Goal: Task Accomplishment & Management: Use online tool/utility

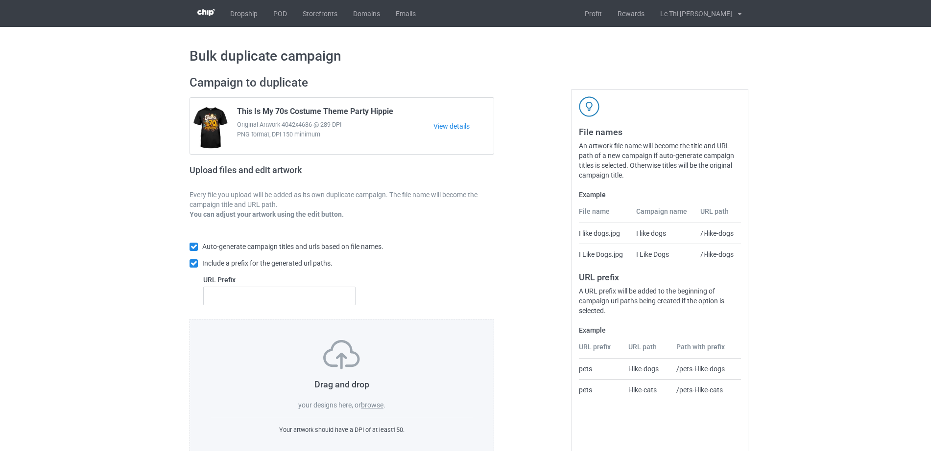
click at [363, 400] on div "Drag and drop your designs here, or browse ." at bounding box center [341, 375] width 262 height 70
click at [367, 406] on label "browse" at bounding box center [372, 405] width 23 height 8
click at [0, 0] on input "browse" at bounding box center [0, 0] width 0 height 0
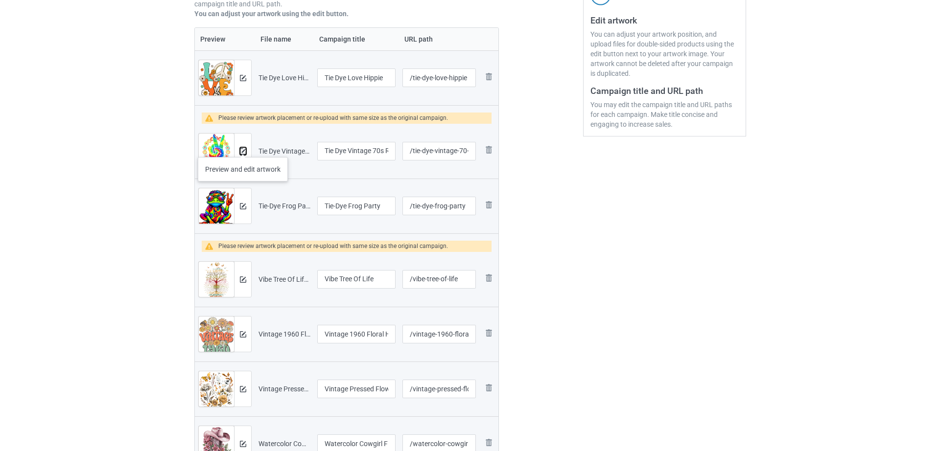
scroll to position [202, 0]
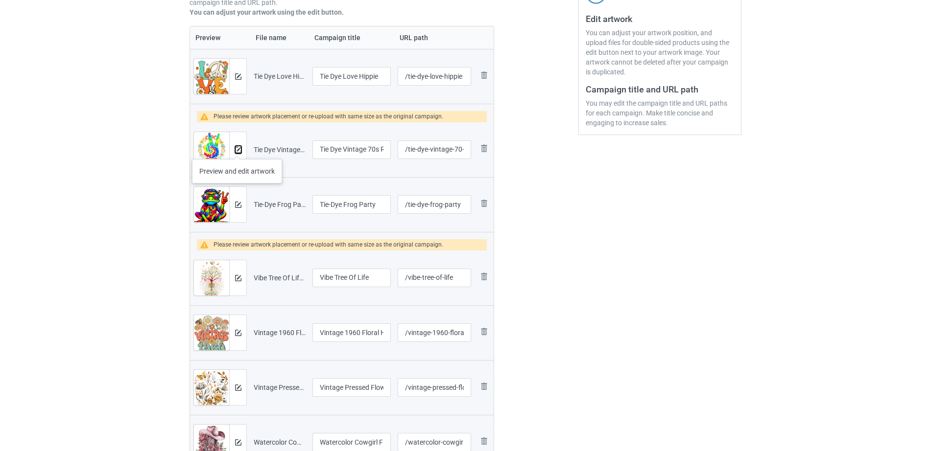
click at [237, 149] on img at bounding box center [238, 150] width 6 height 6
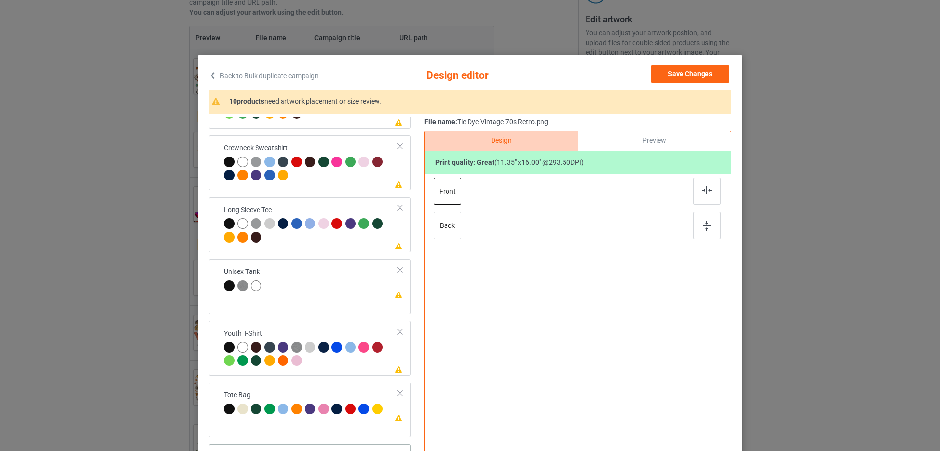
scroll to position [114, 0]
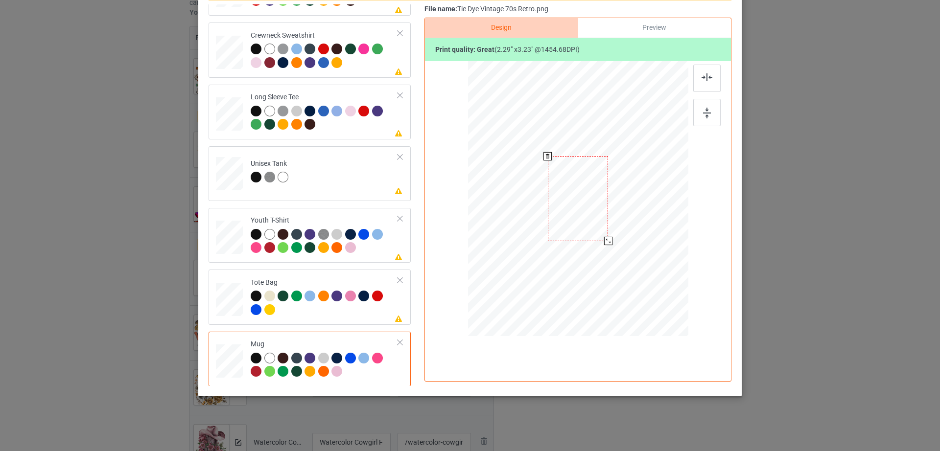
drag, startPoint x: 638, startPoint y: 293, endPoint x: 616, endPoint y: 229, distance: 67.8
click at [616, 229] on div at bounding box center [578, 199] width 220 height 92
drag, startPoint x: 592, startPoint y: 214, endPoint x: 654, endPoint y: 216, distance: 61.7
click at [654, 216] on div at bounding box center [639, 200] width 60 height 85
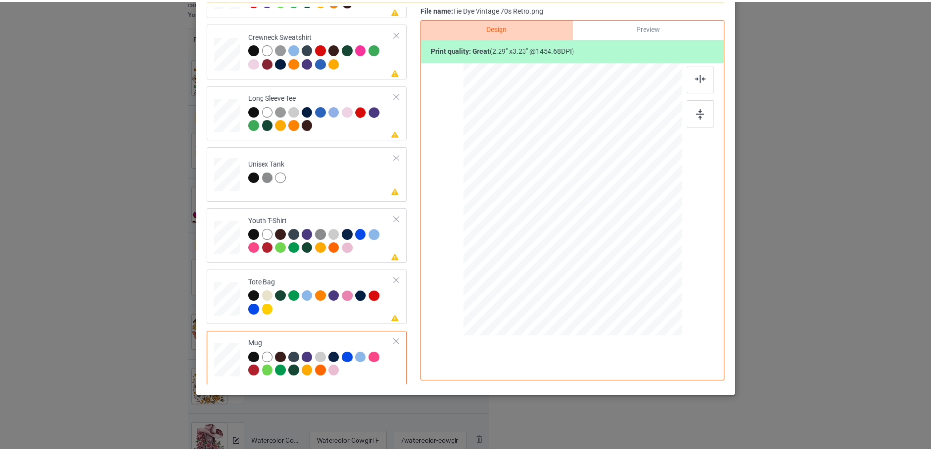
scroll to position [0, 0]
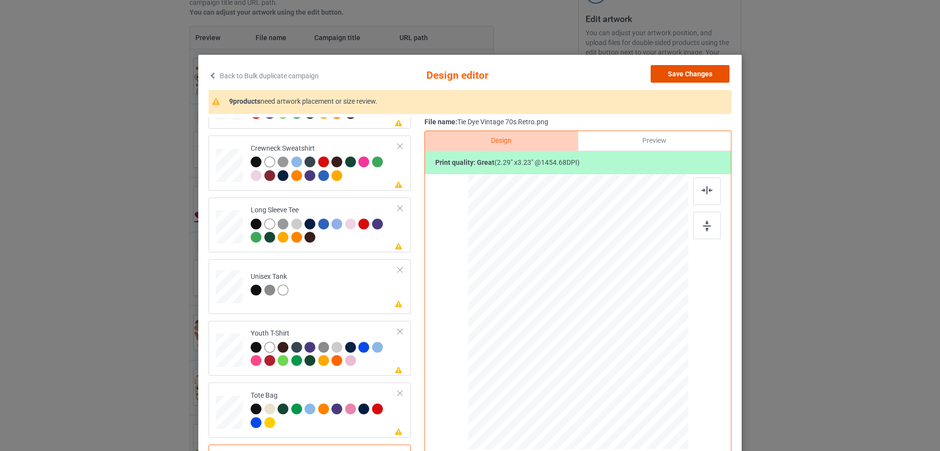
click at [688, 78] on button "Save Changes" at bounding box center [690, 74] width 79 height 18
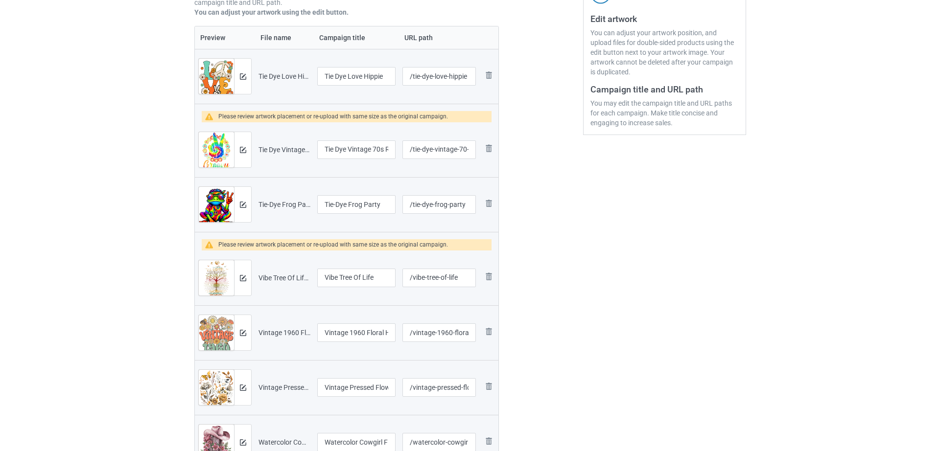
scroll to position [201, 0]
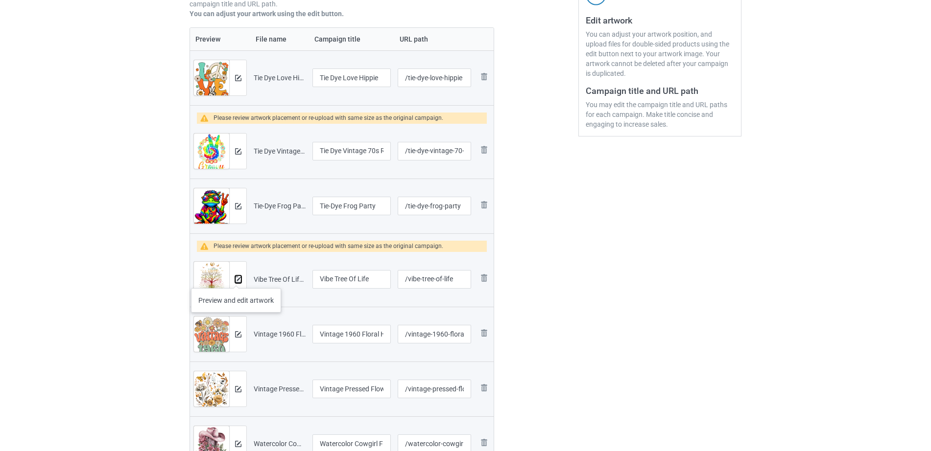
click at [236, 278] on img at bounding box center [238, 280] width 6 height 6
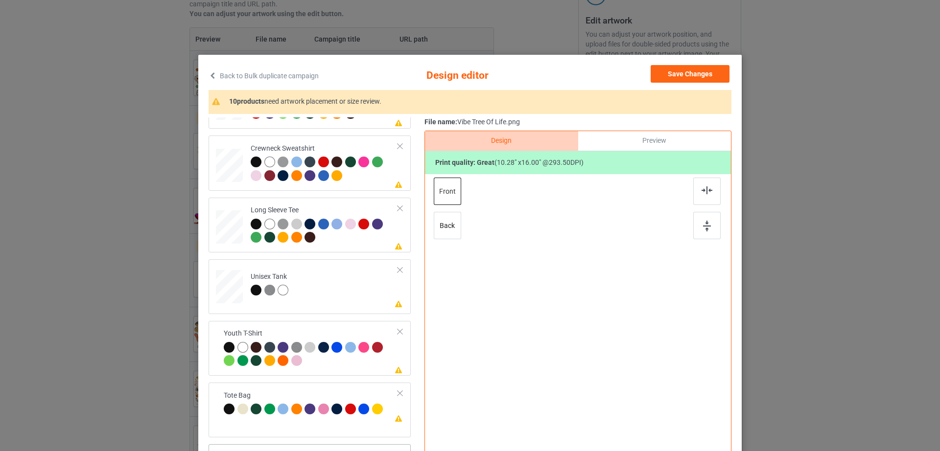
scroll to position [230, 0]
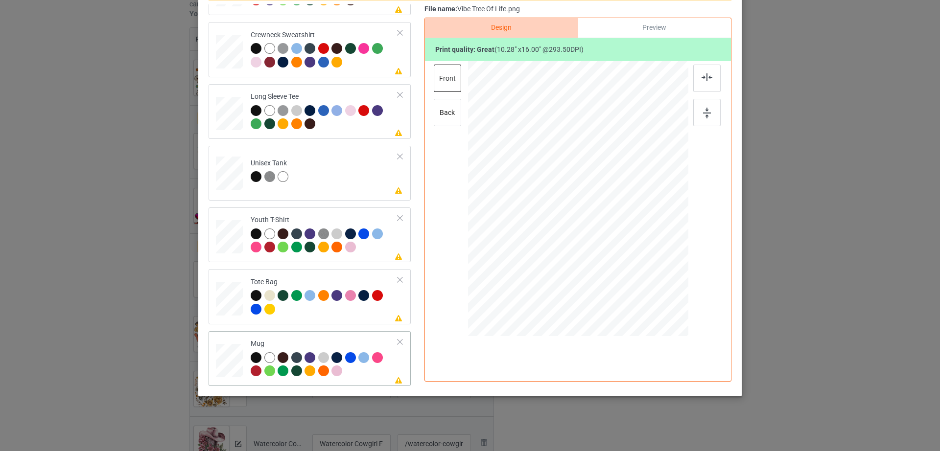
drag, startPoint x: 640, startPoint y: 303, endPoint x: 616, endPoint y: 224, distance: 82.4
click at [616, 224] on div at bounding box center [578, 199] width 220 height 92
drag, startPoint x: 582, startPoint y: 216, endPoint x: 641, endPoint y: 217, distance: 59.2
click at [641, 217] on div at bounding box center [637, 200] width 52 height 82
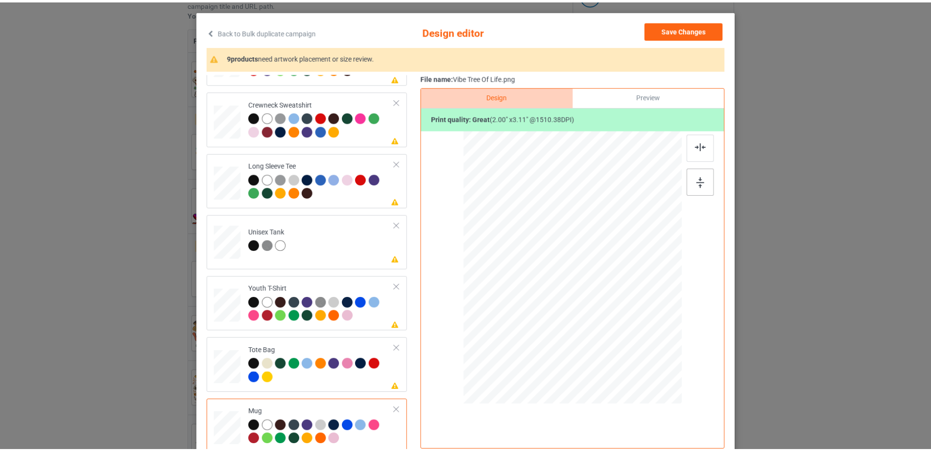
scroll to position [0, 0]
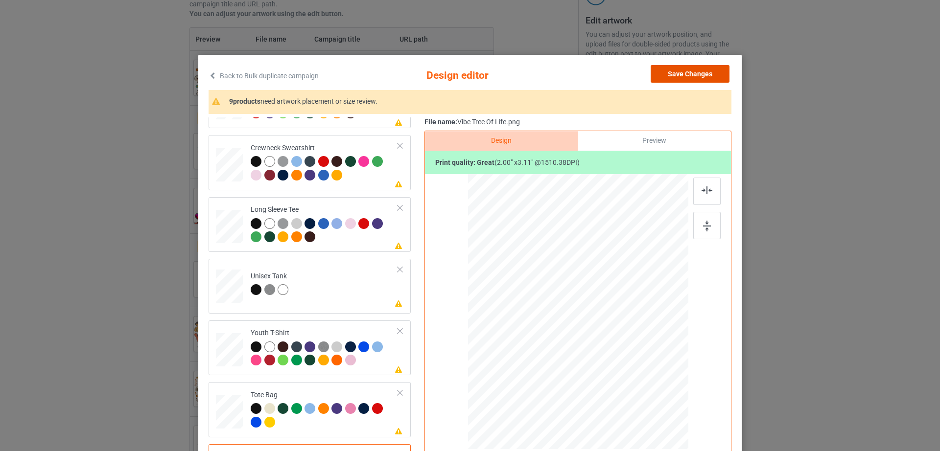
click at [689, 76] on button "Save Changes" at bounding box center [690, 74] width 79 height 18
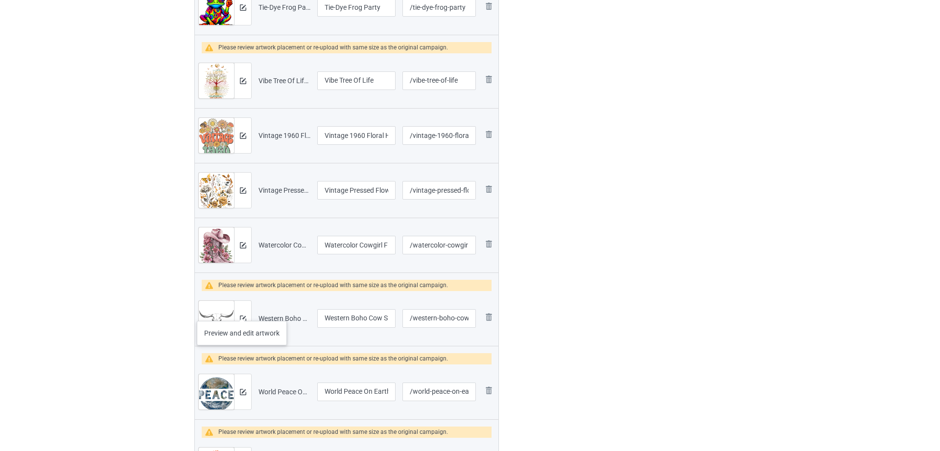
scroll to position [401, 0]
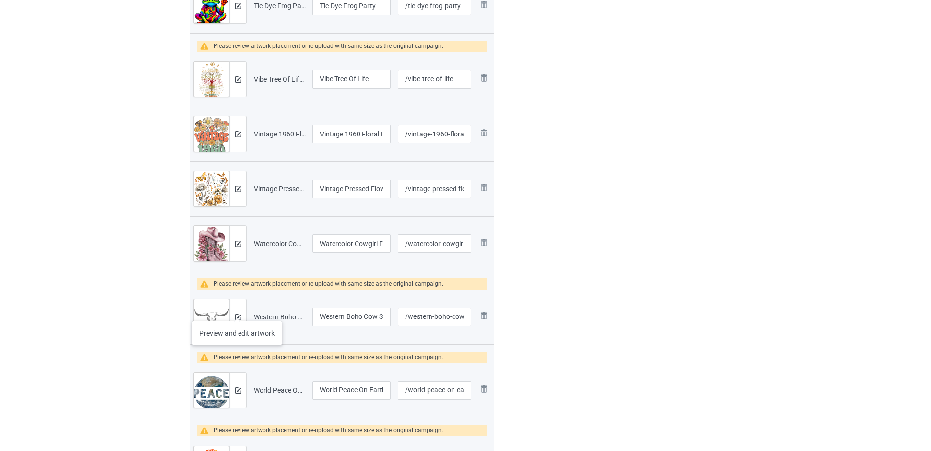
click at [237, 311] on div at bounding box center [237, 317] width 17 height 35
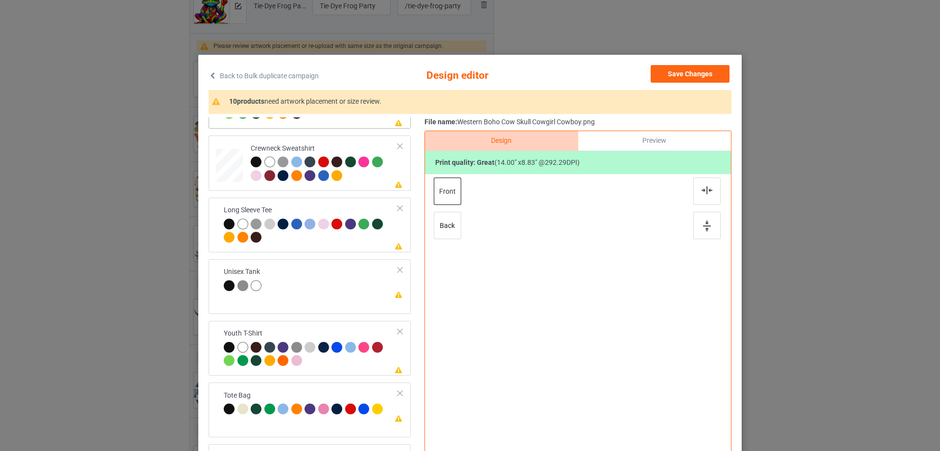
scroll to position [230, 0]
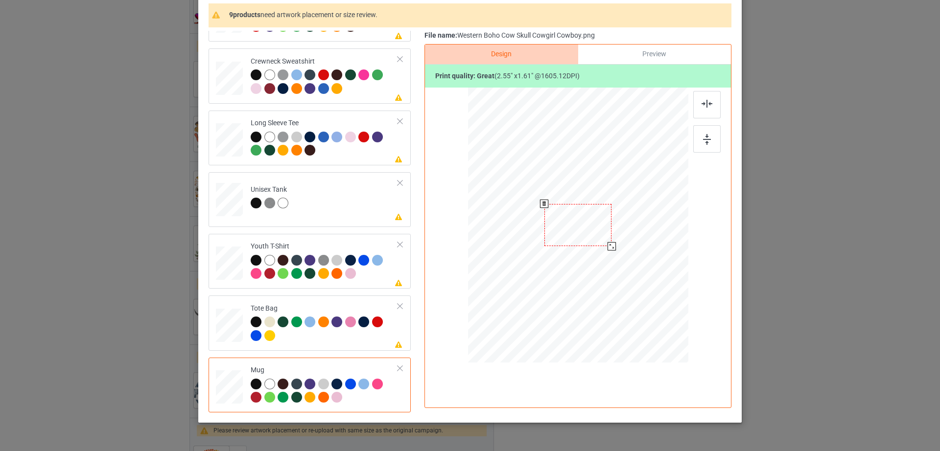
drag, startPoint x: 639, startPoint y: 266, endPoint x: 608, endPoint y: 243, distance: 38.1
click at [608, 243] on div at bounding box center [611, 246] width 8 height 8
drag, startPoint x: 574, startPoint y: 232, endPoint x: 634, endPoint y: 224, distance: 60.8
click at [634, 224] on div at bounding box center [638, 217] width 67 height 43
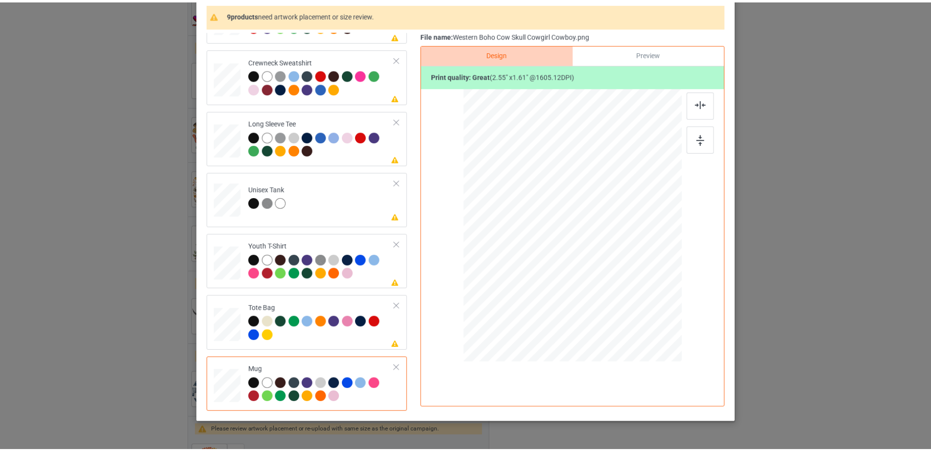
scroll to position [0, 0]
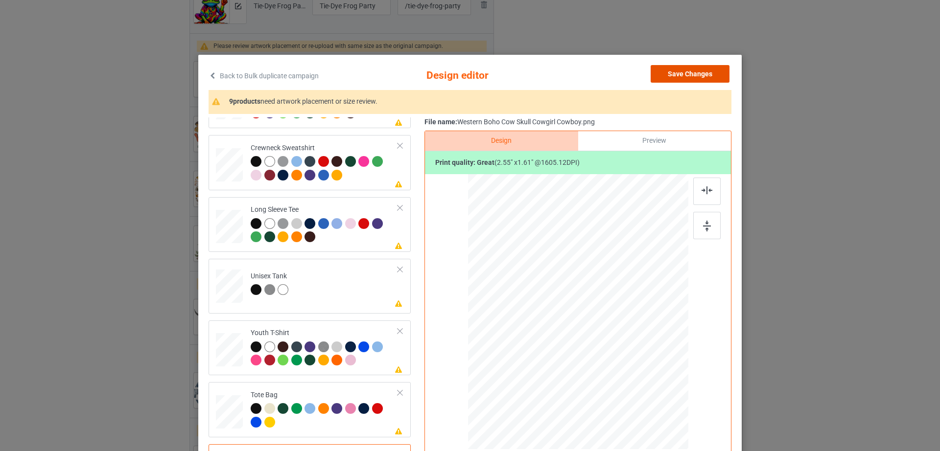
click at [693, 76] on button "Save Changes" at bounding box center [690, 74] width 79 height 18
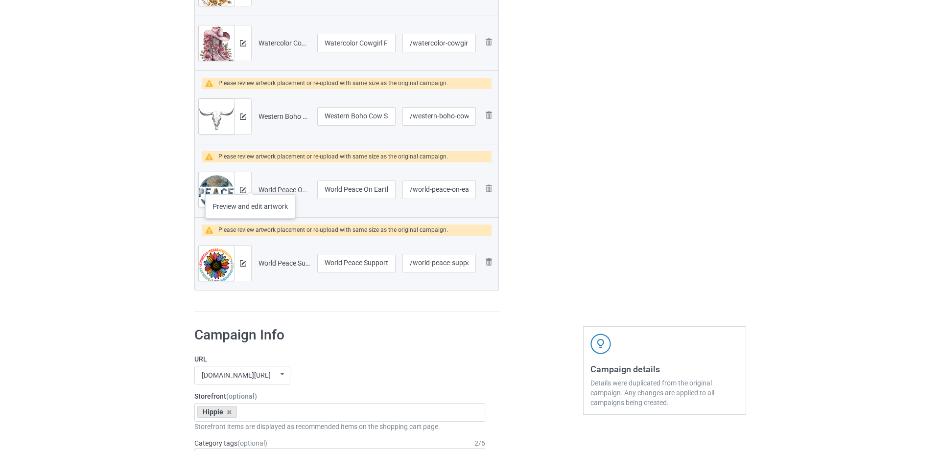
scroll to position [604, 0]
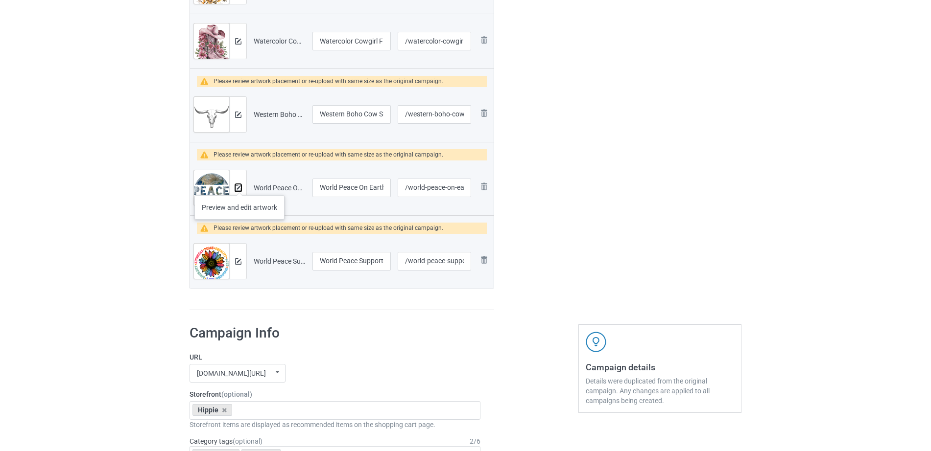
click at [238, 186] on img at bounding box center [238, 188] width 6 height 6
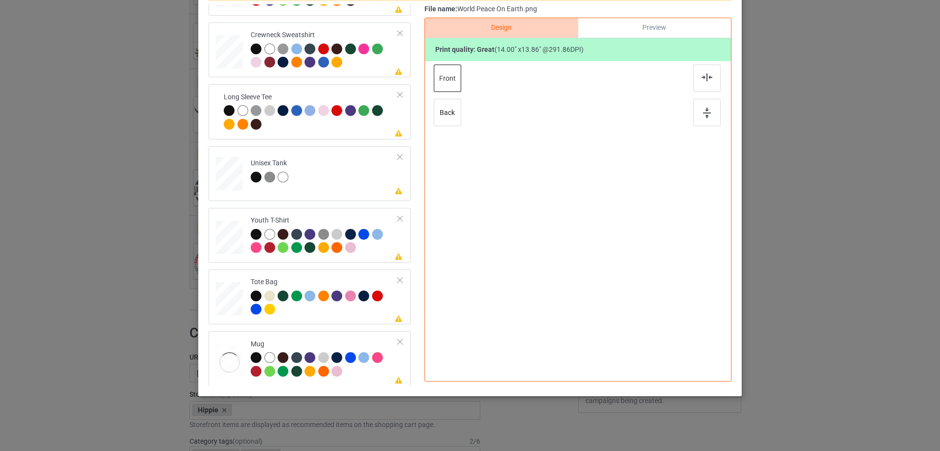
scroll to position [230, 0]
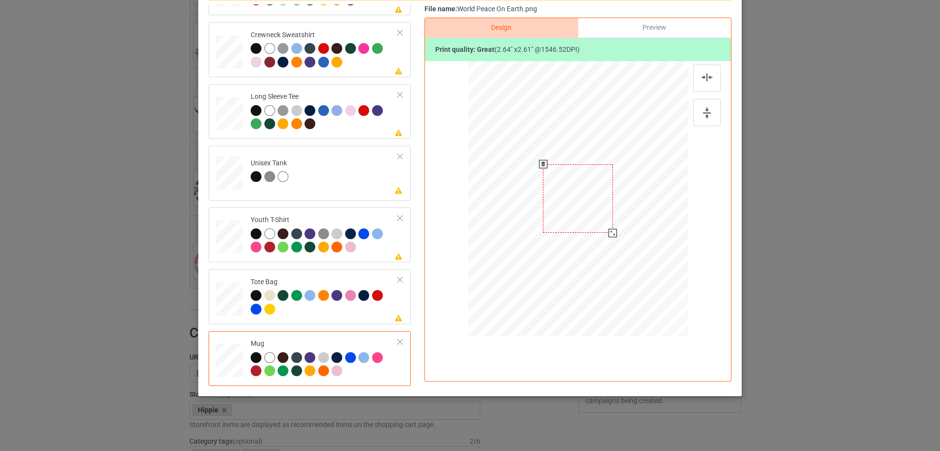
drag, startPoint x: 640, startPoint y: 263, endPoint x: 618, endPoint y: 219, distance: 49.7
click at [618, 219] on div at bounding box center [578, 199] width 220 height 92
drag, startPoint x: 575, startPoint y: 194, endPoint x: 635, endPoint y: 194, distance: 60.7
click at [635, 194] on div at bounding box center [639, 198] width 70 height 69
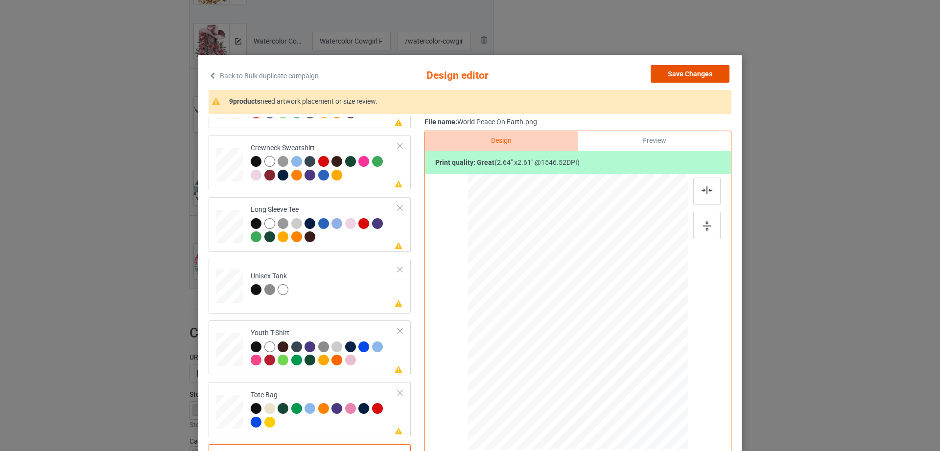
drag, startPoint x: 702, startPoint y: 75, endPoint x: 680, endPoint y: 86, distance: 24.3
click at [702, 75] on button "Save Changes" at bounding box center [690, 74] width 79 height 18
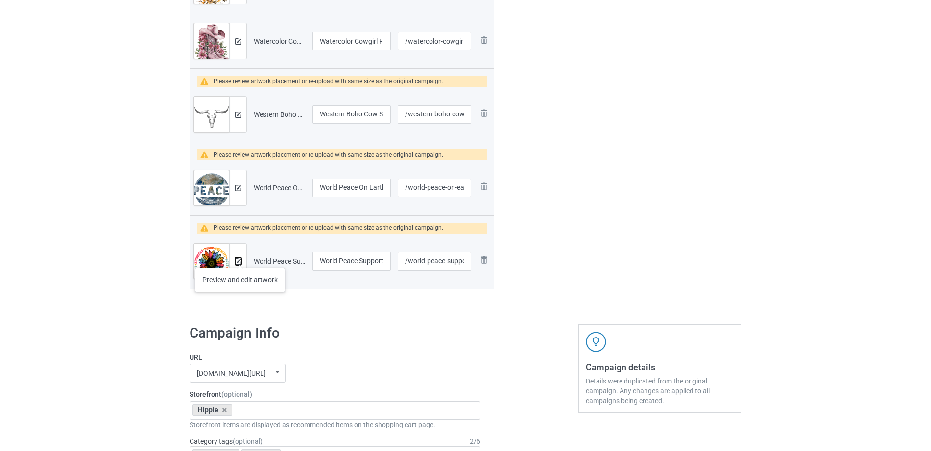
click at [240, 257] on button at bounding box center [238, 261] width 6 height 8
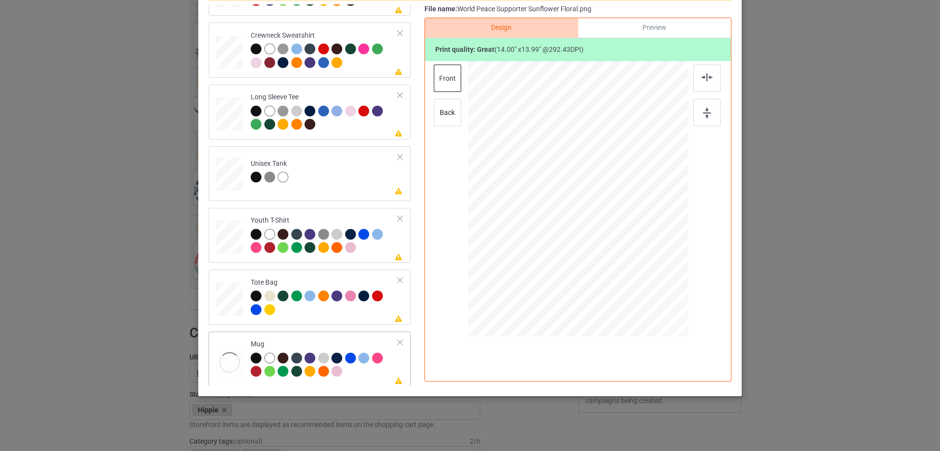
scroll to position [230, 0]
drag, startPoint x: 640, startPoint y: 263, endPoint x: 612, endPoint y: 222, distance: 49.8
click at [612, 222] on div at bounding box center [578, 199] width 220 height 92
drag, startPoint x: 571, startPoint y: 202, endPoint x: 633, endPoint y: 197, distance: 61.9
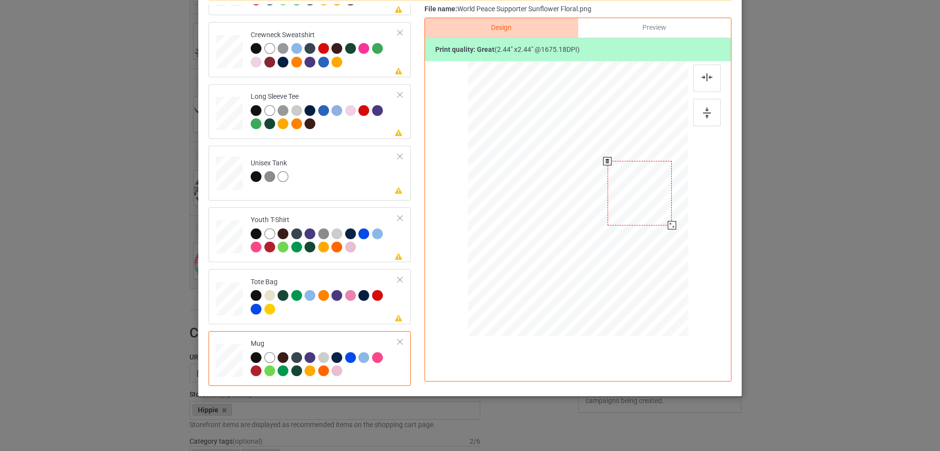
click at [633, 197] on div at bounding box center [639, 193] width 65 height 64
click at [673, 226] on div at bounding box center [675, 228] width 8 height 8
click at [648, 209] on div at bounding box center [639, 197] width 70 height 70
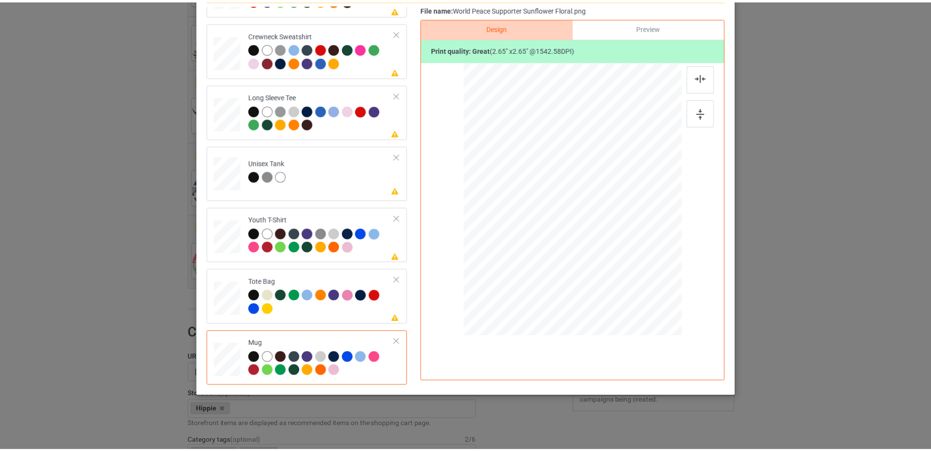
scroll to position [0, 0]
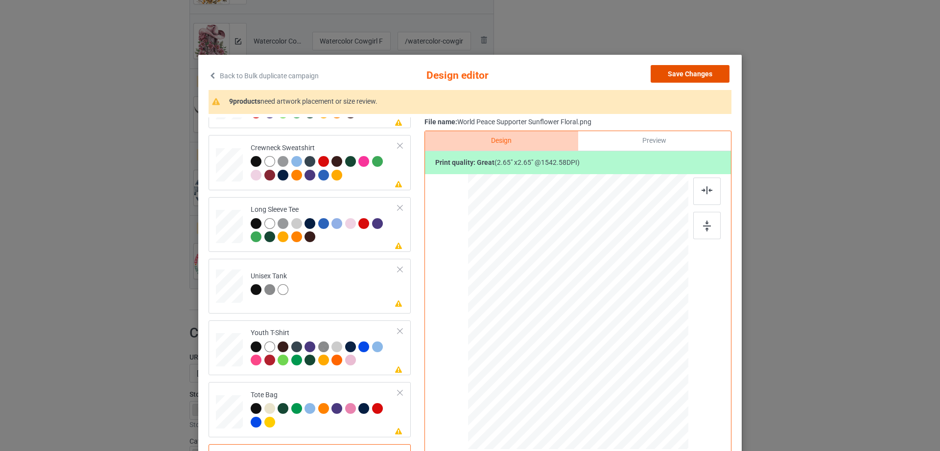
click at [702, 70] on button "Save Changes" at bounding box center [690, 74] width 79 height 18
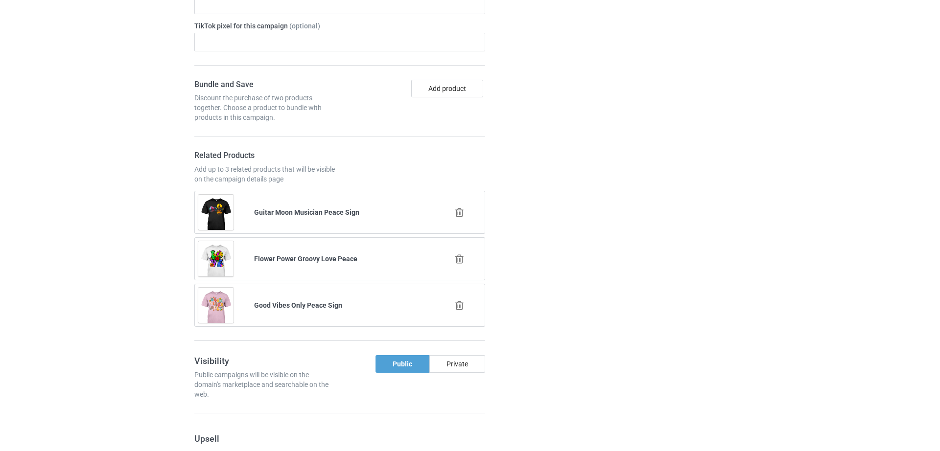
scroll to position [1220, 0]
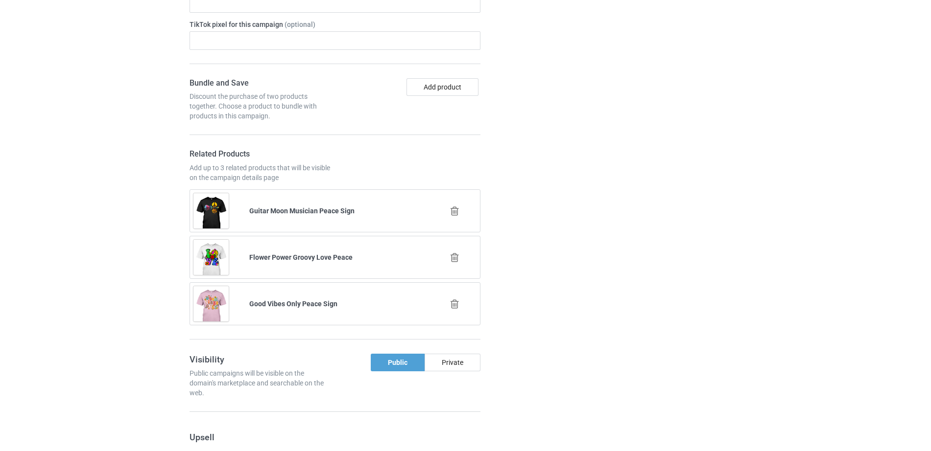
click at [456, 210] on icon at bounding box center [454, 211] width 12 height 10
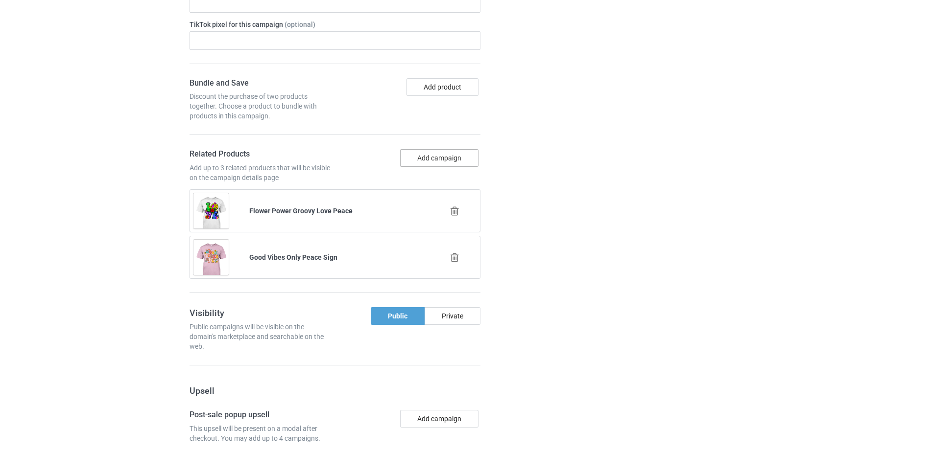
click at [425, 163] on button "Add campaign" at bounding box center [439, 158] width 78 height 18
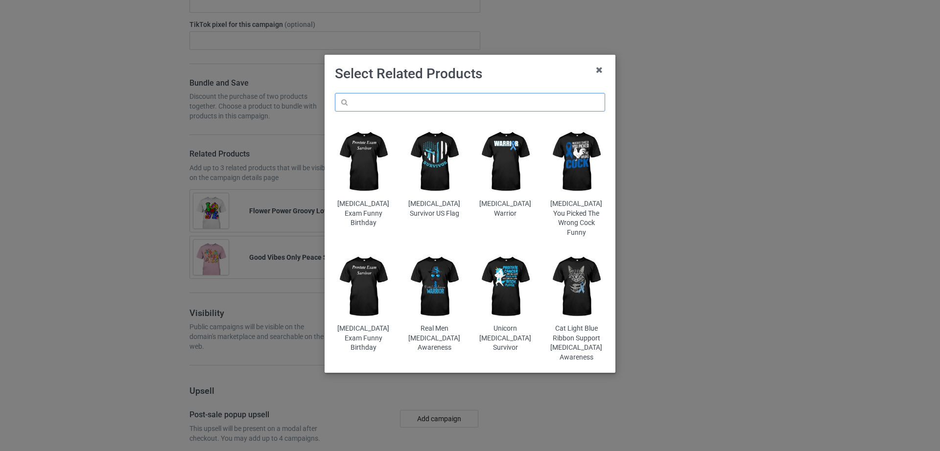
click at [412, 103] on input "text" at bounding box center [470, 102] width 270 height 19
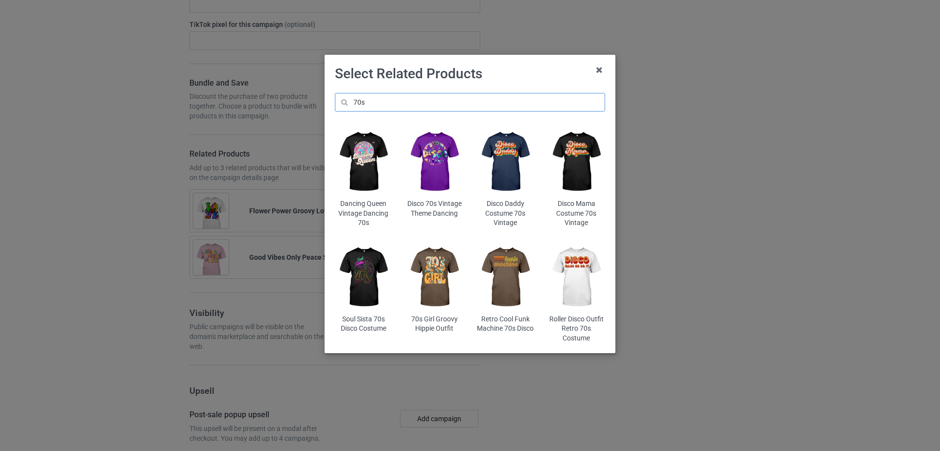
type input "70s"
click at [503, 160] on img at bounding box center [505, 161] width 57 height 71
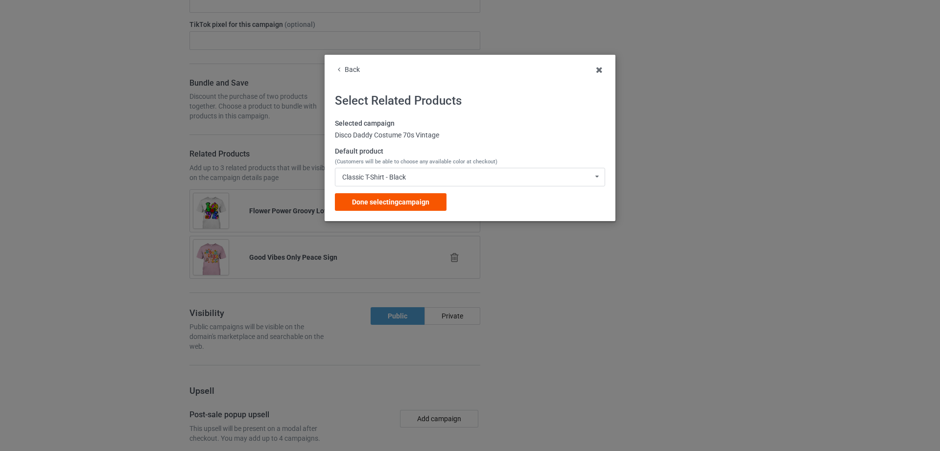
click at [385, 201] on span "Done selecting campaign" at bounding box center [390, 202] width 77 height 8
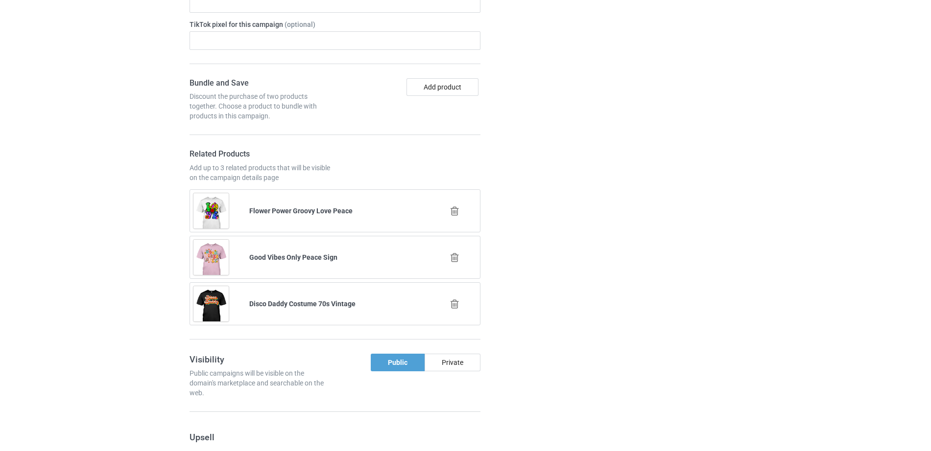
click at [453, 257] on icon at bounding box center [454, 258] width 12 height 10
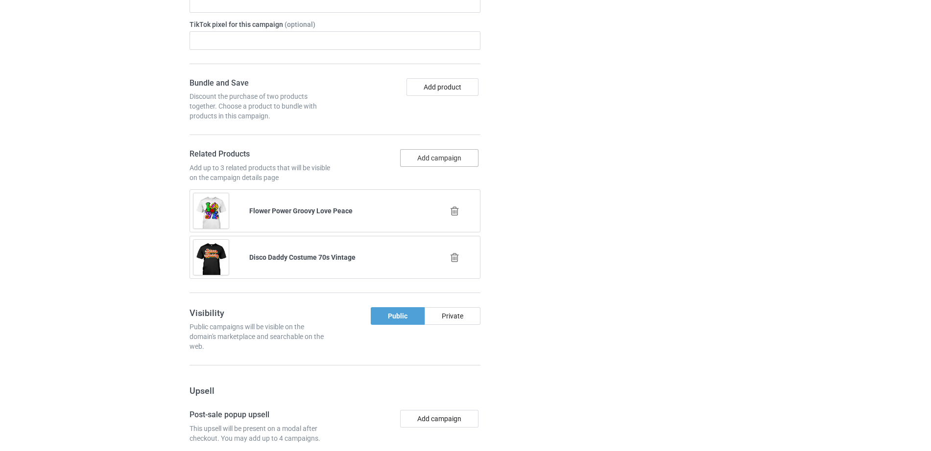
click at [419, 154] on button "Add campaign" at bounding box center [439, 158] width 78 height 18
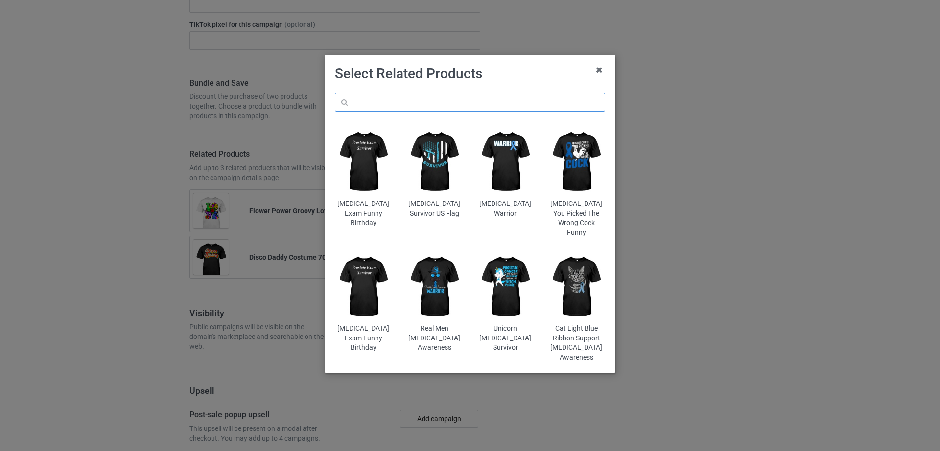
click at [423, 102] on input "text" at bounding box center [470, 102] width 270 height 19
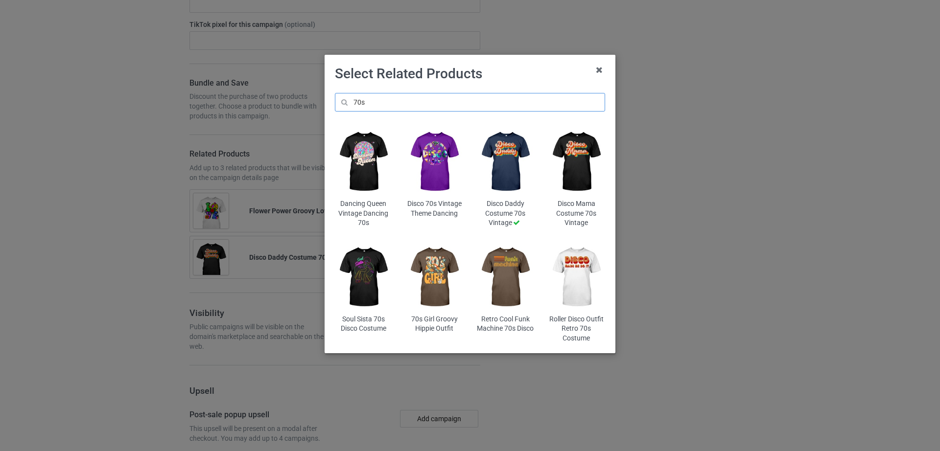
type input "70s"
click at [567, 156] on img at bounding box center [576, 161] width 57 height 71
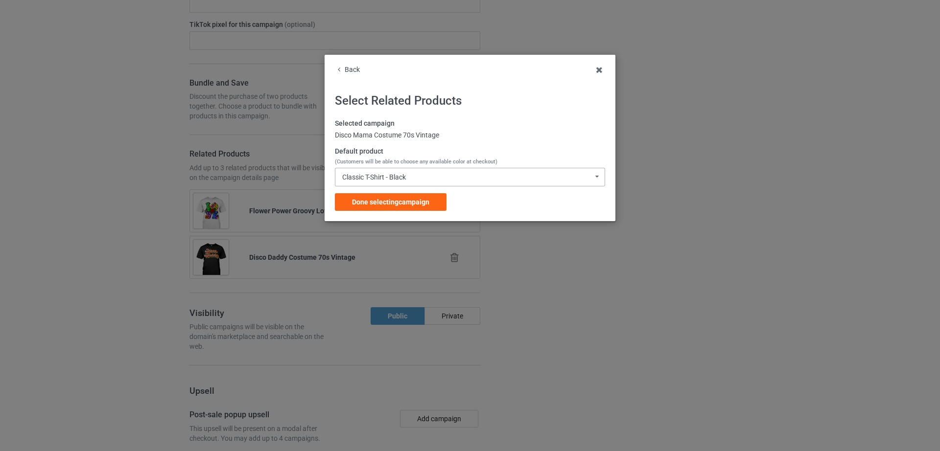
click at [543, 180] on div "Classic T-Shirt - Black Classic T-Shirt - Black Classic T-Shirt - White Classic…" at bounding box center [470, 177] width 270 height 19
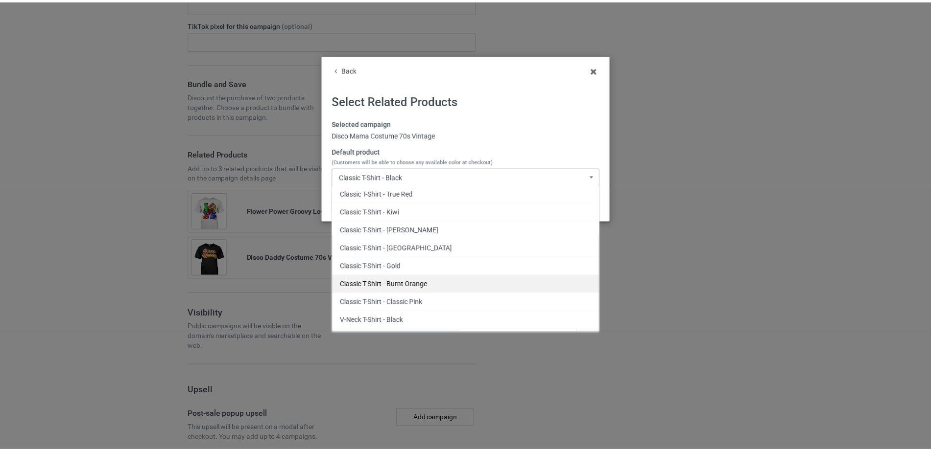
scroll to position [202, 0]
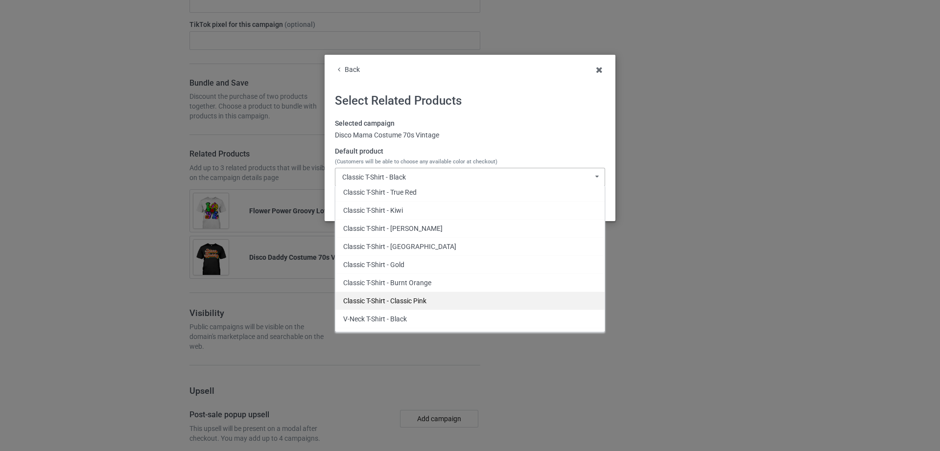
click at [407, 303] on div "Classic T-Shirt - Classic Pink" at bounding box center [469, 301] width 269 height 18
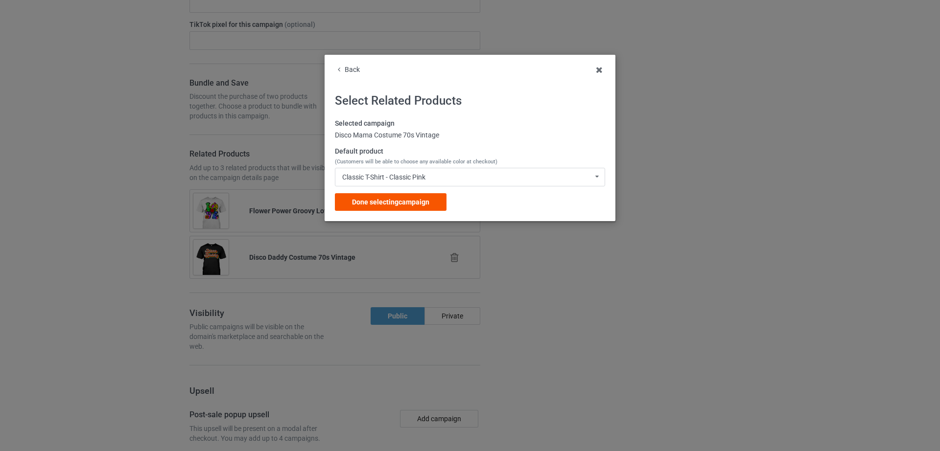
click at [369, 199] on span "Done selecting campaign" at bounding box center [390, 202] width 77 height 8
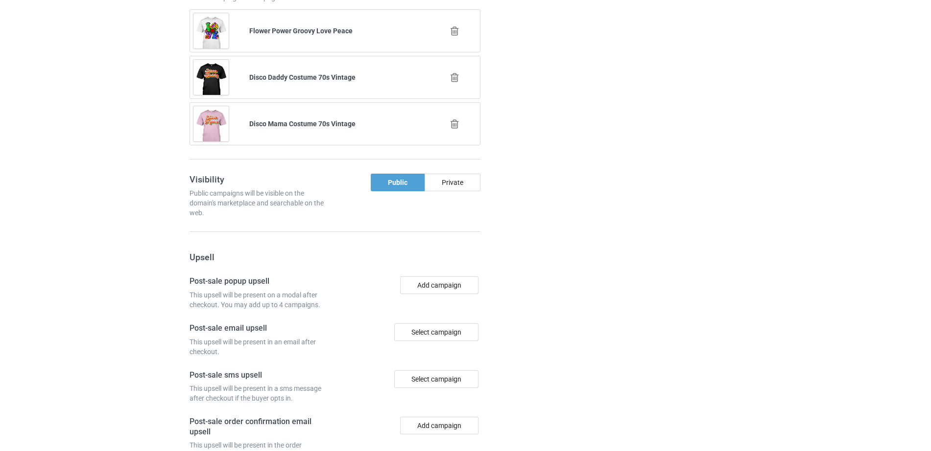
scroll to position [1525, 0]
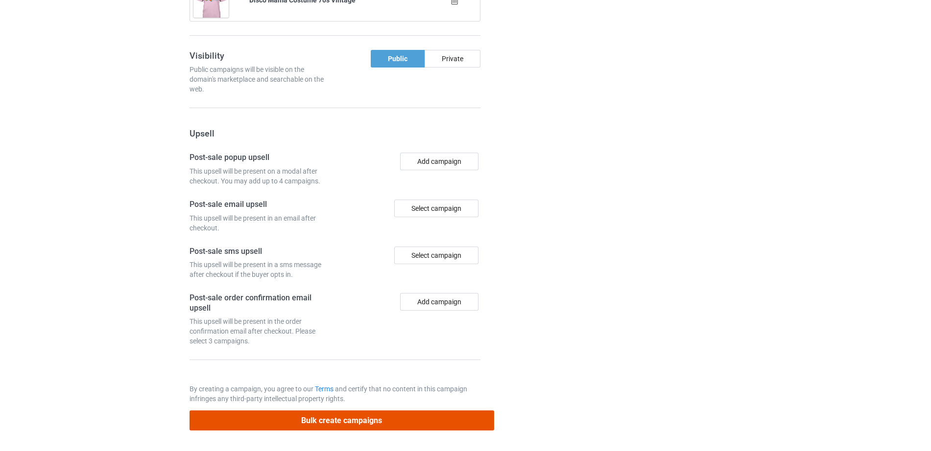
click at [324, 425] on button "Bulk create campaigns" at bounding box center [341, 421] width 304 height 20
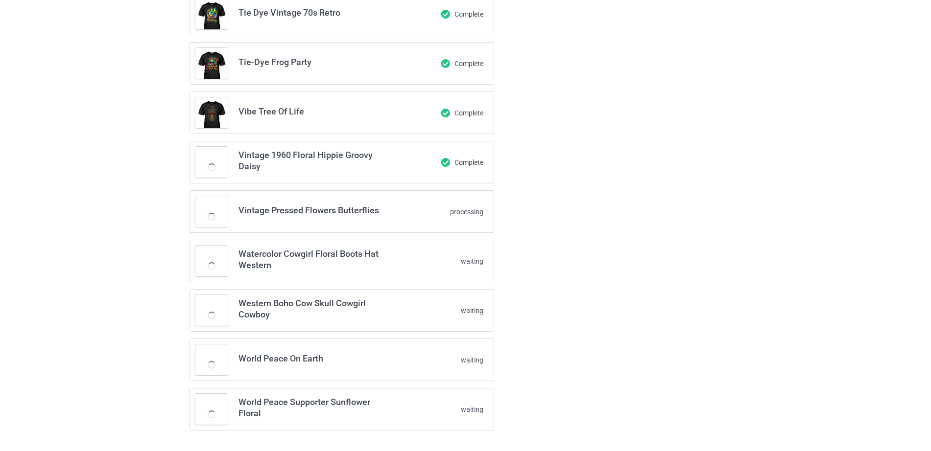
scroll to position [0, 0]
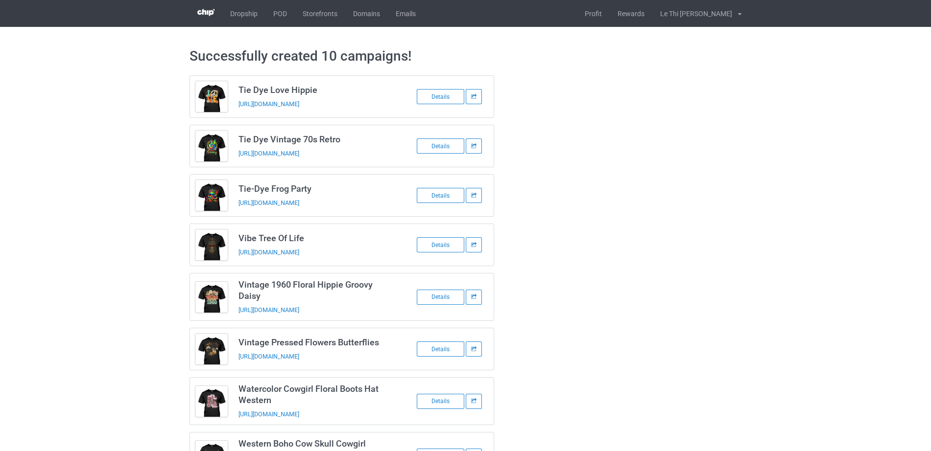
drag, startPoint x: 443, startPoint y: 89, endPoint x: 568, endPoint y: 48, distance: 131.3
click at [568, 48] on h1 "Successfully created 10 campaigns!" at bounding box center [465, 56] width 552 height 18
click at [280, 11] on link "POD" at bounding box center [279, 13] width 29 height 27
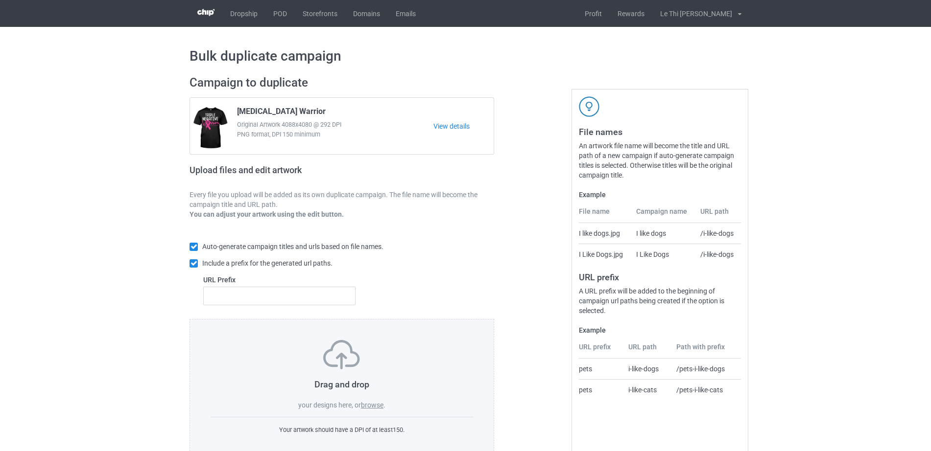
scroll to position [26, 0]
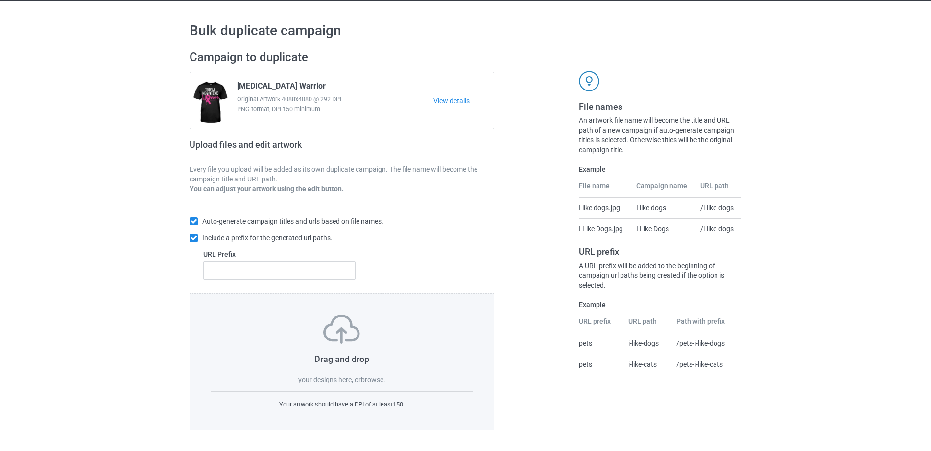
click at [373, 379] on label "browse" at bounding box center [372, 380] width 23 height 8
click at [0, 0] on input "browse" at bounding box center [0, 0] width 0 height 0
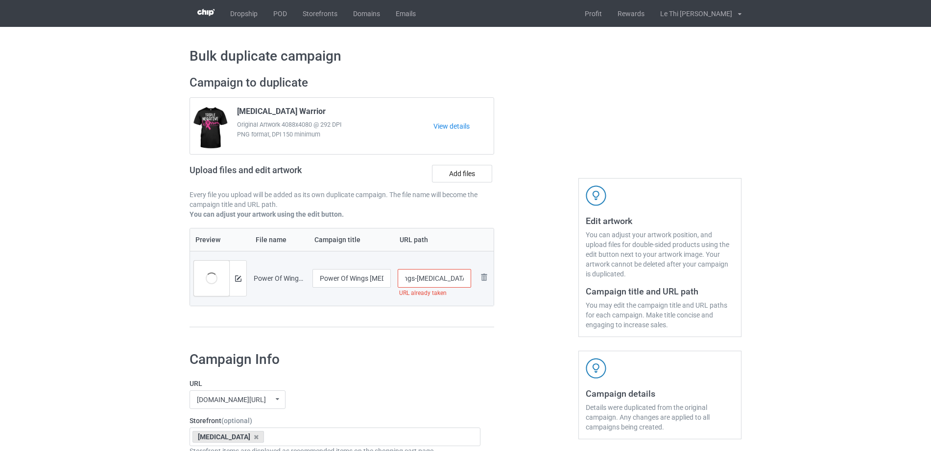
scroll to position [0, 58]
drag, startPoint x: 417, startPoint y: 282, endPoint x: 462, endPoint y: 281, distance: 44.6
click at [462, 281] on input "/power-of-wings-breast-cancer-warrior" at bounding box center [434, 278] width 74 height 19
click at [422, 280] on input "/power-of-wings-breast-cancer-warrior" at bounding box center [434, 278] width 74 height 19
click at [419, 280] on input "/power-of-wings-breast-cancer-warrior" at bounding box center [434, 278] width 74 height 19
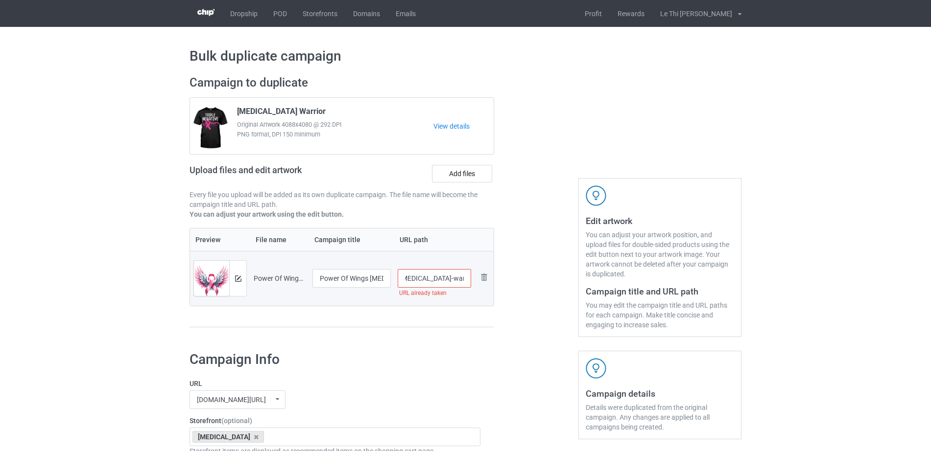
click at [418, 279] on input "/power-of-wings-breast-cancer-warrior" at bounding box center [434, 278] width 74 height 19
drag, startPoint x: 418, startPoint y: 279, endPoint x: 471, endPoint y: 281, distance: 53.9
click at [471, 281] on td "/power-of-wings-breast-cancer-warrior URL already taken" at bounding box center [434, 278] width 81 height 55
type input "/power-of-wings-breast"
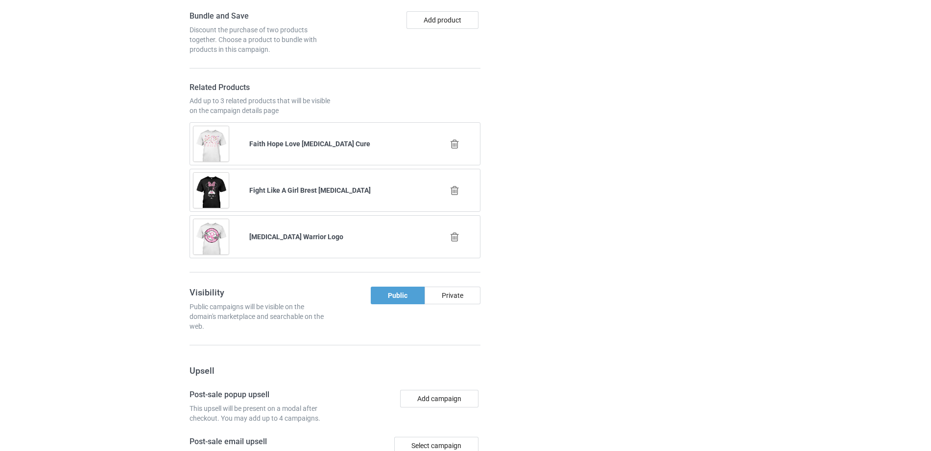
scroll to position [949, 0]
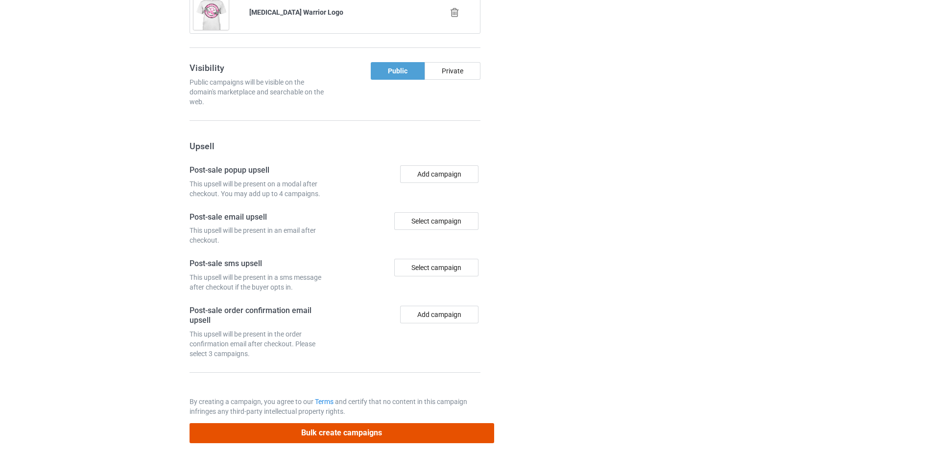
click at [348, 426] on button "Bulk create campaigns" at bounding box center [341, 433] width 304 height 20
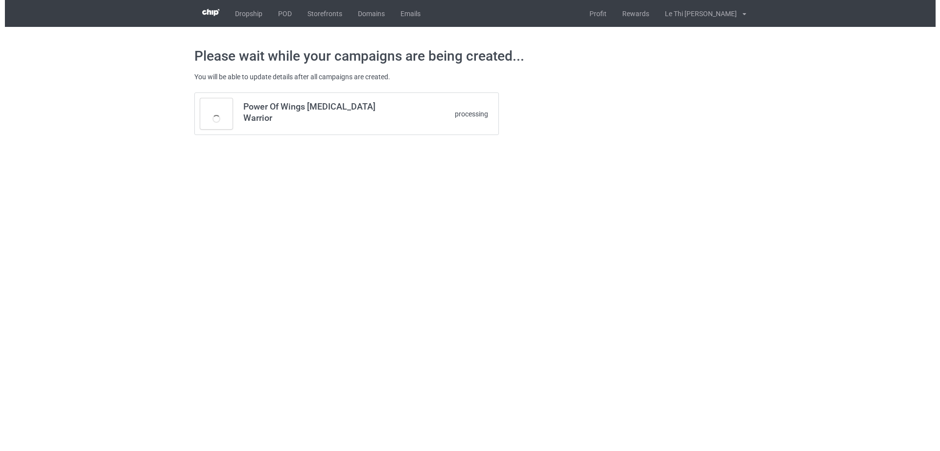
scroll to position [0, 0]
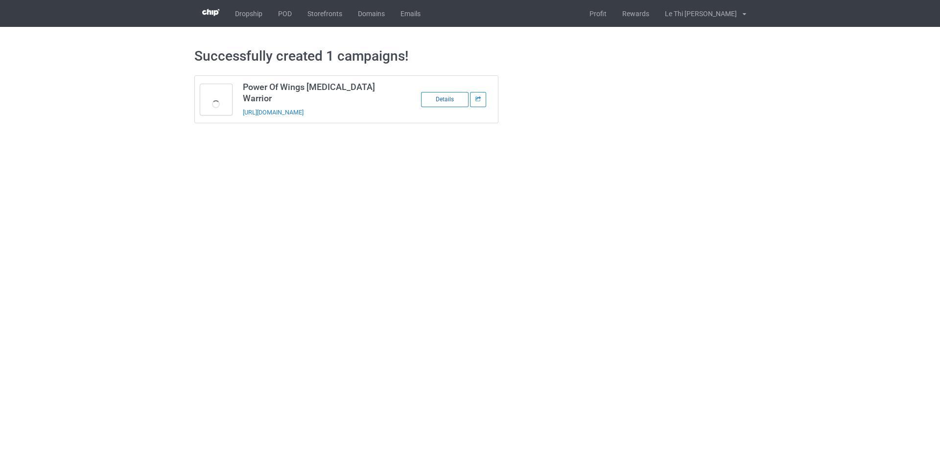
click at [432, 94] on div "Details" at bounding box center [444, 99] width 47 height 15
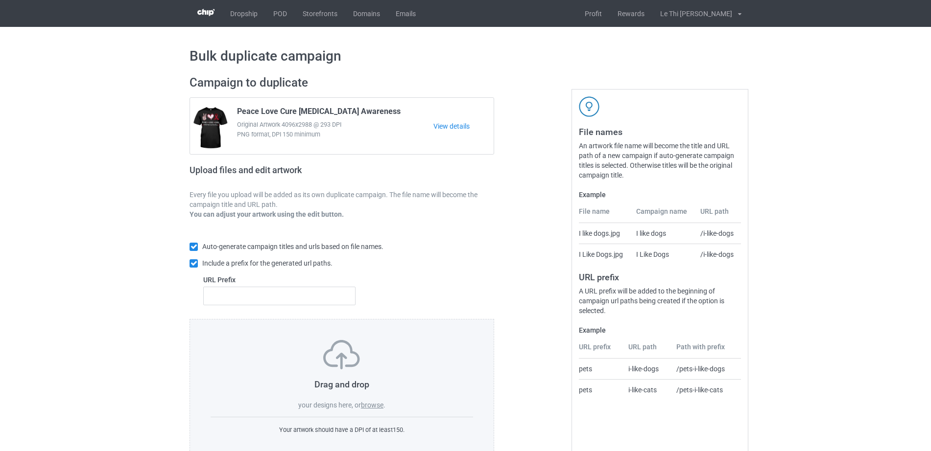
scroll to position [26, 0]
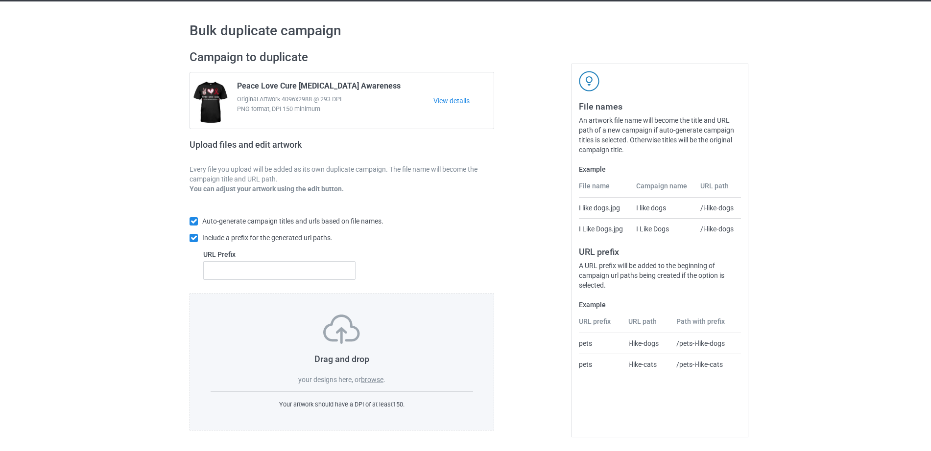
click at [374, 377] on label "browse" at bounding box center [372, 380] width 23 height 8
click at [0, 0] on input "browse" at bounding box center [0, 0] width 0 height 0
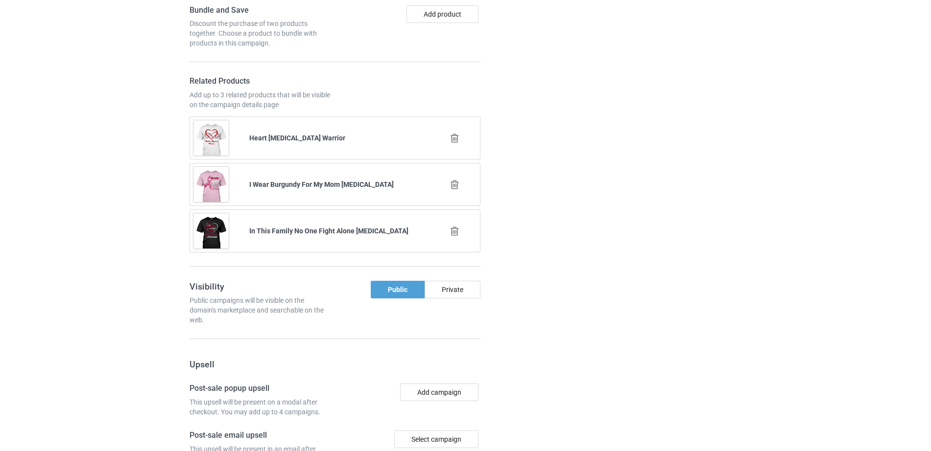
click at [453, 133] on icon at bounding box center [454, 138] width 12 height 10
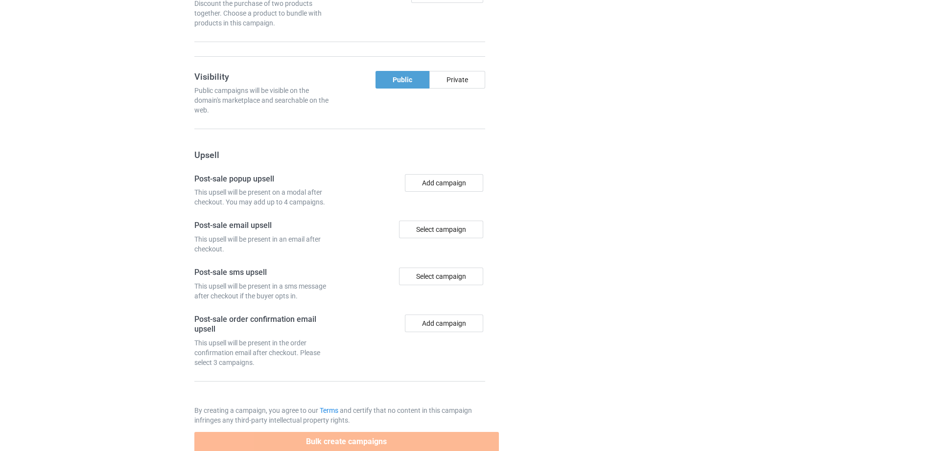
scroll to position [857, 0]
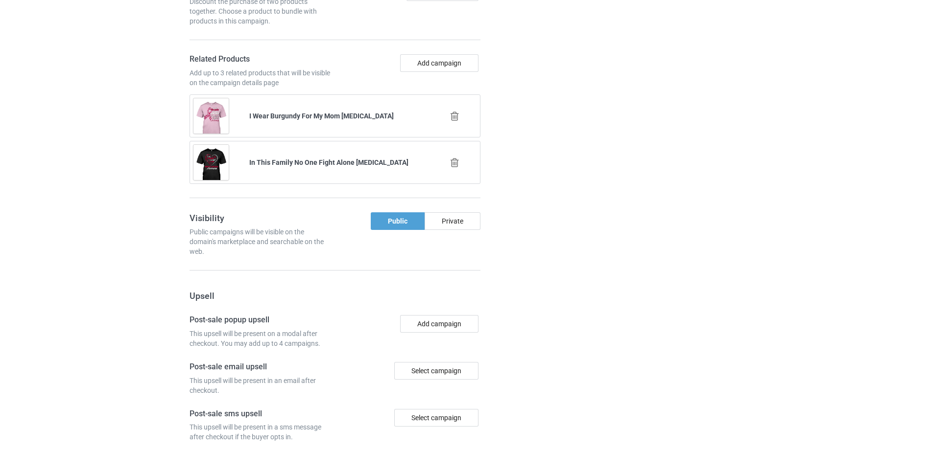
click at [454, 114] on icon at bounding box center [454, 116] width 12 height 10
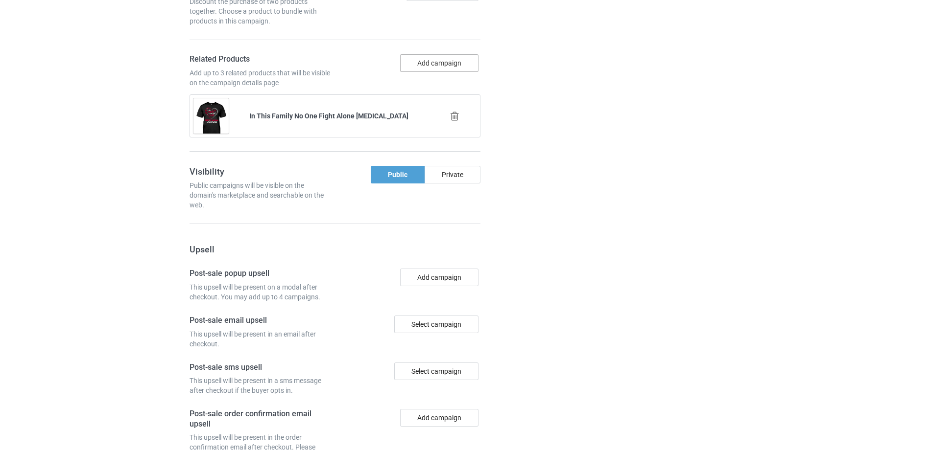
click at [431, 68] on button "Add campaign" at bounding box center [439, 63] width 78 height 18
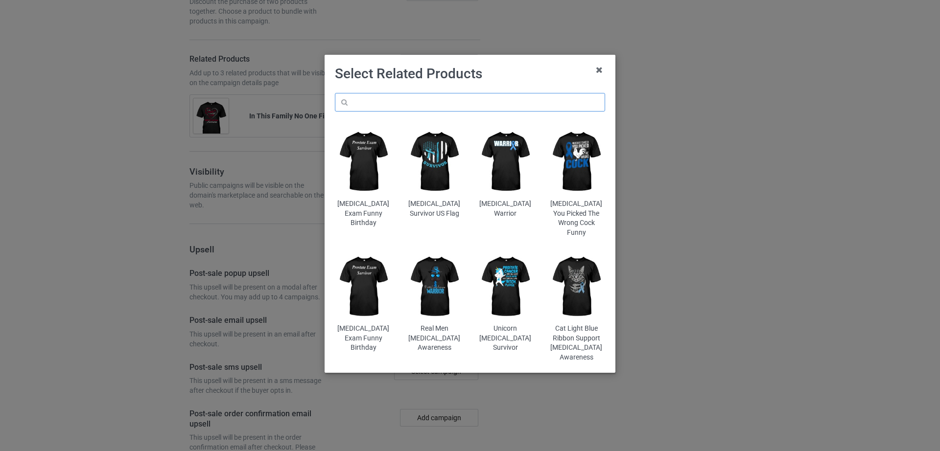
click at [420, 110] on input "text" at bounding box center [470, 102] width 270 height 19
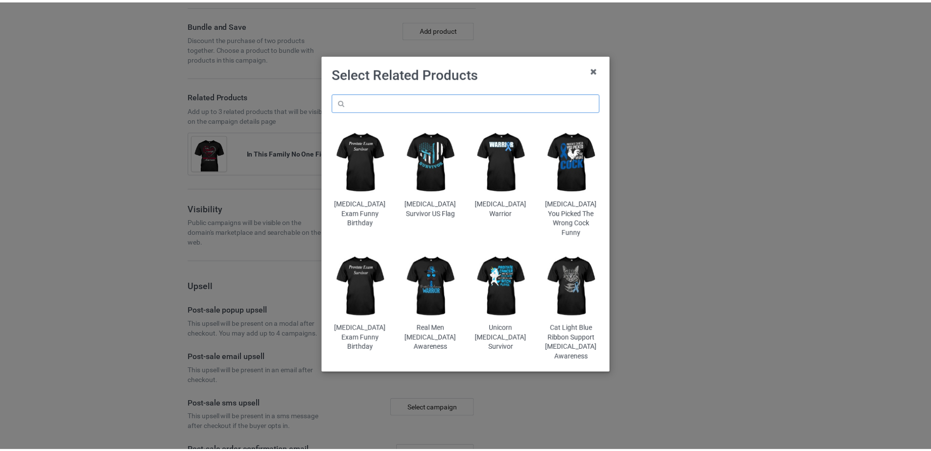
scroll to position [894, 0]
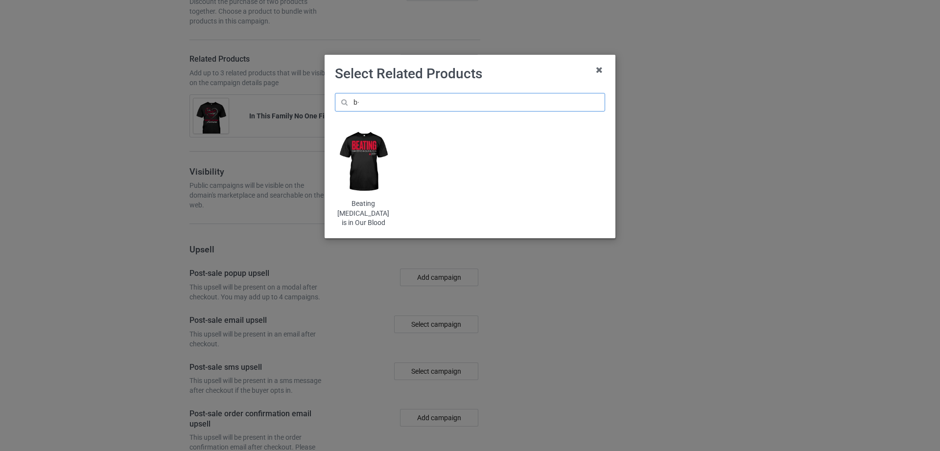
type input "b"
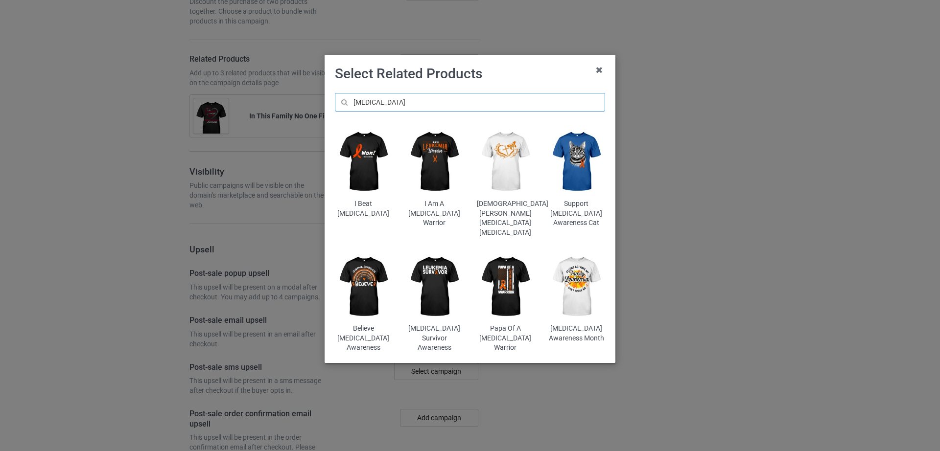
type input "[MEDICAL_DATA]"
click at [350, 169] on img at bounding box center [363, 161] width 57 height 71
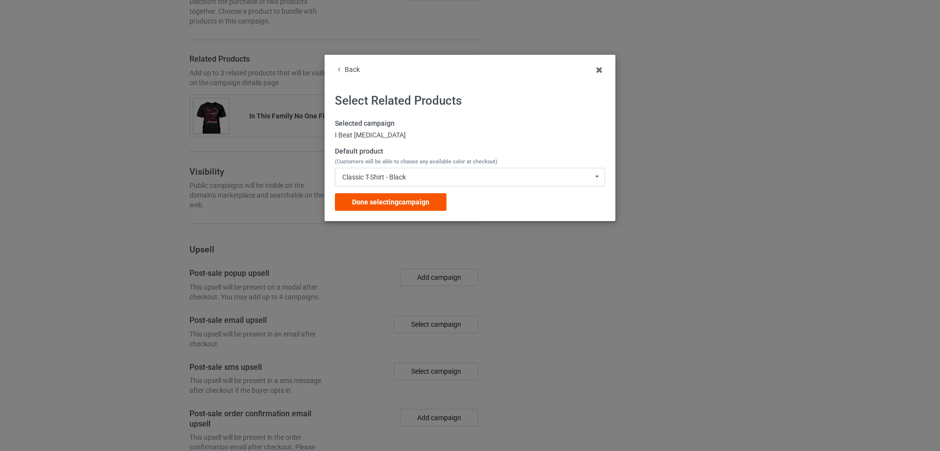
click at [422, 202] on span "Done selecting campaign" at bounding box center [390, 202] width 77 height 8
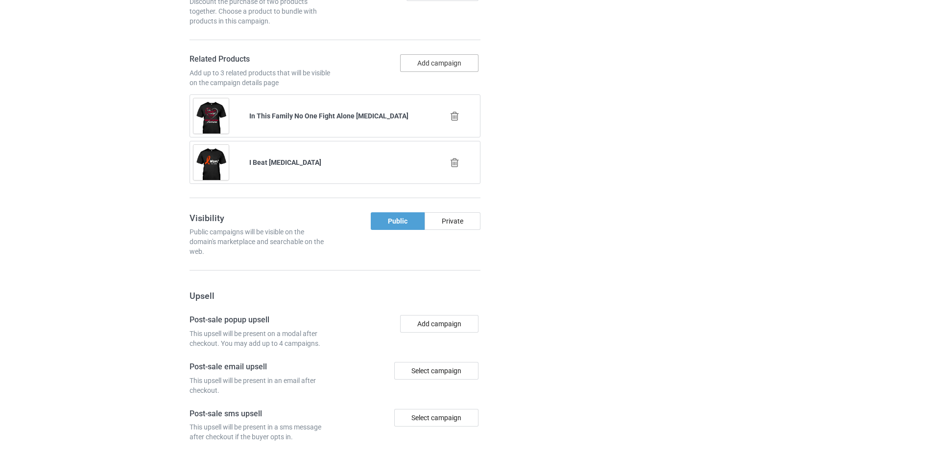
click at [439, 69] on button "Add campaign" at bounding box center [439, 63] width 78 height 18
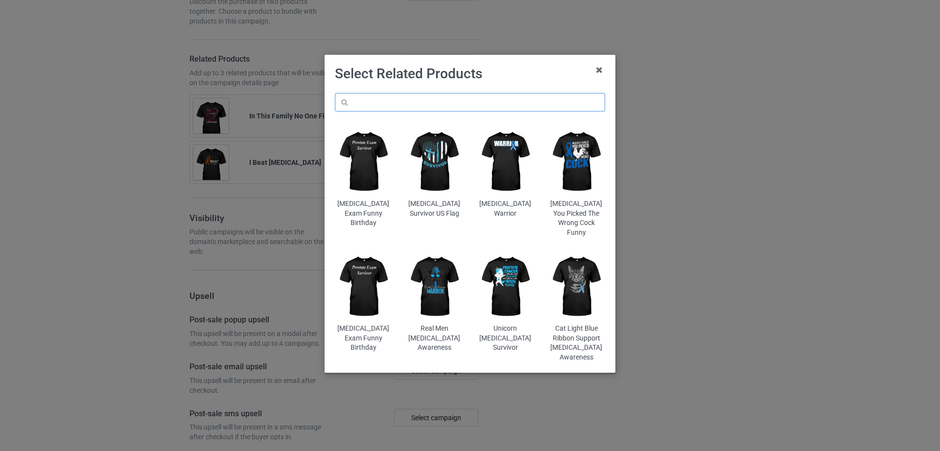
click at [390, 106] on input "text" at bounding box center [470, 102] width 270 height 19
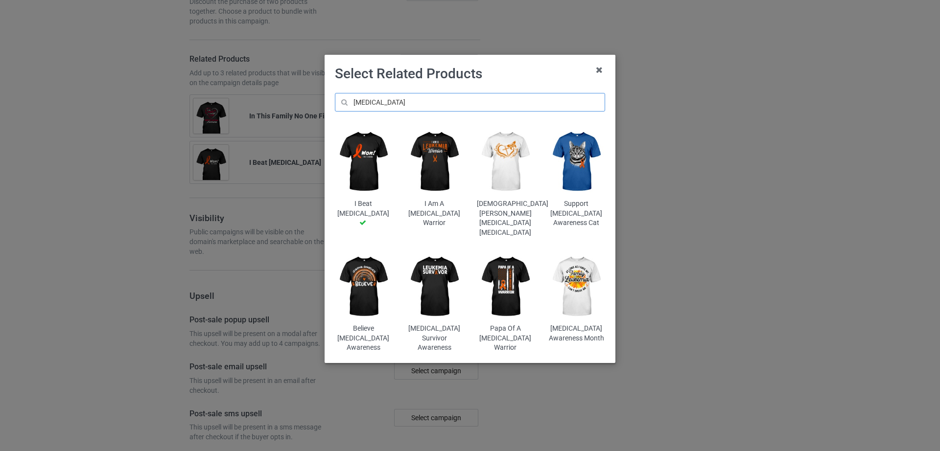
type input "[MEDICAL_DATA]"
click at [431, 269] on img at bounding box center [434, 286] width 57 height 71
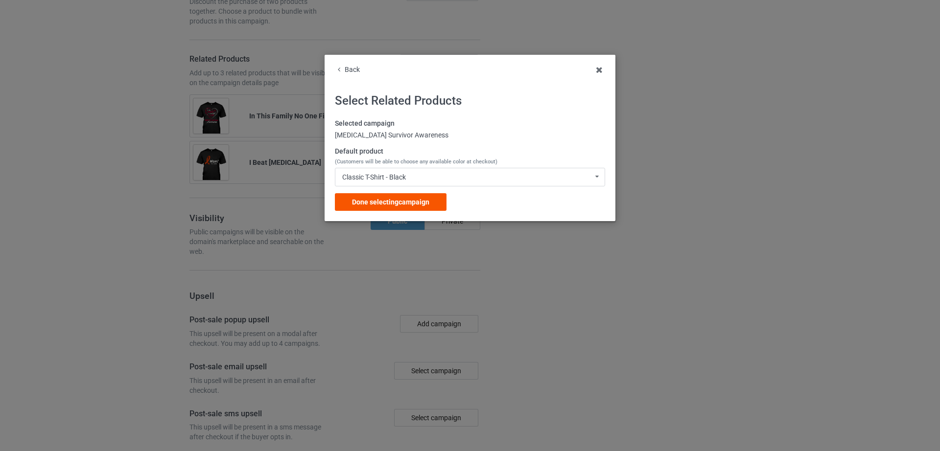
click at [437, 200] on div "Done selecting campaign" at bounding box center [391, 202] width 112 height 18
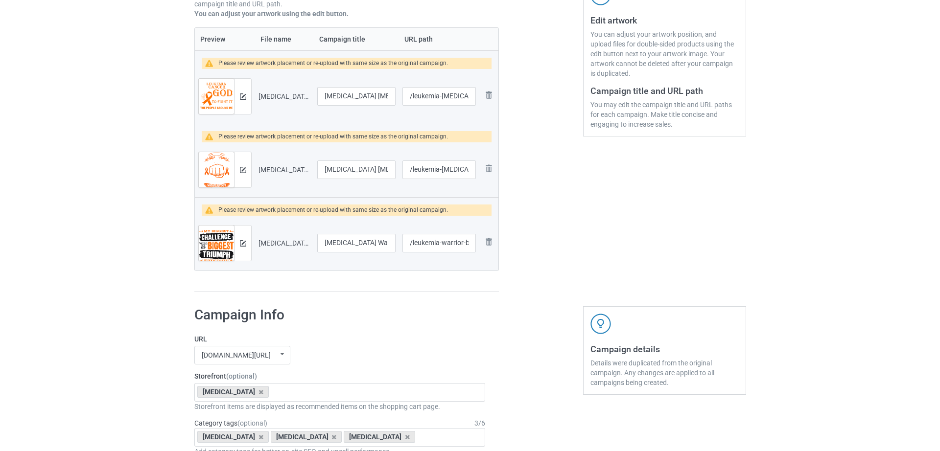
scroll to position [202, 0]
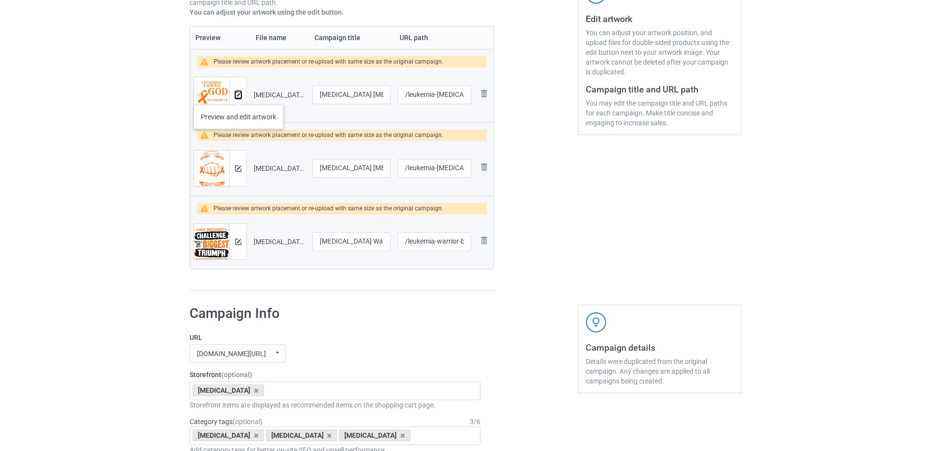
click at [238, 95] on img at bounding box center [238, 95] width 6 height 6
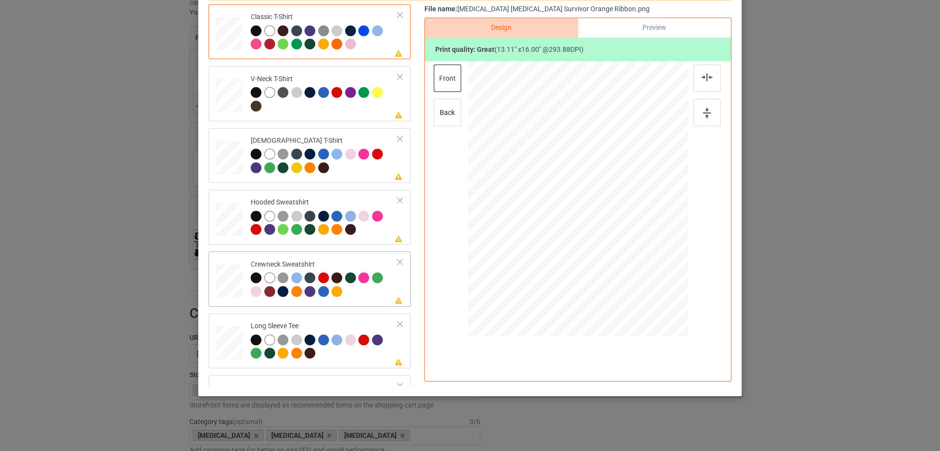
scroll to position [230, 0]
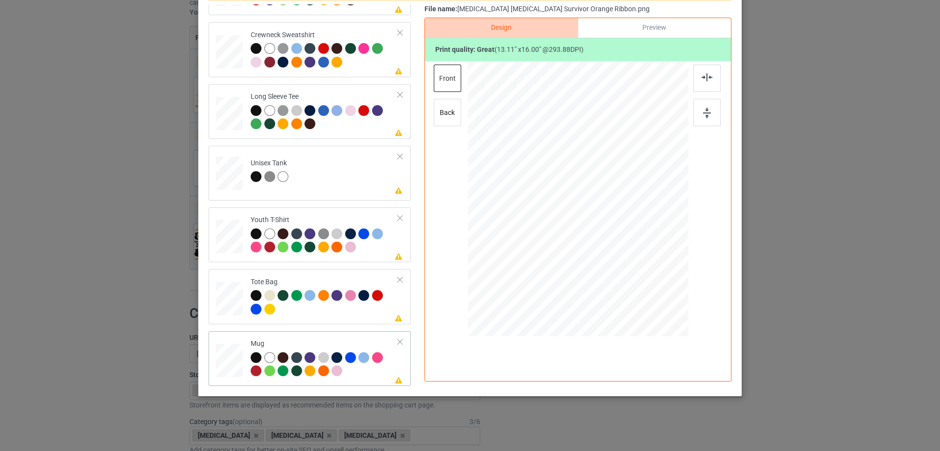
click at [209, 362] on div "Please review artwork placement Mug" at bounding box center [310, 358] width 202 height 55
drag, startPoint x: 637, startPoint y: 278, endPoint x: 618, endPoint y: 221, distance: 60.4
click at [618, 221] on div at bounding box center [578, 199] width 220 height 92
drag, startPoint x: 576, startPoint y: 211, endPoint x: 636, endPoint y: 210, distance: 60.2
click at [636, 210] on div at bounding box center [638, 197] width 65 height 79
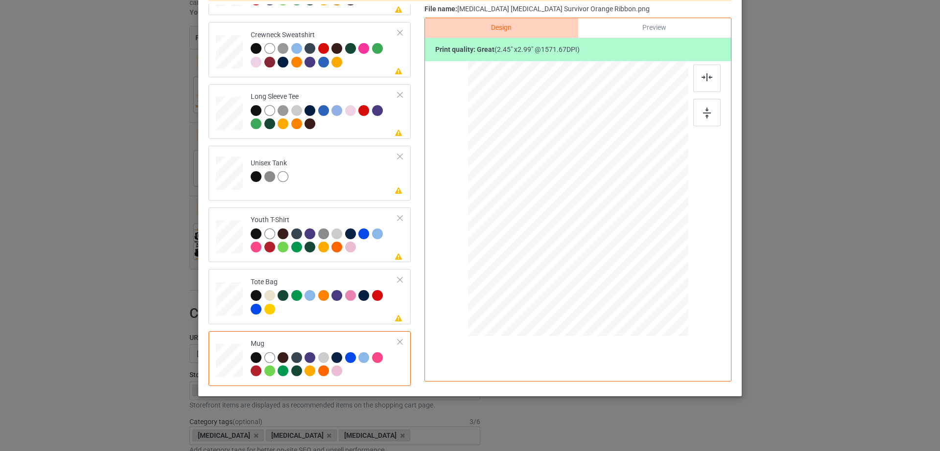
scroll to position [0, 0]
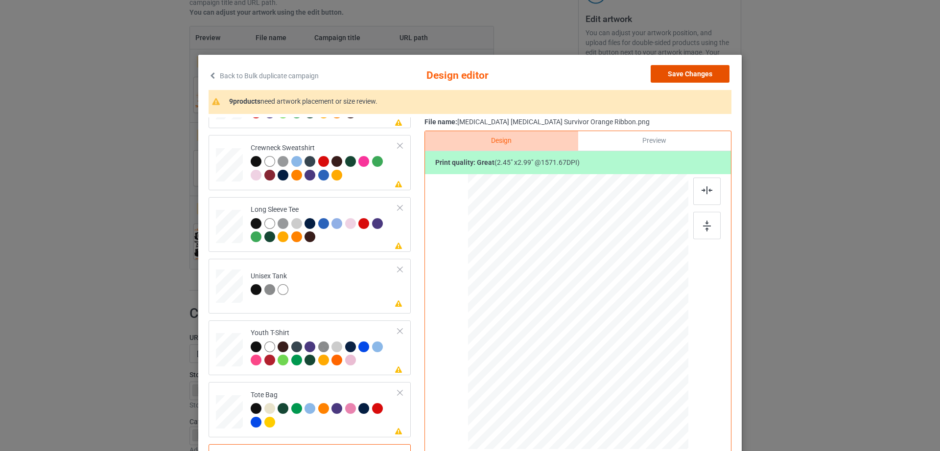
click at [697, 70] on button "Save Changes" at bounding box center [690, 74] width 79 height 18
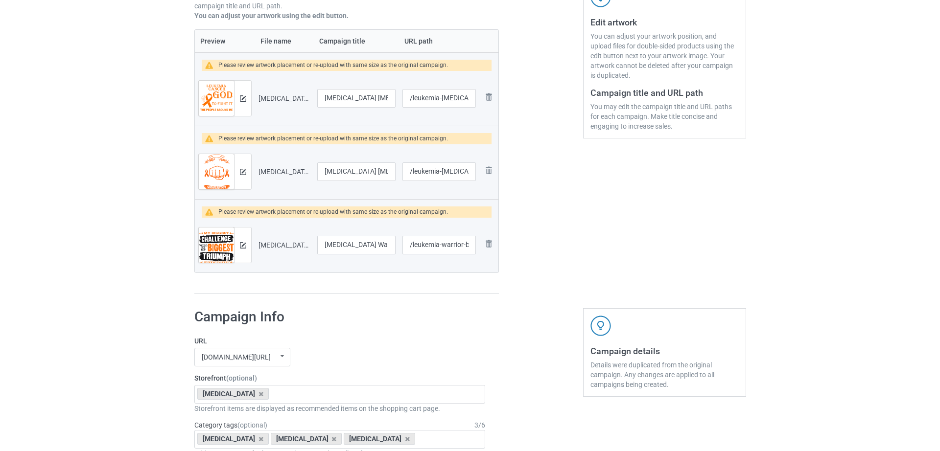
scroll to position [197, 0]
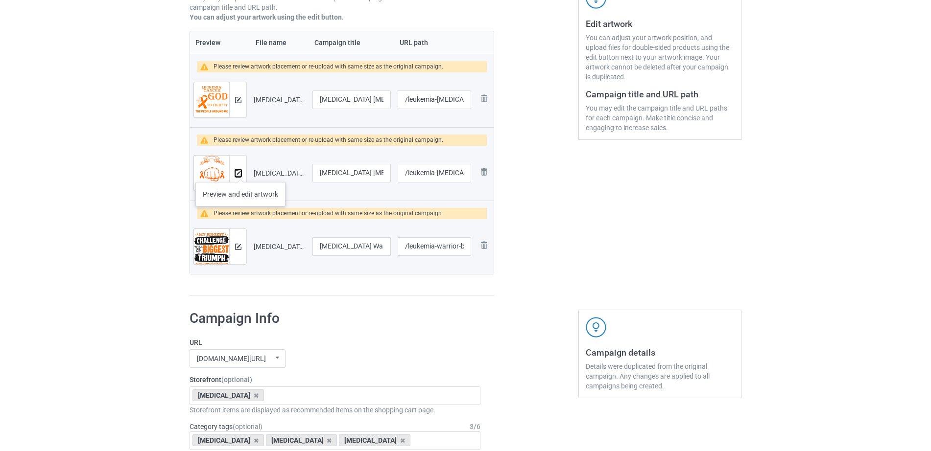
click at [239, 172] on img at bounding box center [238, 173] width 6 height 6
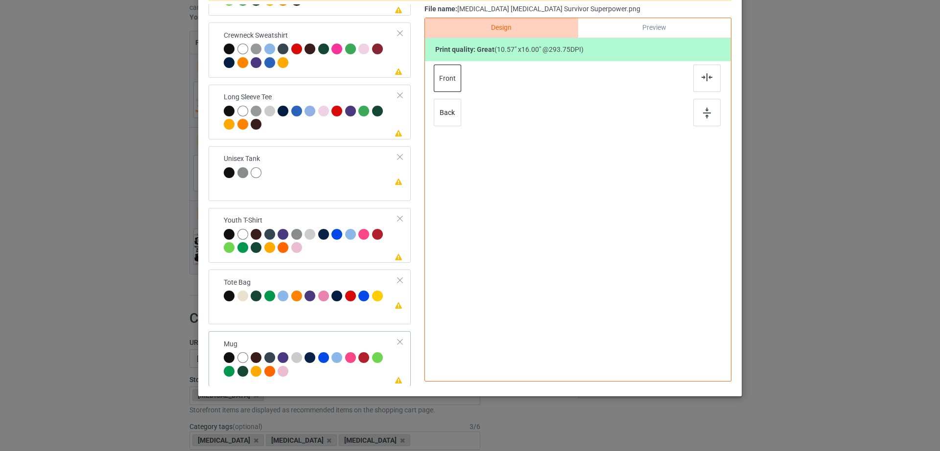
scroll to position [230, 0]
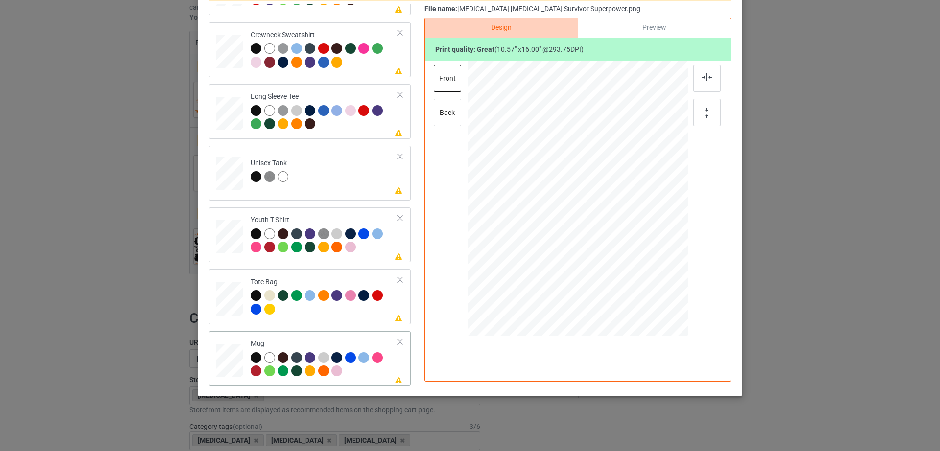
click at [639, 299] on div at bounding box center [578, 200] width 220 height 278
drag, startPoint x: 637, startPoint y: 298, endPoint x: 616, endPoint y: 221, distance: 79.6
click at [616, 221] on div at bounding box center [578, 199] width 220 height 92
drag, startPoint x: 588, startPoint y: 222, endPoint x: 649, endPoint y: 222, distance: 60.7
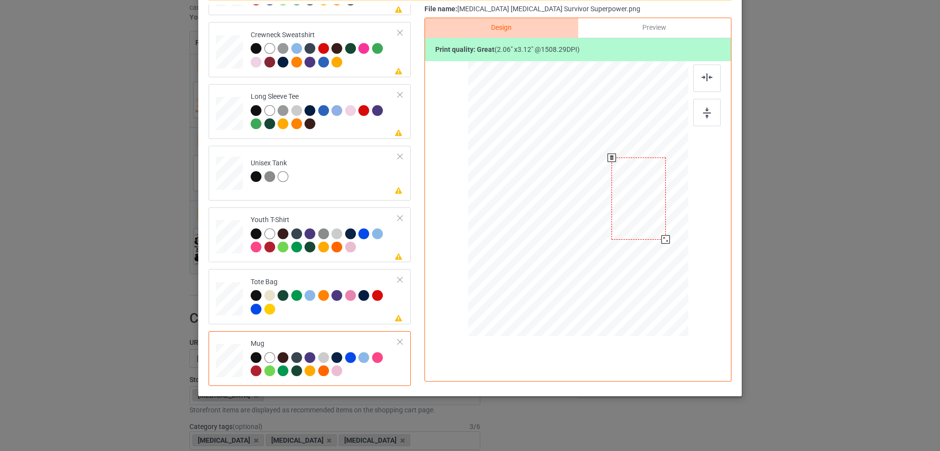
click at [649, 222] on div at bounding box center [638, 199] width 54 height 82
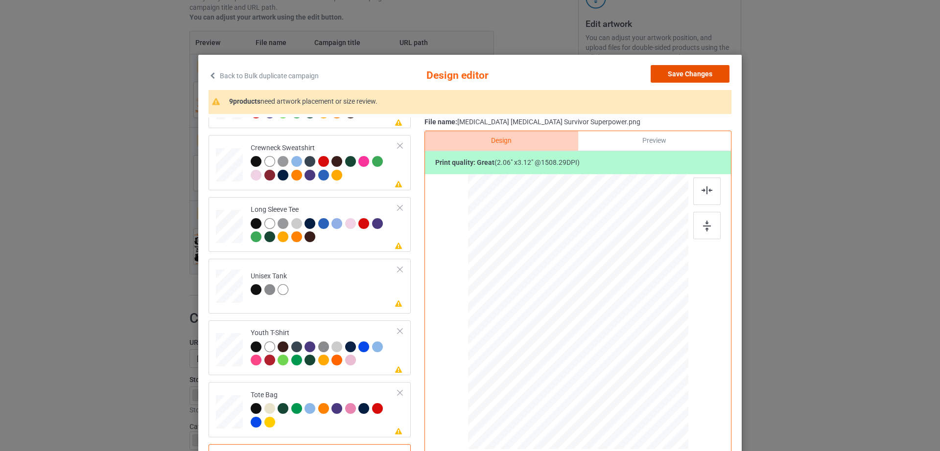
click at [695, 72] on button "Save Changes" at bounding box center [690, 74] width 79 height 18
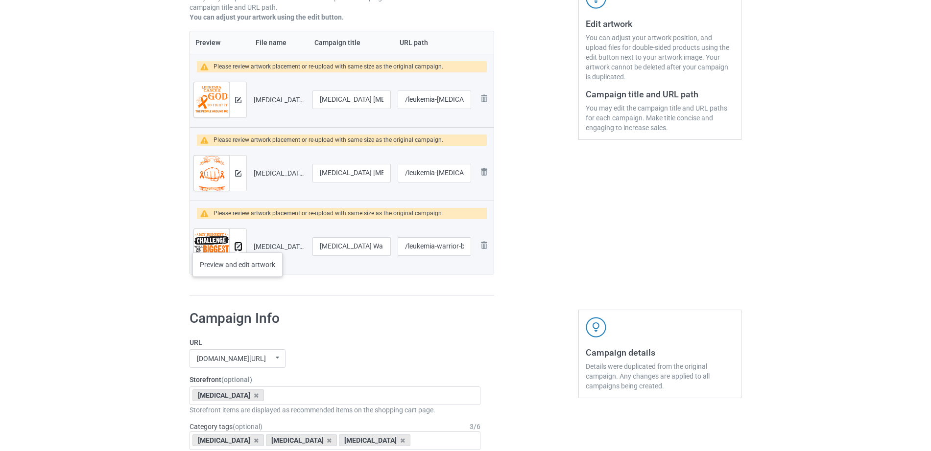
click at [238, 244] on img at bounding box center [238, 247] width 6 height 6
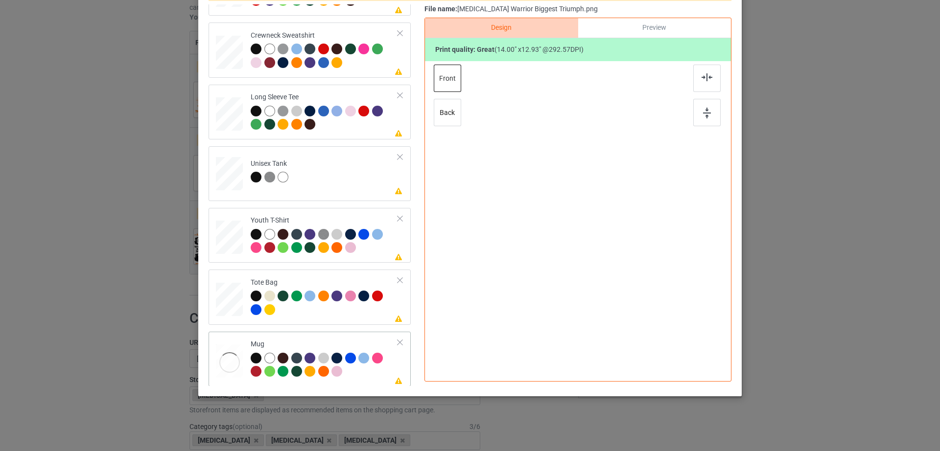
scroll to position [230, 0]
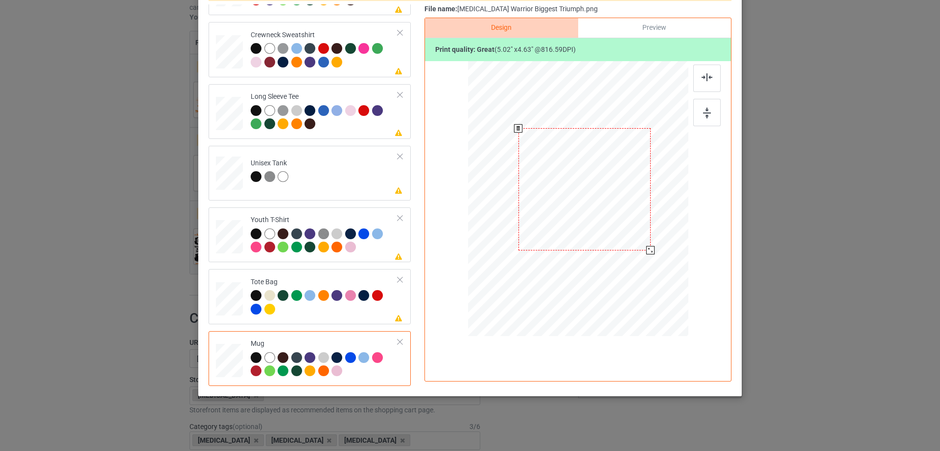
drag, startPoint x: 635, startPoint y: 259, endPoint x: 641, endPoint y: 250, distance: 11.3
click at [641, 250] on div at bounding box center [584, 189] width 132 height 122
drag, startPoint x: 648, startPoint y: 253, endPoint x: 619, endPoint y: 218, distance: 45.2
click at [619, 218] on div at bounding box center [578, 199] width 220 height 92
drag, startPoint x: 589, startPoint y: 205, endPoint x: 643, endPoint y: 210, distance: 54.2
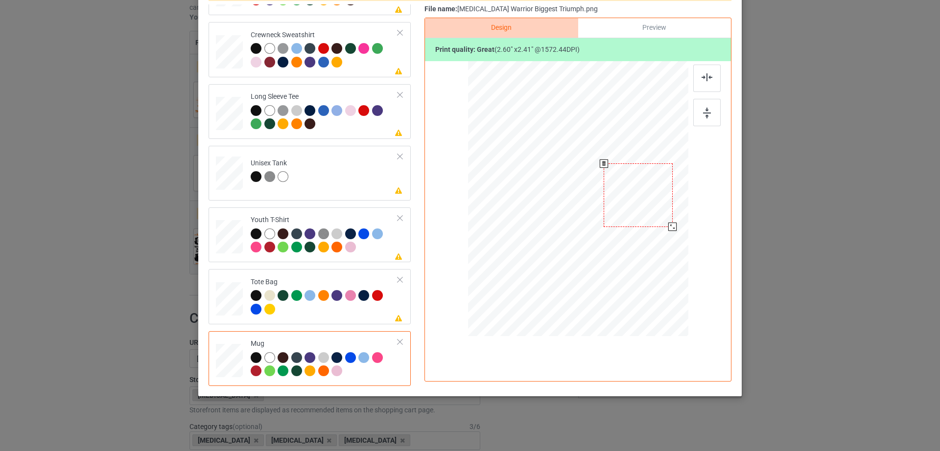
click at [643, 210] on div at bounding box center [638, 194] width 69 height 63
drag, startPoint x: 668, startPoint y: 220, endPoint x: 674, endPoint y: 227, distance: 9.1
click at [674, 227] on div at bounding box center [578, 199] width 220 height 92
click at [671, 228] on div at bounding box center [675, 229] width 8 height 8
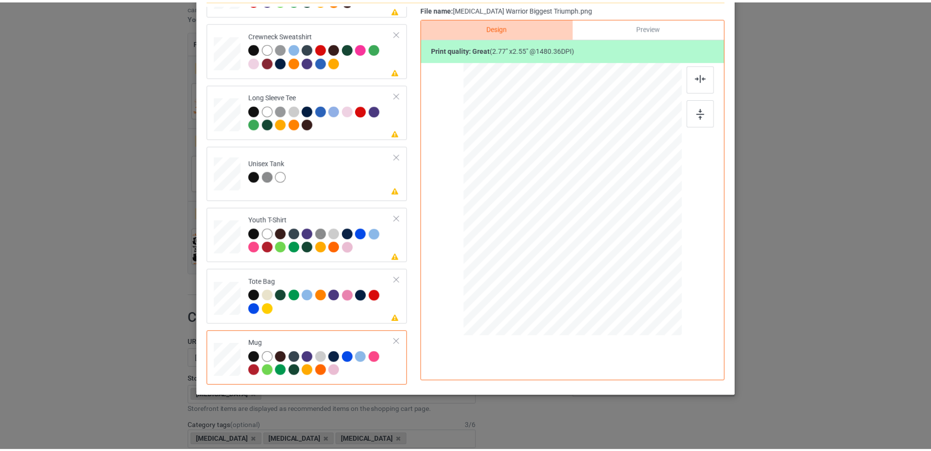
scroll to position [0, 0]
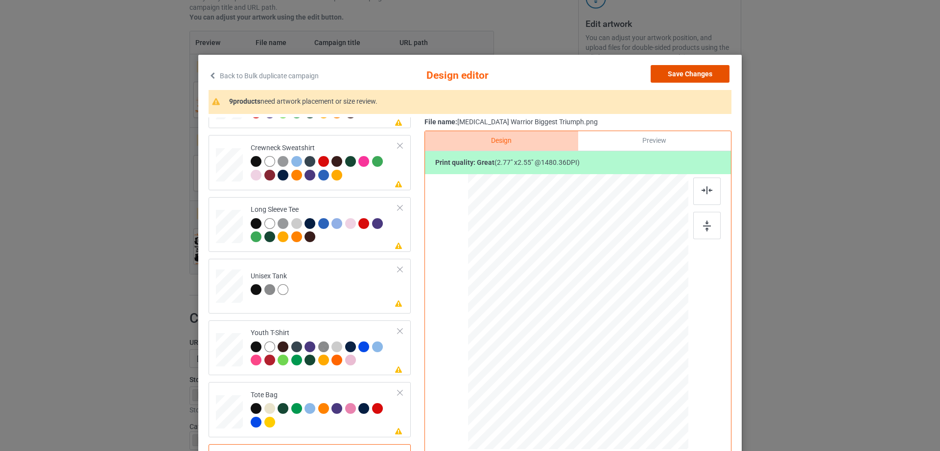
click at [707, 74] on button "Save Changes" at bounding box center [690, 74] width 79 height 18
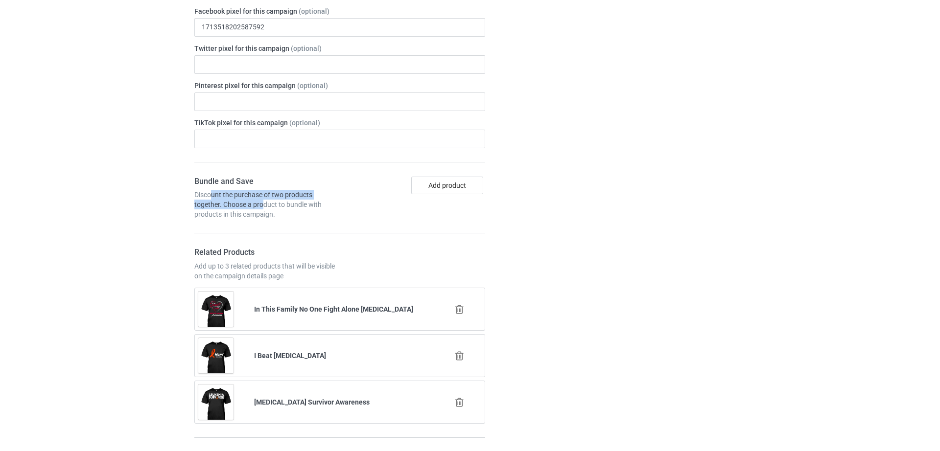
scroll to position [700, 0]
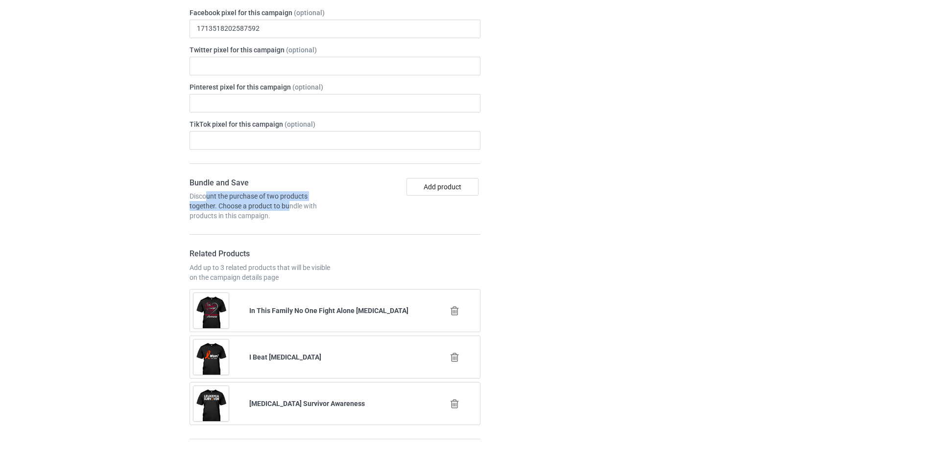
drag, startPoint x: 210, startPoint y: 197, endPoint x: 287, endPoint y: 209, distance: 78.2
click at [290, 206] on div "Discount the purchase of two products together. Choose a product to bundle with…" at bounding box center [260, 205] width 142 height 29
drag, startPoint x: 287, startPoint y: 209, endPoint x: 272, endPoint y: 210, distance: 15.2
click at [286, 209] on div "Discount the purchase of two products together. Choose a product to bundle with…" at bounding box center [260, 205] width 142 height 29
click at [262, 211] on div "Discount the purchase of two products together. Choose a product to bundle with…" at bounding box center [260, 205] width 142 height 29
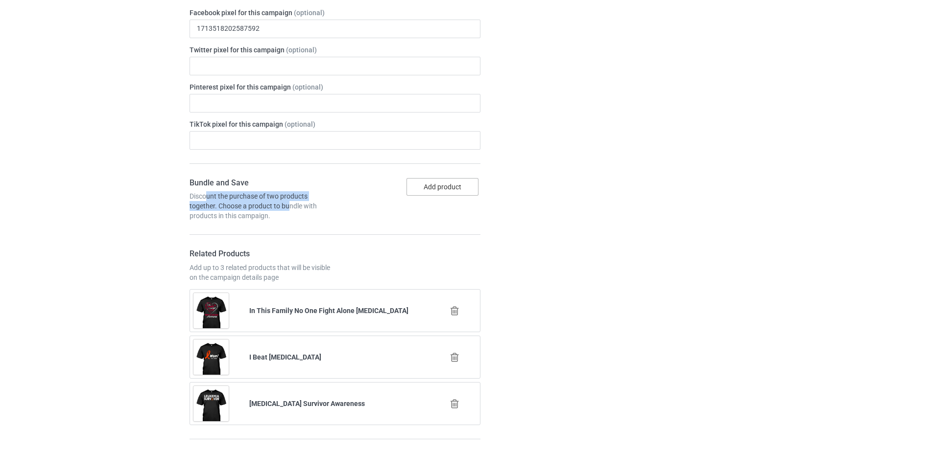
click at [453, 191] on button "Add product" at bounding box center [442, 187] width 72 height 18
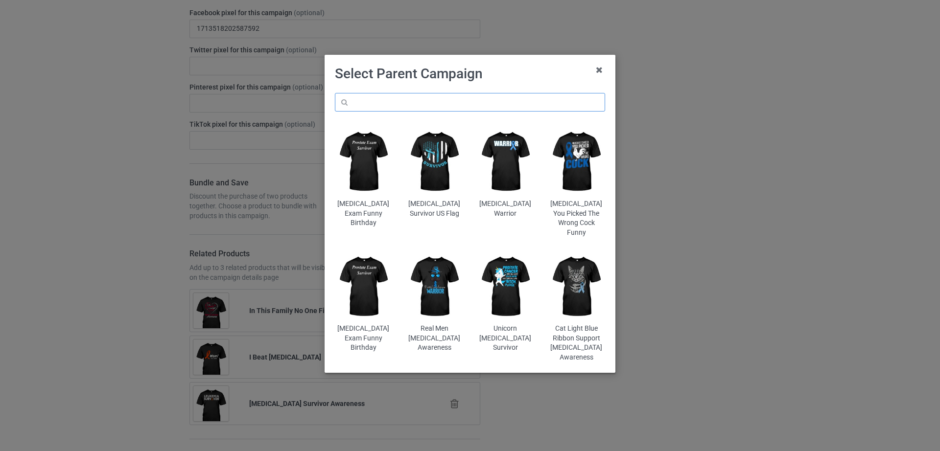
click at [379, 107] on input "text" at bounding box center [470, 102] width 270 height 19
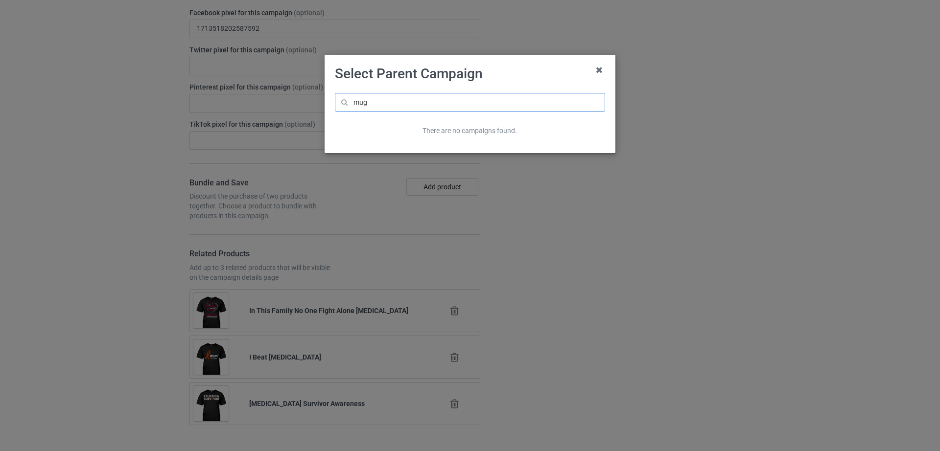
type input "mug"
drag, startPoint x: 384, startPoint y: 105, endPoint x: 352, endPoint y: 104, distance: 31.8
click at [352, 104] on input "mug" at bounding box center [470, 102] width 270 height 19
click at [600, 63] on icon at bounding box center [599, 70] width 16 height 16
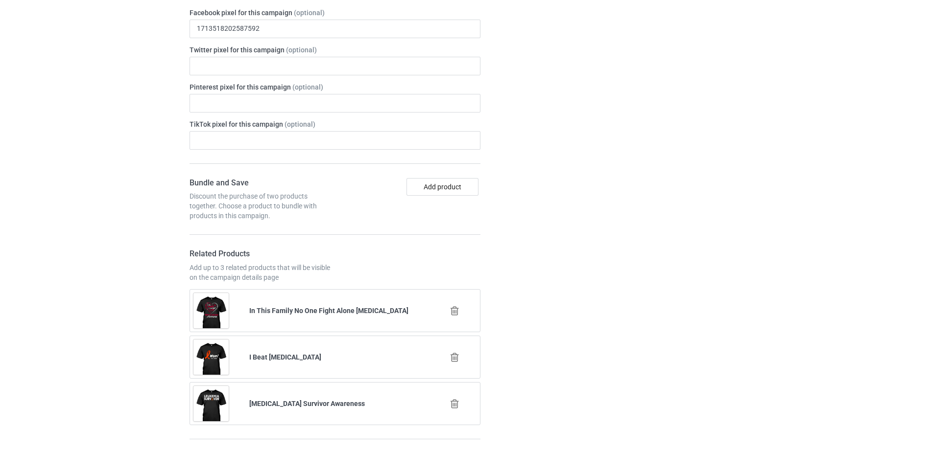
click at [671, 286] on div "Campaign details Details were duplicated from the original campaign. Any change…" at bounding box center [659, 321] width 177 height 1041
drag, startPoint x: 189, startPoint y: 194, endPoint x: 297, endPoint y: 218, distance: 109.9
click at [297, 218] on div "Discount the purchase of two products together. Choose a product to bundle with…" at bounding box center [260, 205] width 142 height 29
copy div "Discount the purchase of two products together. Choose a product to bundle with…"
click at [448, 194] on button "Add product" at bounding box center [442, 187] width 72 height 18
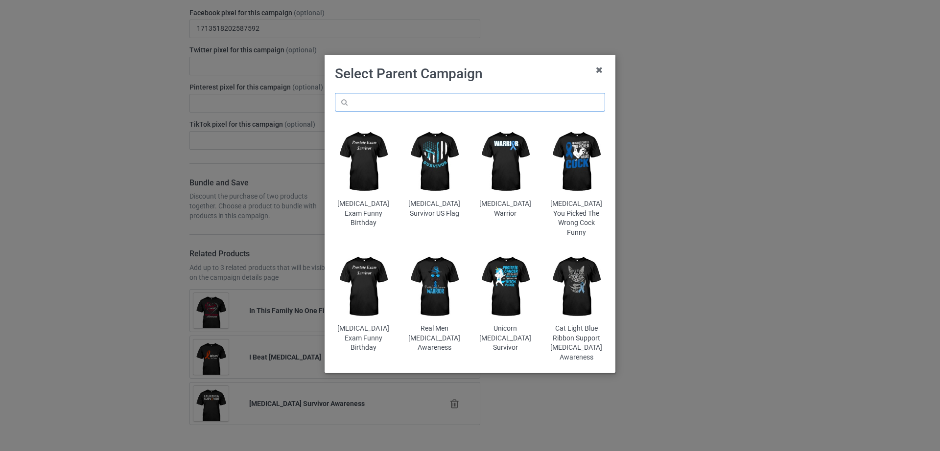
click at [421, 104] on input "text" at bounding box center [470, 102] width 270 height 19
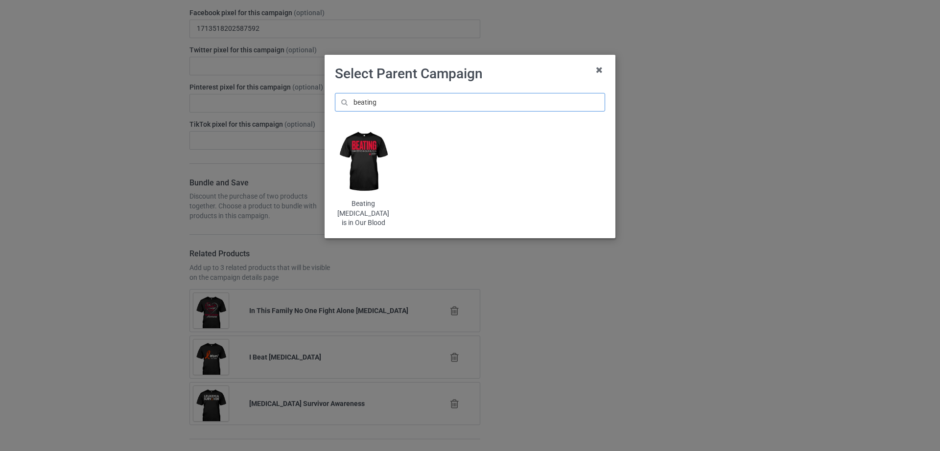
type input "beating"
click at [370, 167] on img at bounding box center [363, 161] width 57 height 71
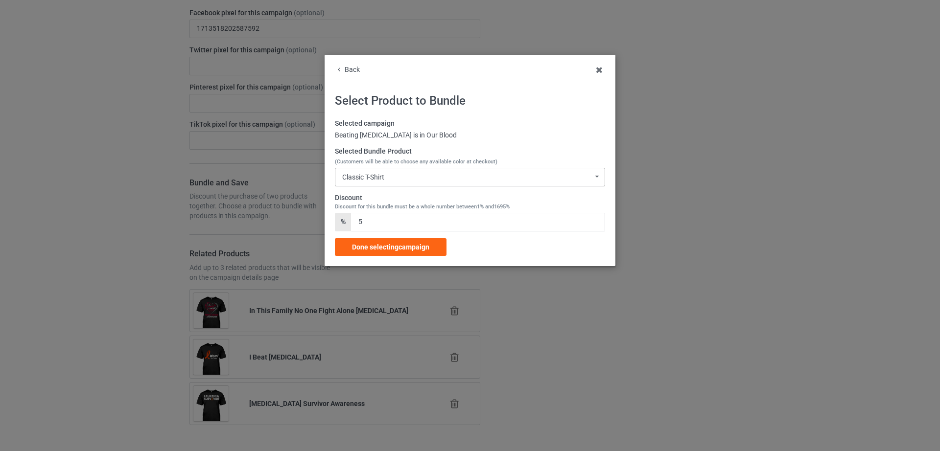
click at [594, 176] on icon at bounding box center [596, 176] width 13 height 16
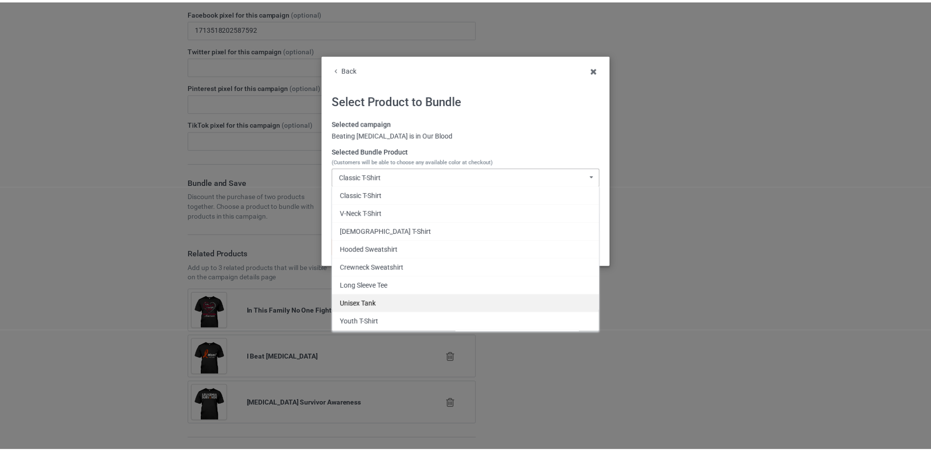
scroll to position [35, 0]
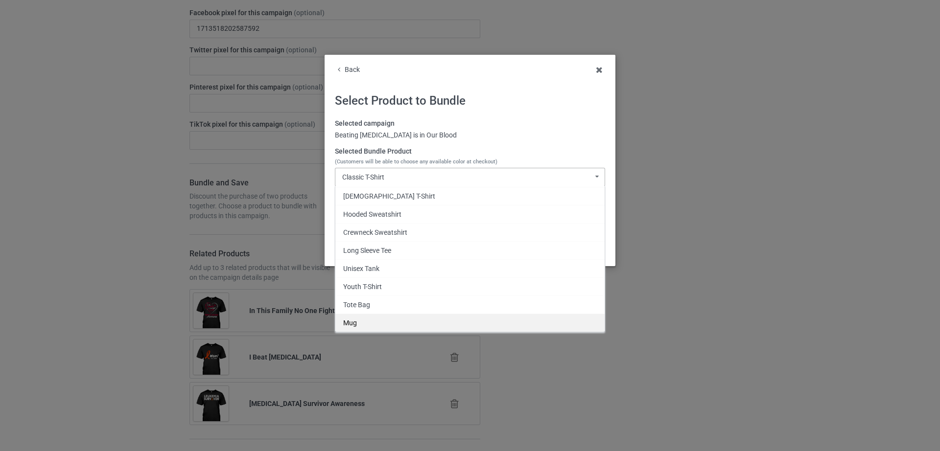
click at [364, 322] on div "Mug" at bounding box center [469, 323] width 269 height 18
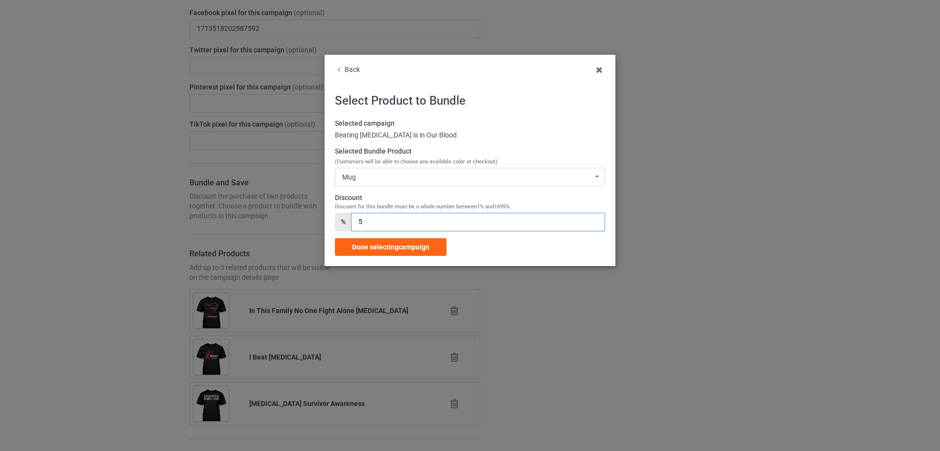
drag, startPoint x: 371, startPoint y: 223, endPoint x: 358, endPoint y: 225, distance: 12.8
click at [358, 225] on input "5" at bounding box center [478, 222] width 254 height 19
type input "10"
click at [369, 249] on span "Done selecting campaign" at bounding box center [390, 247] width 77 height 8
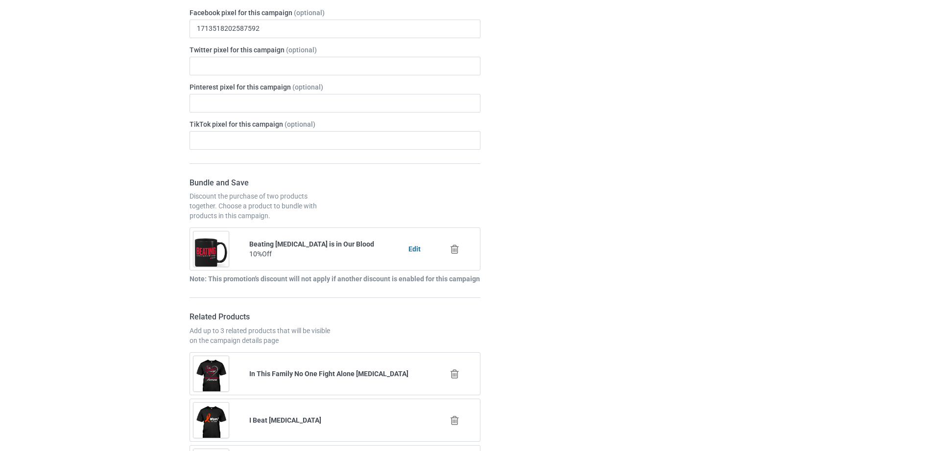
click at [412, 251] on b "Edit" at bounding box center [414, 249] width 12 height 8
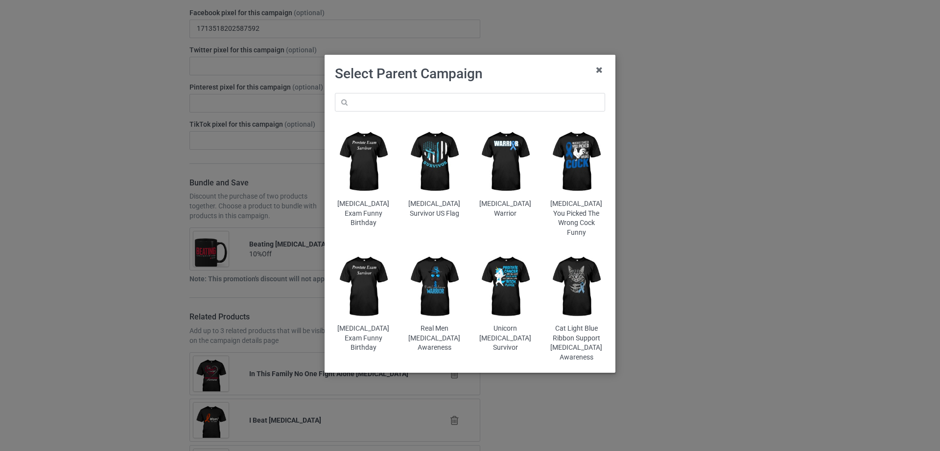
click at [597, 70] on icon at bounding box center [599, 70] width 16 height 16
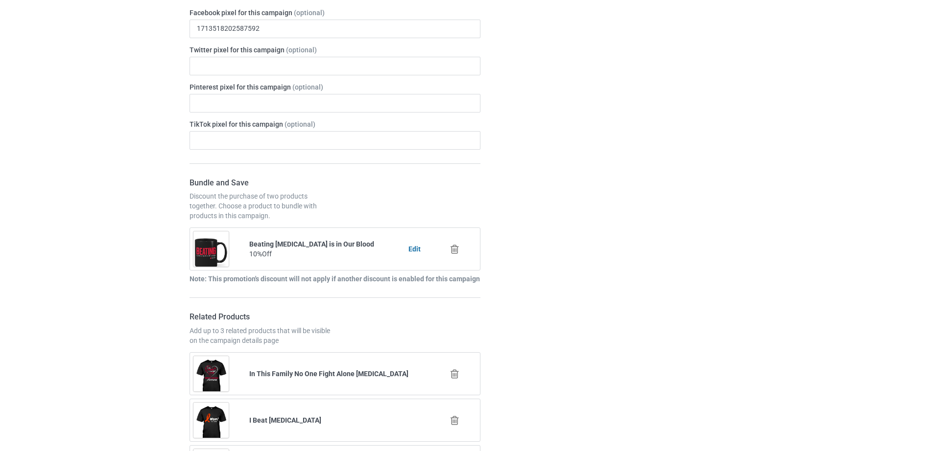
click at [615, 142] on div "Campaign details Details were duplicated from the original campaign. Any change…" at bounding box center [659, 353] width 177 height 1104
click at [413, 250] on b "Edit" at bounding box center [414, 249] width 12 height 8
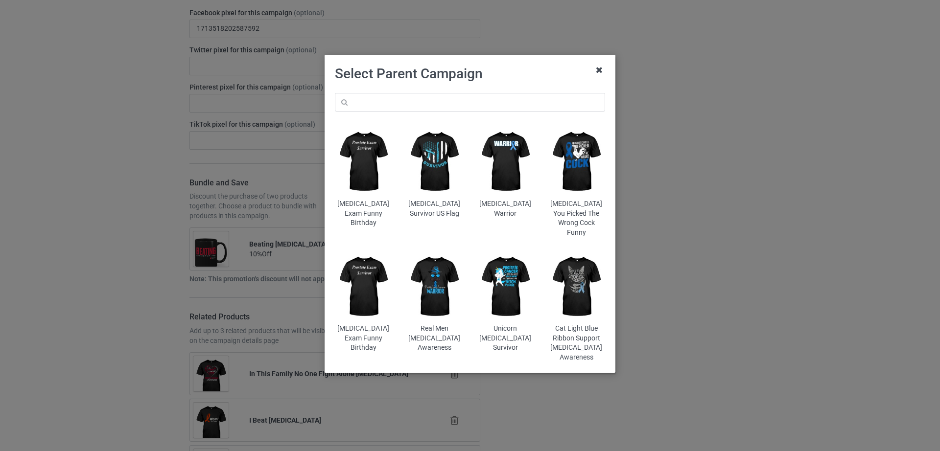
click at [599, 72] on icon at bounding box center [599, 70] width 16 height 16
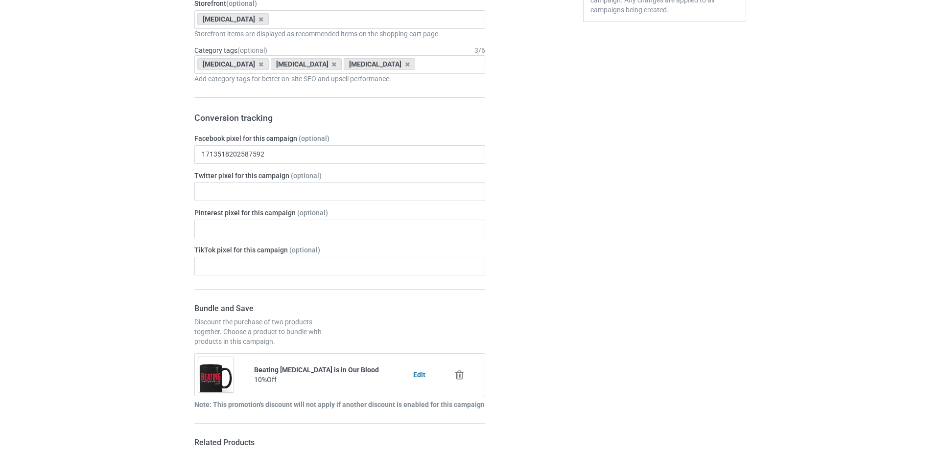
scroll to position [572, 0]
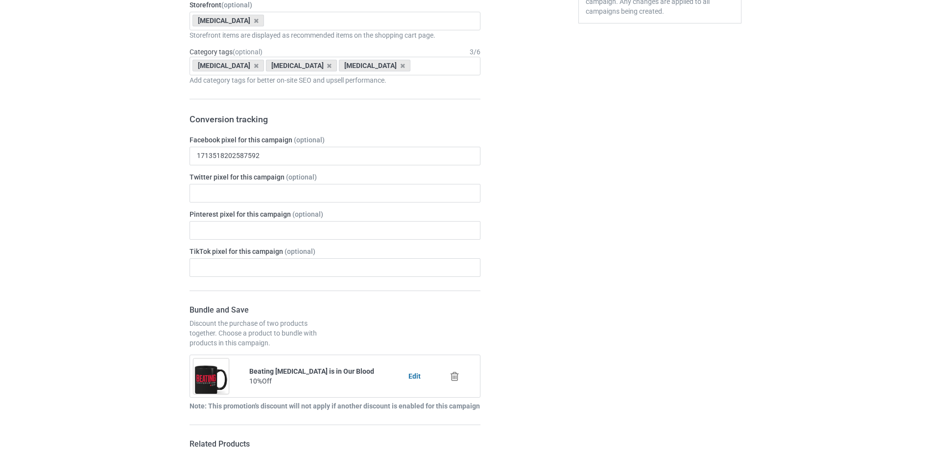
click at [415, 378] on b "Edit" at bounding box center [414, 377] width 12 height 8
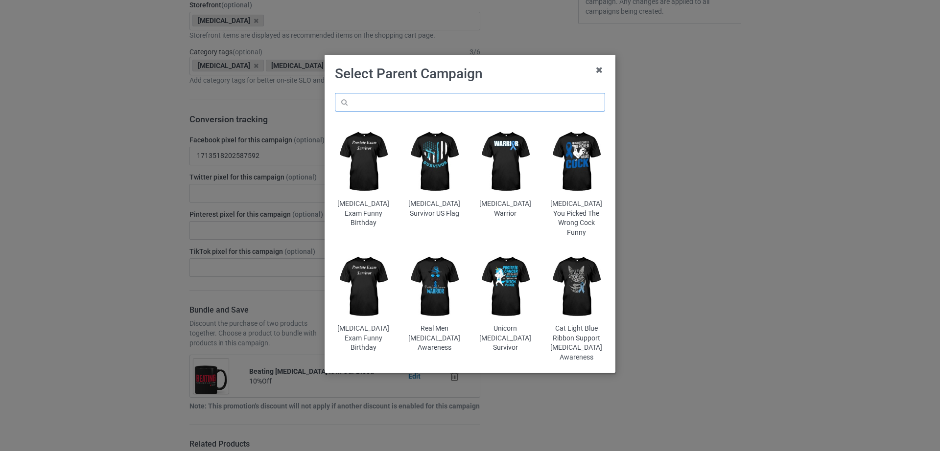
click at [419, 97] on input "text" at bounding box center [470, 102] width 270 height 19
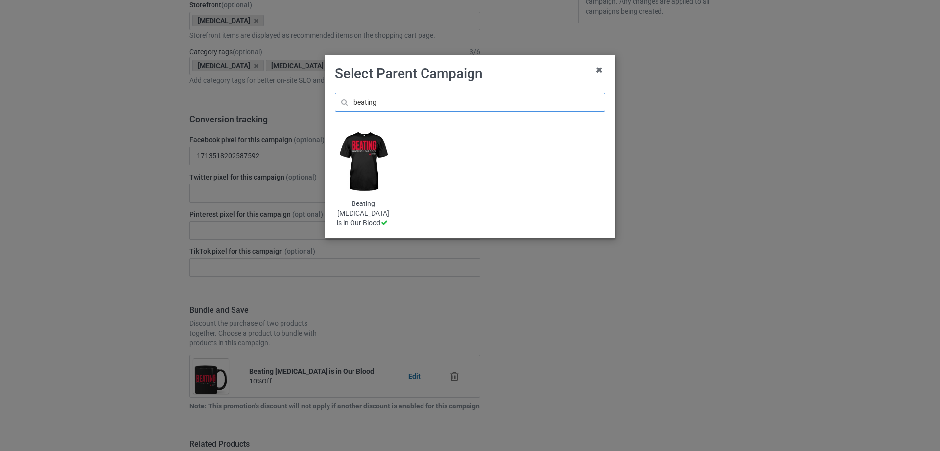
type input "beating"
click at [368, 162] on img at bounding box center [363, 161] width 57 height 71
click at [349, 173] on img at bounding box center [363, 161] width 57 height 71
click at [356, 183] on img at bounding box center [363, 161] width 57 height 71
click at [380, 144] on img at bounding box center [363, 161] width 57 height 71
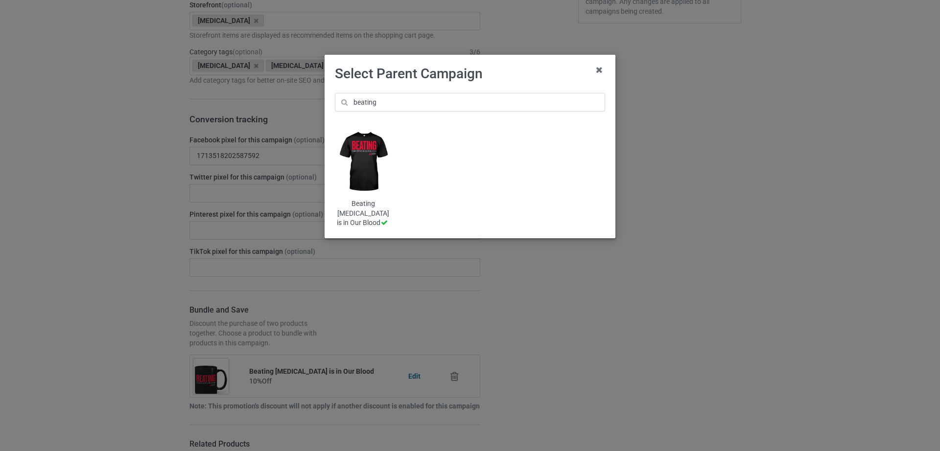
click at [378, 146] on img at bounding box center [363, 161] width 57 height 71
click at [607, 68] on icon at bounding box center [599, 70] width 16 height 16
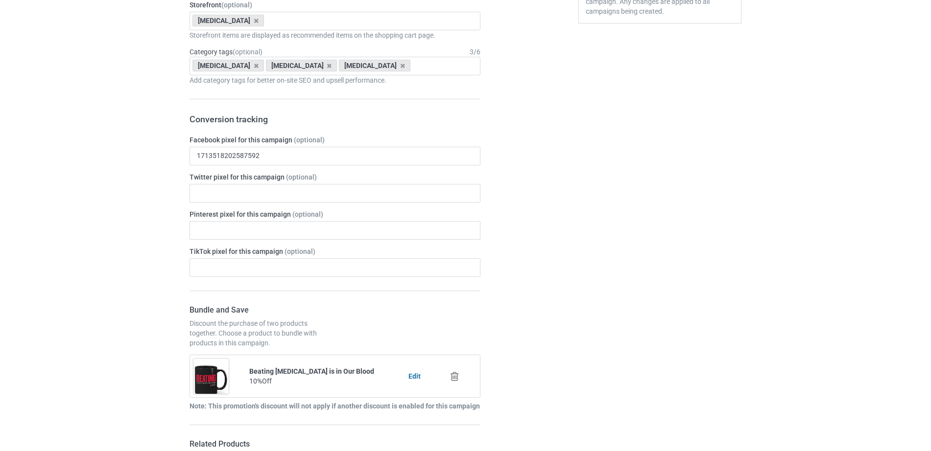
click at [454, 376] on icon at bounding box center [454, 377] width 12 height 10
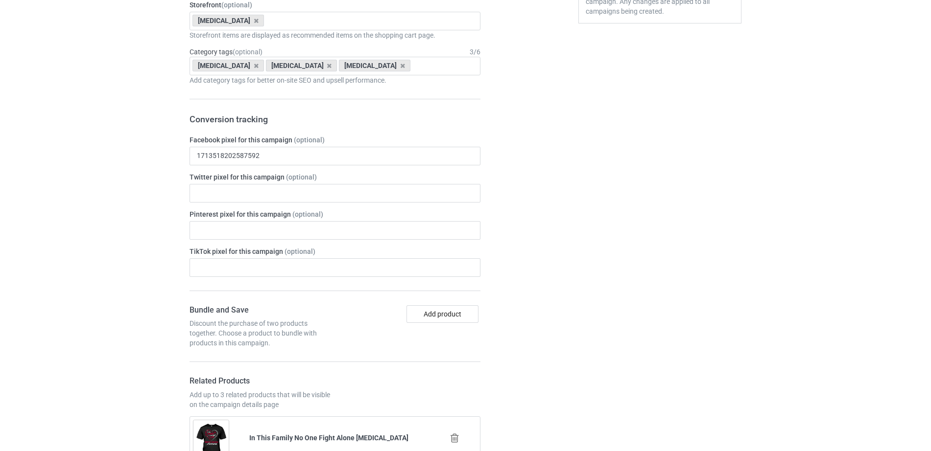
click at [434, 324] on div "Add product" at bounding box center [409, 326] width 149 height 43
click at [427, 314] on button "Add product" at bounding box center [442, 314] width 72 height 18
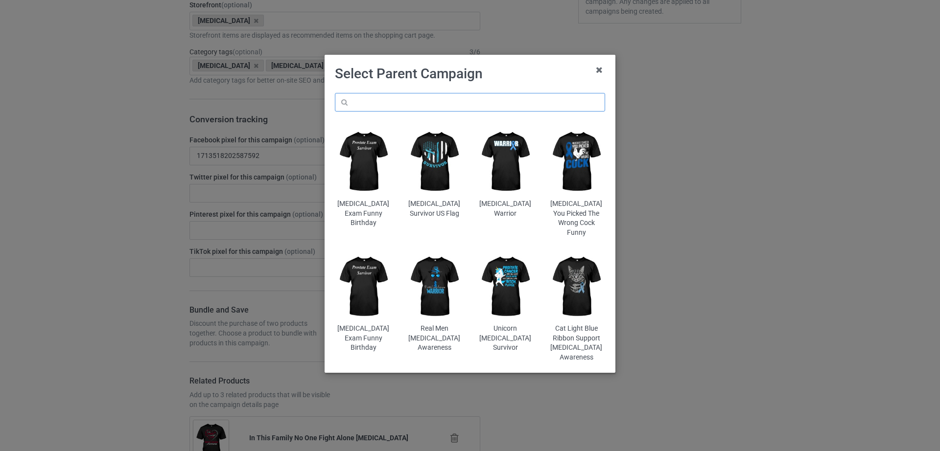
click at [394, 104] on input "text" at bounding box center [470, 102] width 270 height 19
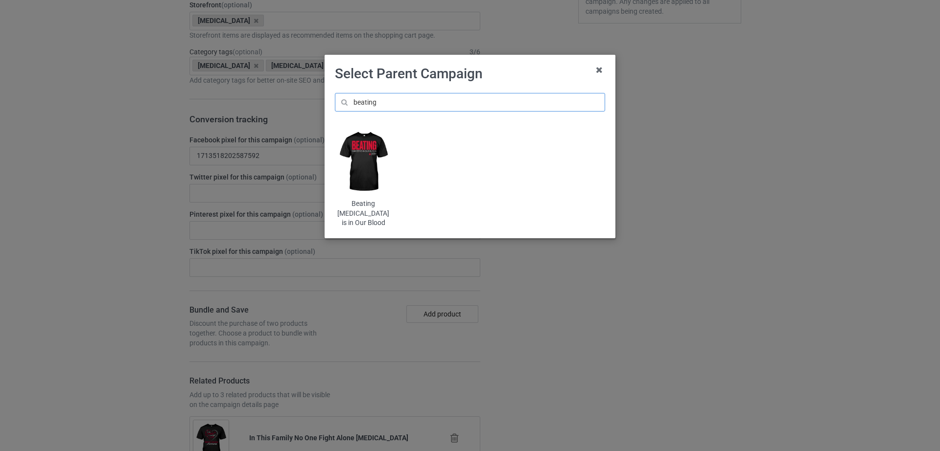
type input "beating"
click at [360, 155] on img at bounding box center [363, 161] width 57 height 71
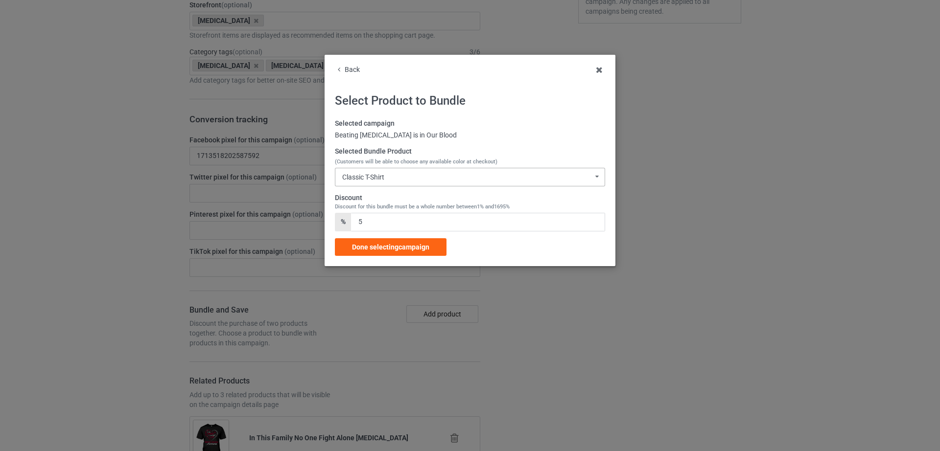
click at [430, 178] on div "Classic T-Shirt Classic T-Shirt V-Neck T-Shirt Ladies T-Shirt Hooded Sweatshirt…" at bounding box center [470, 177] width 270 height 19
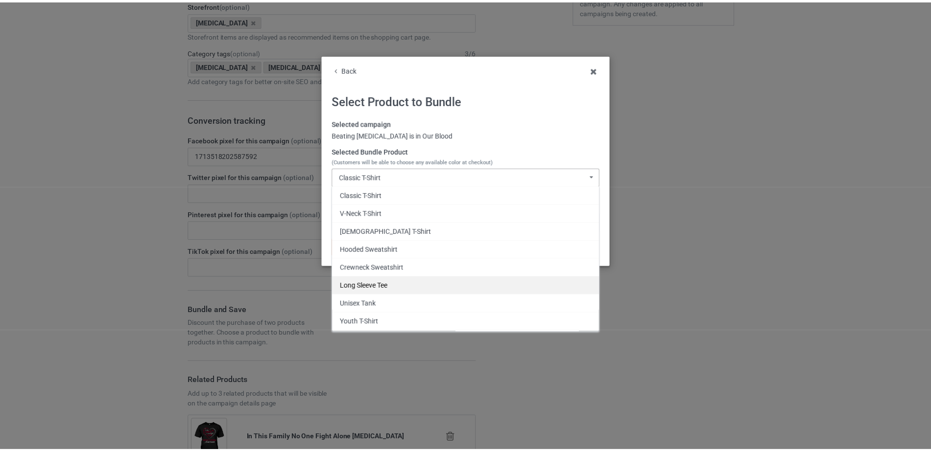
scroll to position [35, 0]
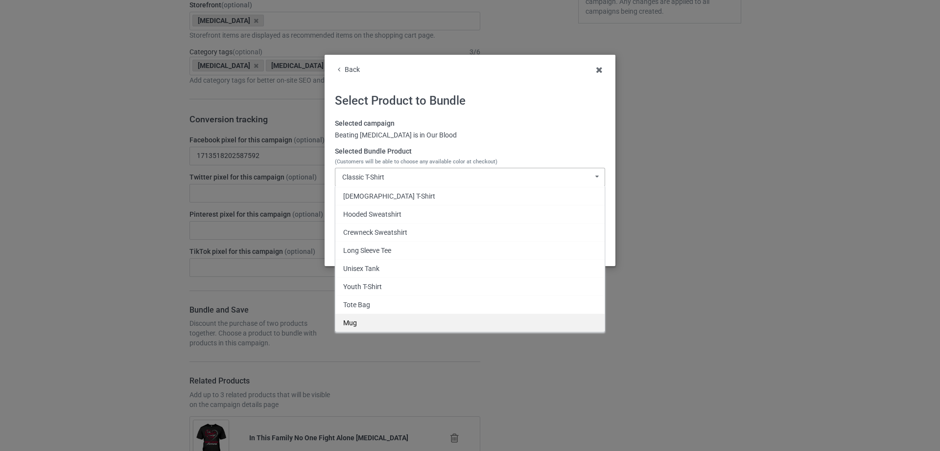
click at [353, 321] on div "Mug" at bounding box center [469, 323] width 269 height 18
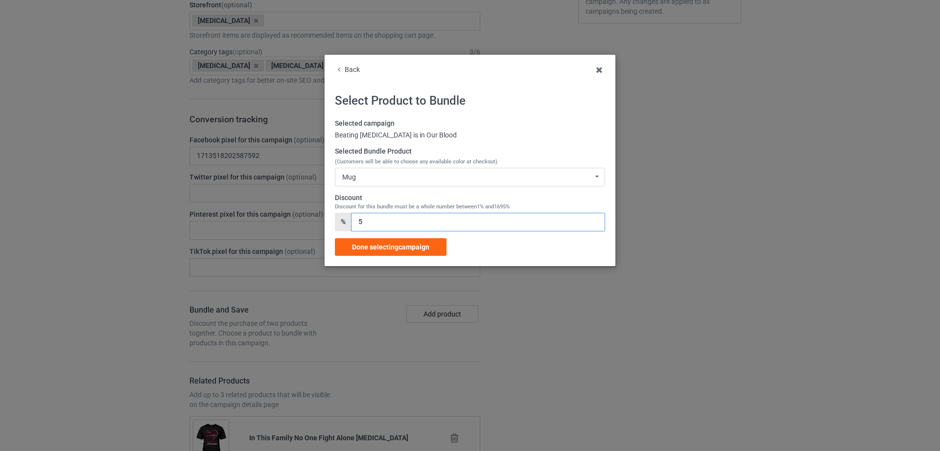
drag, startPoint x: 368, startPoint y: 219, endPoint x: 360, endPoint y: 220, distance: 7.4
click at [360, 220] on input "5" at bounding box center [478, 222] width 254 height 19
click at [590, 222] on input "6" at bounding box center [478, 222] width 254 height 19
drag, startPoint x: 384, startPoint y: 221, endPoint x: 358, endPoint y: 223, distance: 26.5
click at [358, 223] on input "6" at bounding box center [478, 222] width 254 height 19
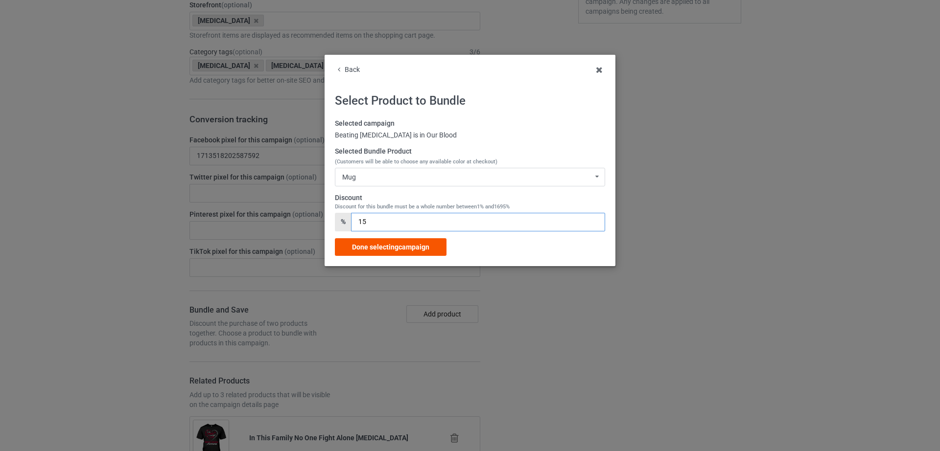
type input "15"
click at [374, 244] on span "Done selecting campaign" at bounding box center [390, 247] width 77 height 8
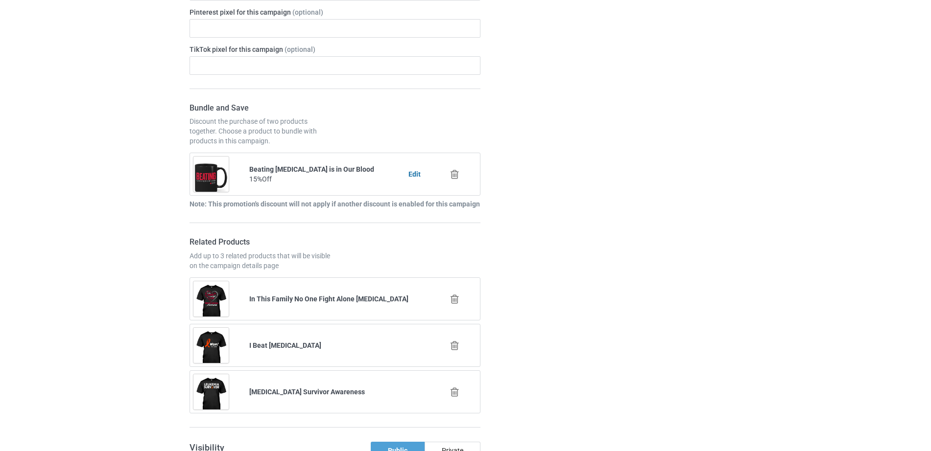
scroll to position [1167, 0]
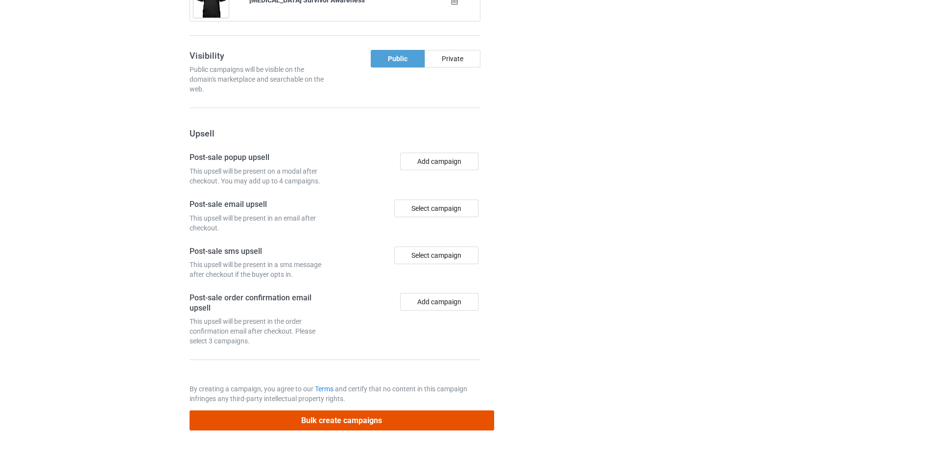
click at [320, 419] on button "Bulk create campaigns" at bounding box center [341, 421] width 304 height 20
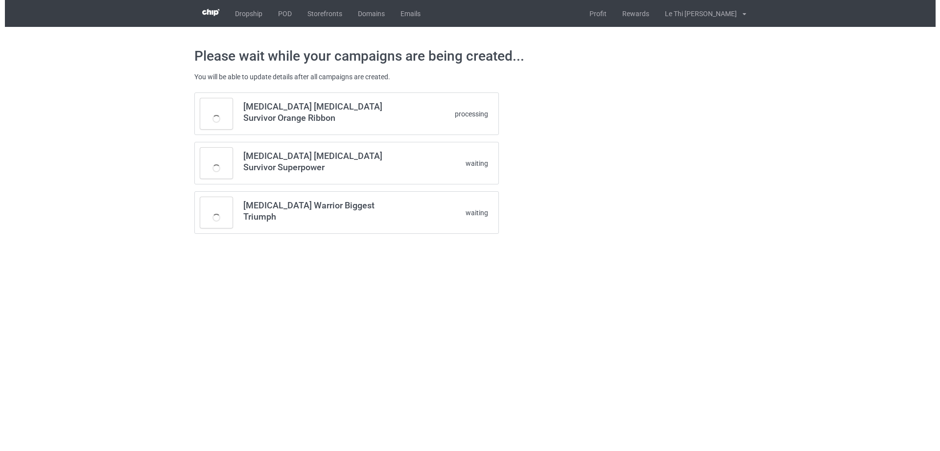
scroll to position [0, 0]
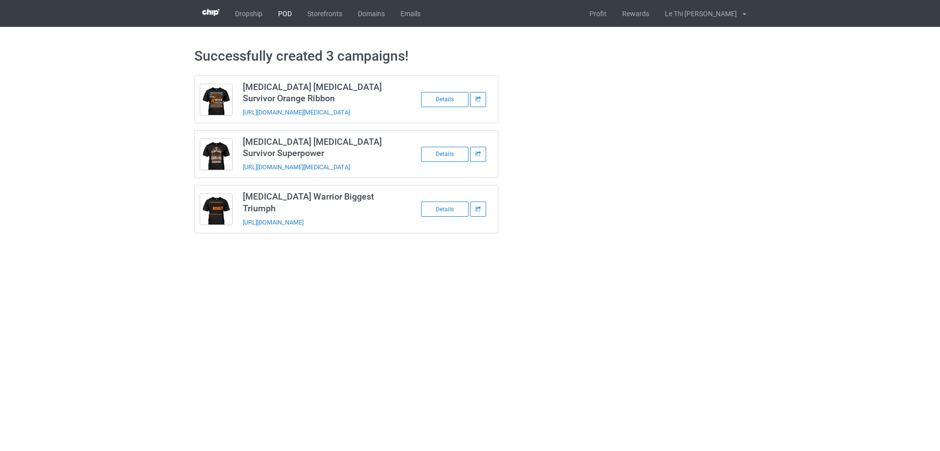
click at [281, 16] on link "POD" at bounding box center [284, 13] width 29 height 27
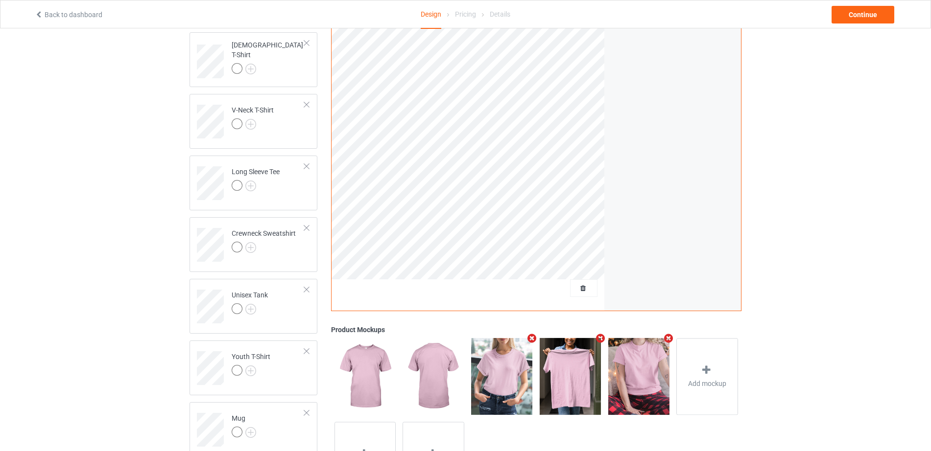
scroll to position [277, 0]
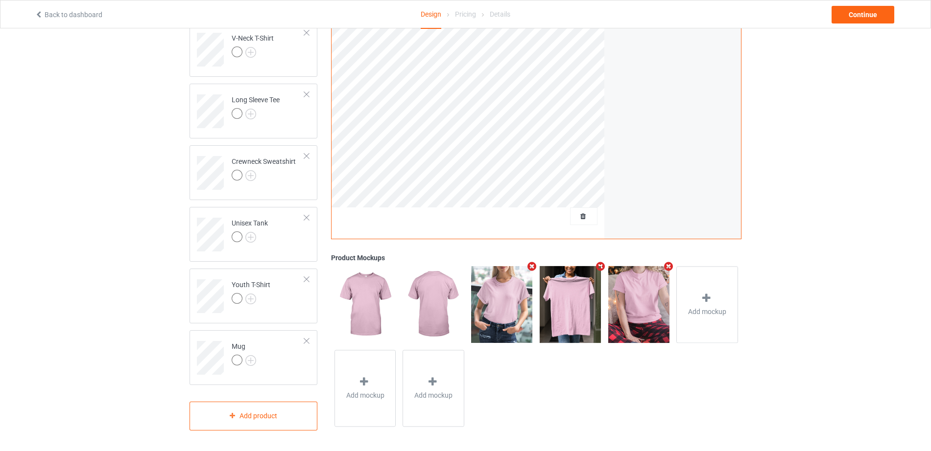
click at [463, 13] on div "Pricing" at bounding box center [465, 13] width 21 height 27
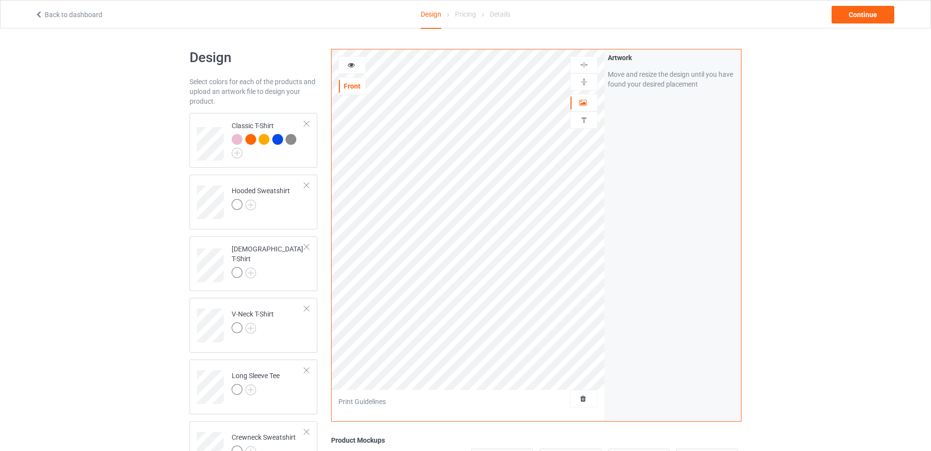
click at [460, 18] on div "Pricing" at bounding box center [465, 13] width 21 height 27
click at [457, 14] on div "Pricing" at bounding box center [465, 13] width 21 height 27
click at [488, 16] on div "Design Pricing Details" at bounding box center [465, 14] width 90 height 28
click at [460, 17] on div "Pricing" at bounding box center [465, 13] width 21 height 27
click at [431, 9] on div "Design" at bounding box center [430, 14] width 21 height 28
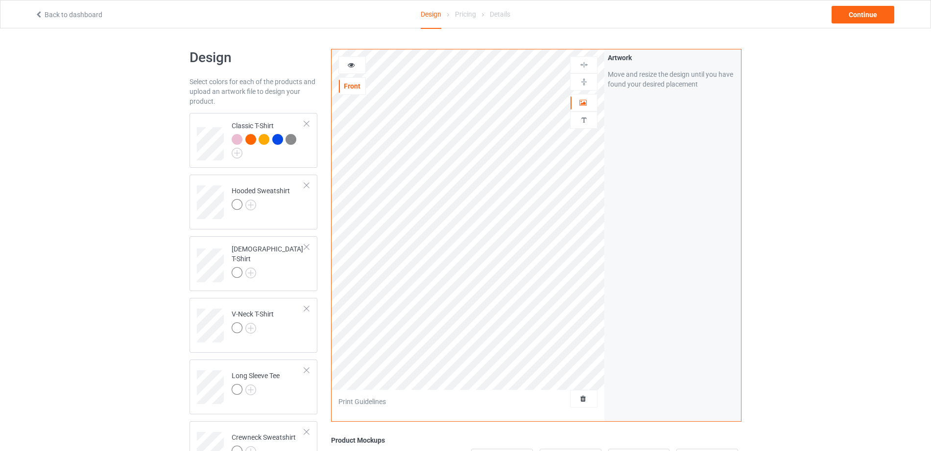
scroll to position [277, 0]
click at [348, 66] on icon at bounding box center [351, 63] width 8 height 7
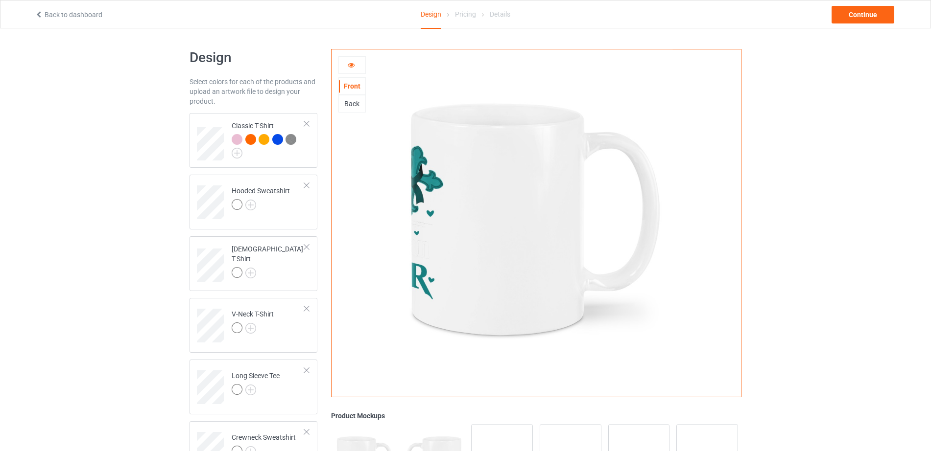
click at [350, 104] on div "Back" at bounding box center [352, 104] width 26 height 10
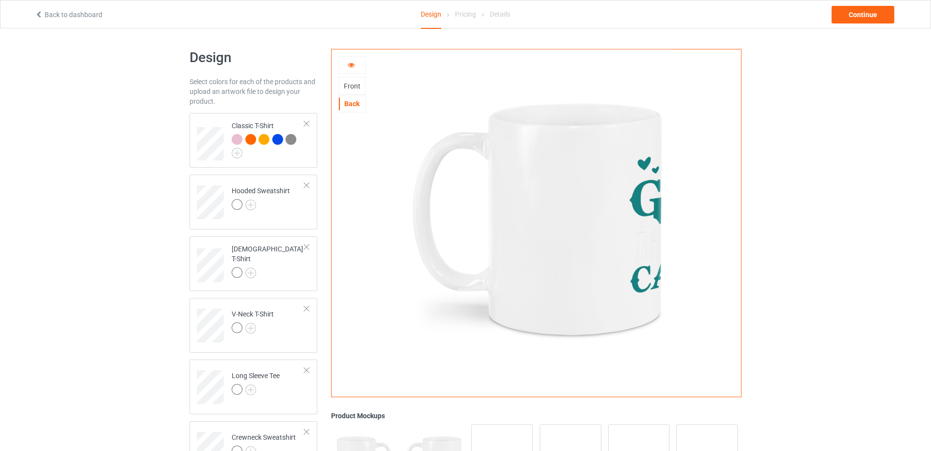
click at [354, 89] on div "Front" at bounding box center [352, 86] width 26 height 10
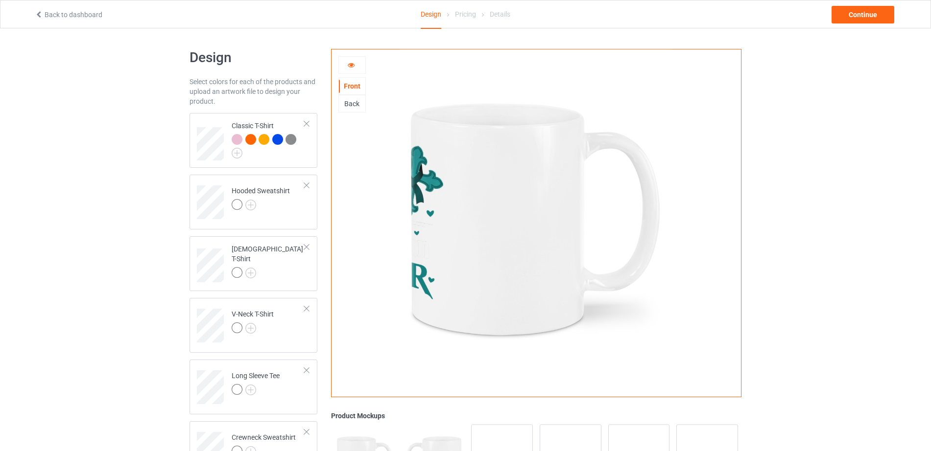
click at [346, 104] on div "Back" at bounding box center [352, 104] width 26 height 10
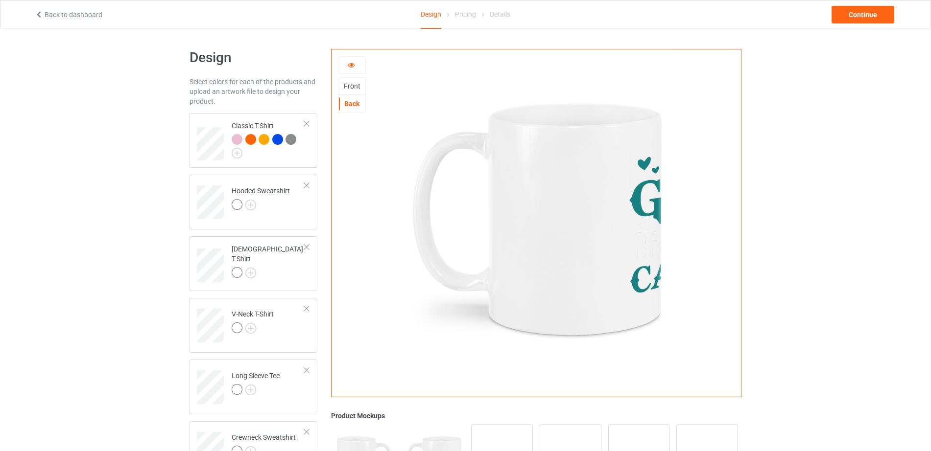
click at [349, 90] on div "Front" at bounding box center [352, 86] width 26 height 10
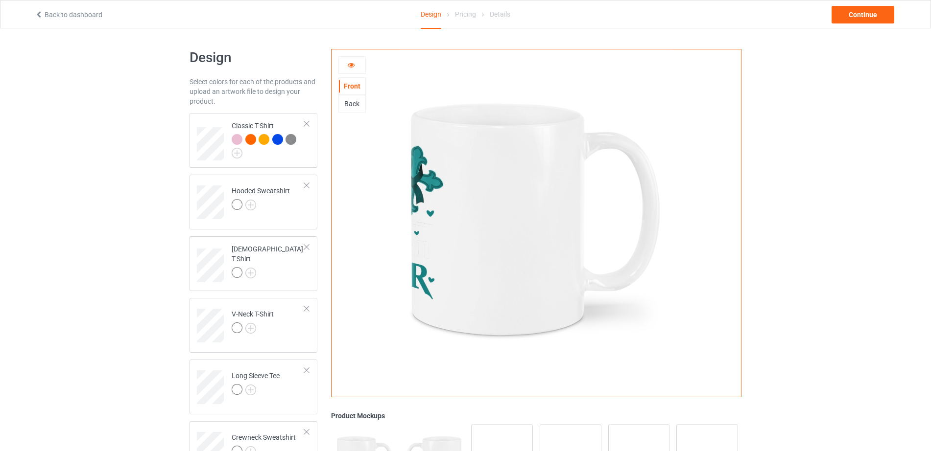
click at [359, 102] on div "Back" at bounding box center [352, 104] width 26 height 10
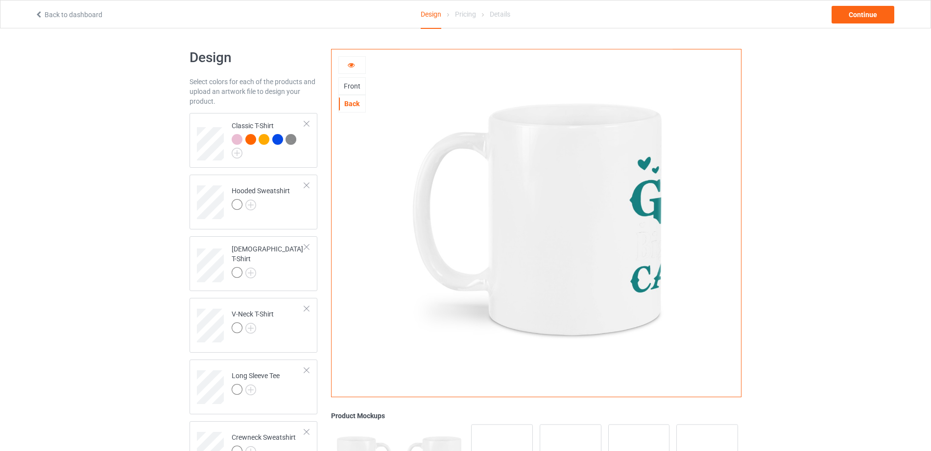
click at [356, 87] on div "Front" at bounding box center [352, 86] width 26 height 10
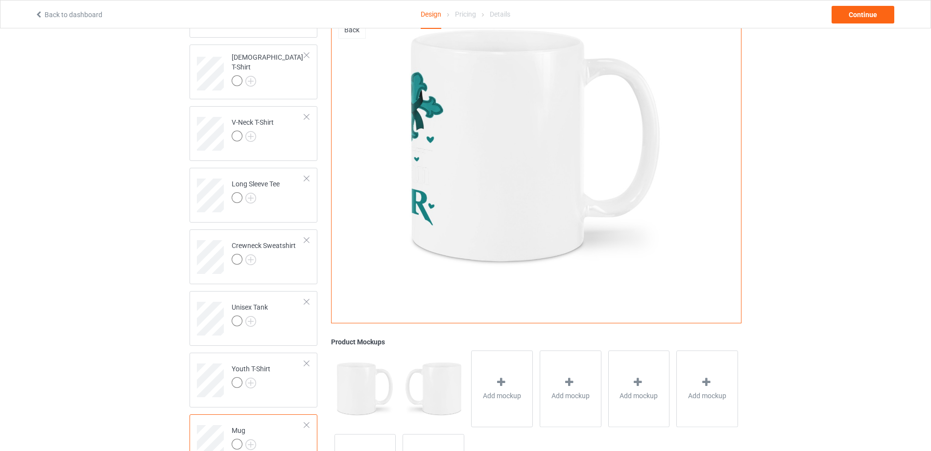
scroll to position [277, 0]
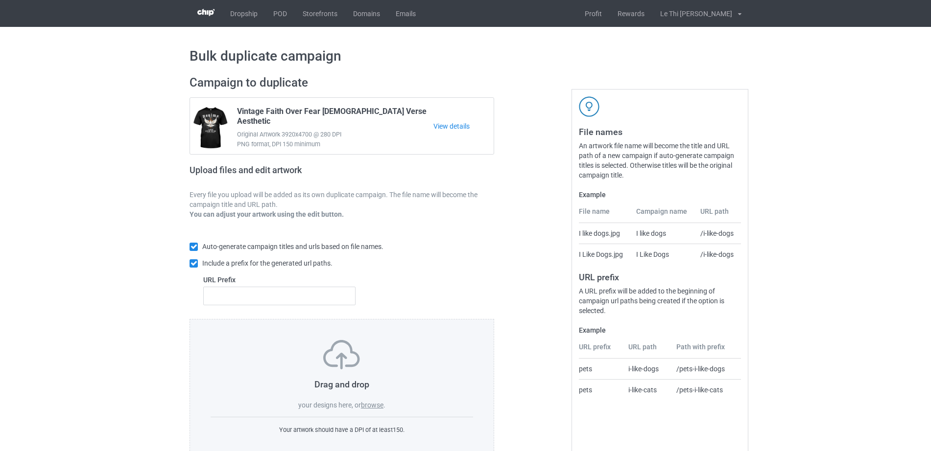
click at [373, 409] on label "browse" at bounding box center [372, 405] width 23 height 8
click at [0, 0] on input "browse" at bounding box center [0, 0] width 0 height 0
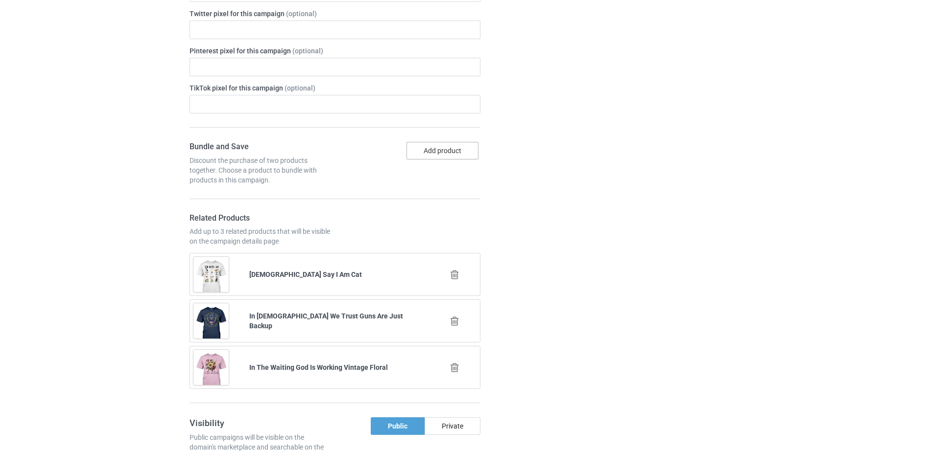
click at [436, 142] on button "Add product" at bounding box center [442, 151] width 72 height 18
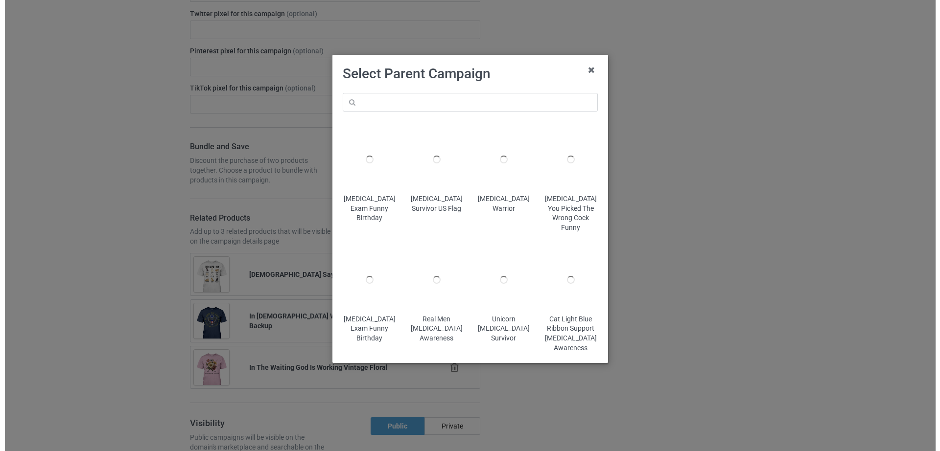
scroll to position [610, 0]
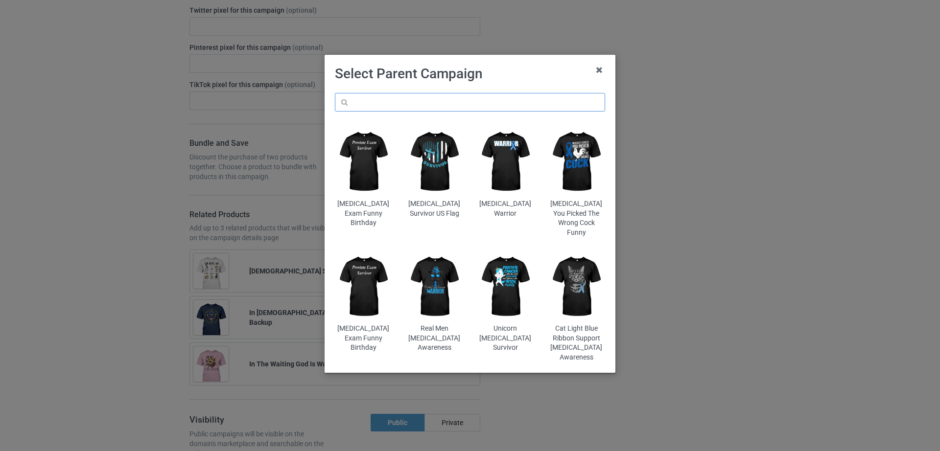
click at [405, 102] on input "text" at bounding box center [470, 102] width 270 height 19
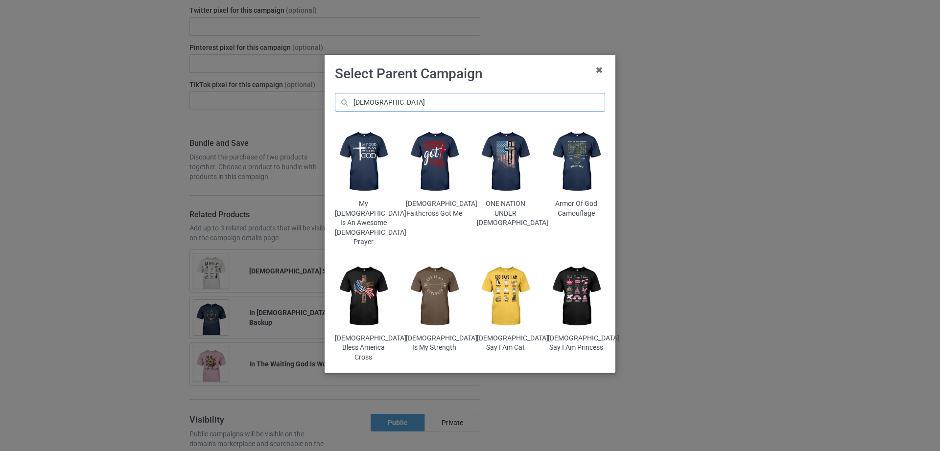
scroll to position [619, 0]
type input "[DEMOGRAPHIC_DATA]"
click at [508, 270] on img at bounding box center [505, 296] width 57 height 71
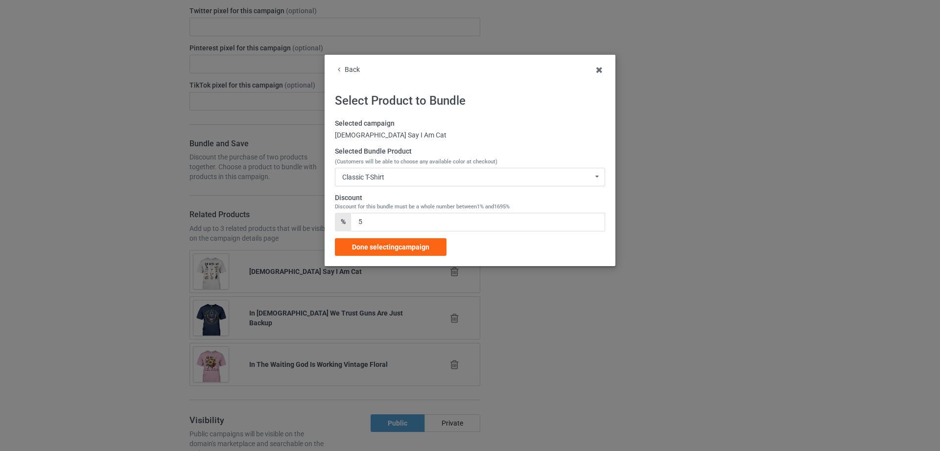
click at [378, 165] on label "Selected Bundle Product (Customers will be able to choose any available color a…" at bounding box center [470, 156] width 270 height 19
click at [379, 176] on div "Classic T-Shirt" at bounding box center [363, 177] width 42 height 7
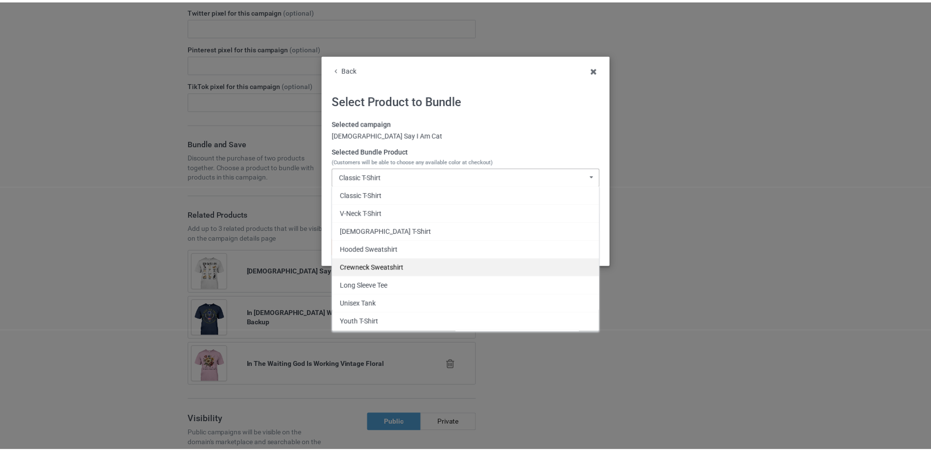
scroll to position [35, 0]
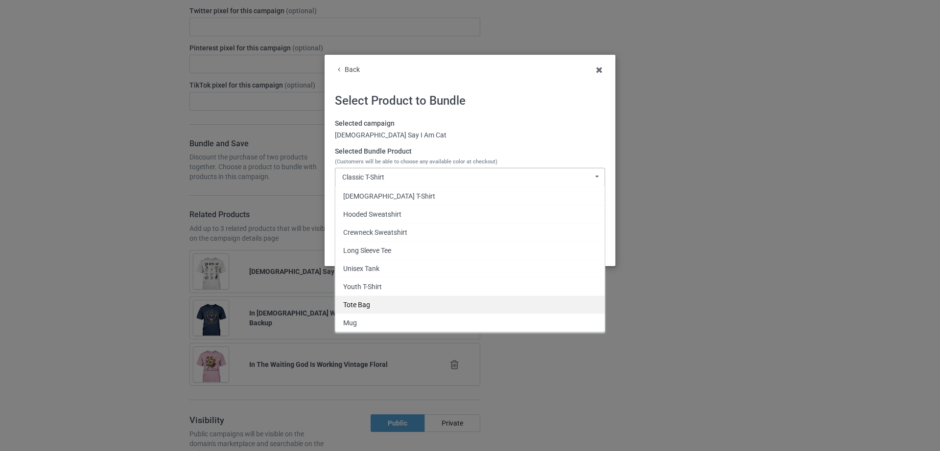
click at [360, 309] on div "Tote Bag" at bounding box center [469, 305] width 269 height 18
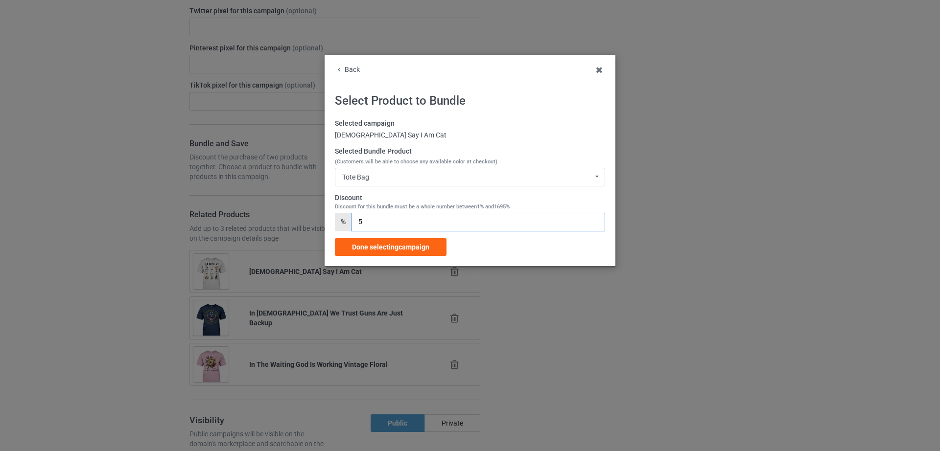
drag, startPoint x: 367, startPoint y: 220, endPoint x: 358, endPoint y: 221, distance: 8.9
click at [358, 221] on input "5" at bounding box center [478, 222] width 254 height 19
type input "15"
click at [403, 251] on div "Done selecting campaign" at bounding box center [391, 247] width 112 height 18
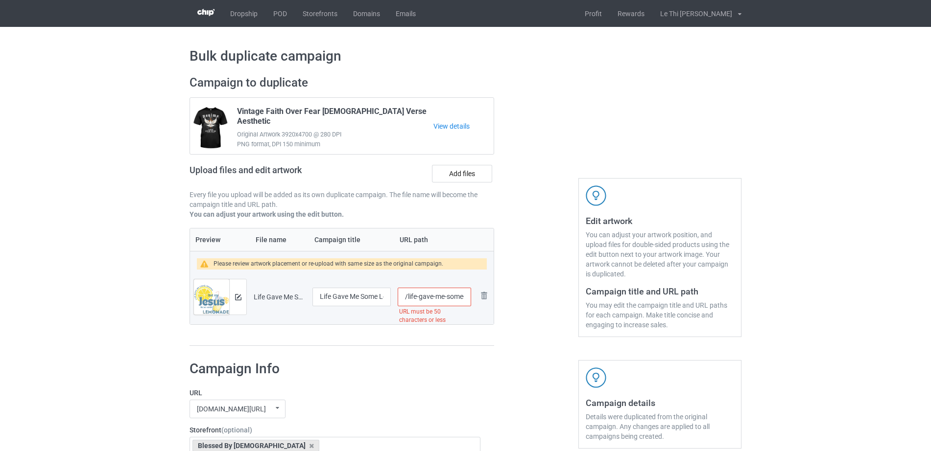
scroll to position [0, 121]
drag, startPoint x: 434, startPoint y: 294, endPoint x: 477, endPoint y: 294, distance: 43.1
click at [477, 294] on tr "Preview and edit artwork Life Gave Me Some Lemons But My [DEMOGRAPHIC_DATA] Mak…" at bounding box center [341, 297] width 303 height 55
click at [443, 296] on input "/life-gave-me-some-lemons-but-my-[PERSON_NAME]-making-lemonade" at bounding box center [433, 297] width 73 height 19
drag, startPoint x: 431, startPoint y: 297, endPoint x: 475, endPoint y: 297, distance: 43.6
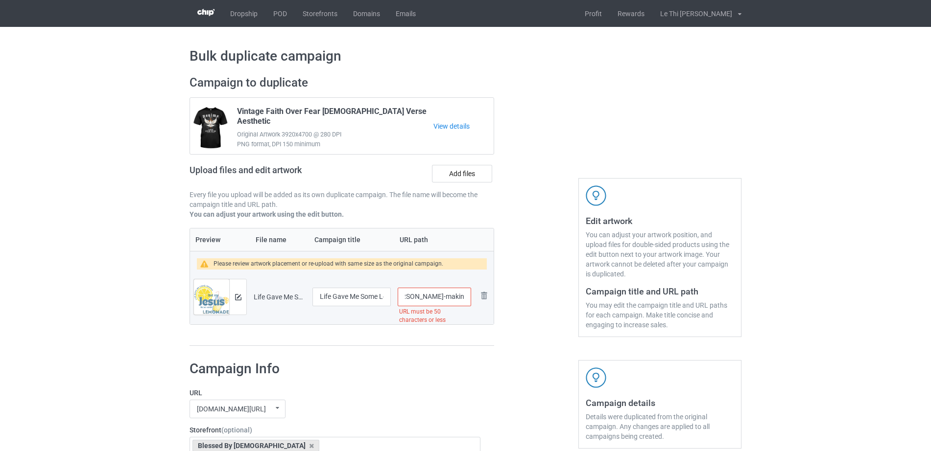
click at [475, 297] on tr "Preview and edit artwork Life Gave Me Some Lemons But My [DEMOGRAPHIC_DATA] Mak…" at bounding box center [341, 297] width 303 height 55
type input "/life-gave-me-some-lemons-but-my-[PERSON_NAME]"
click at [524, 318] on div at bounding box center [536, 211] width 70 height 285
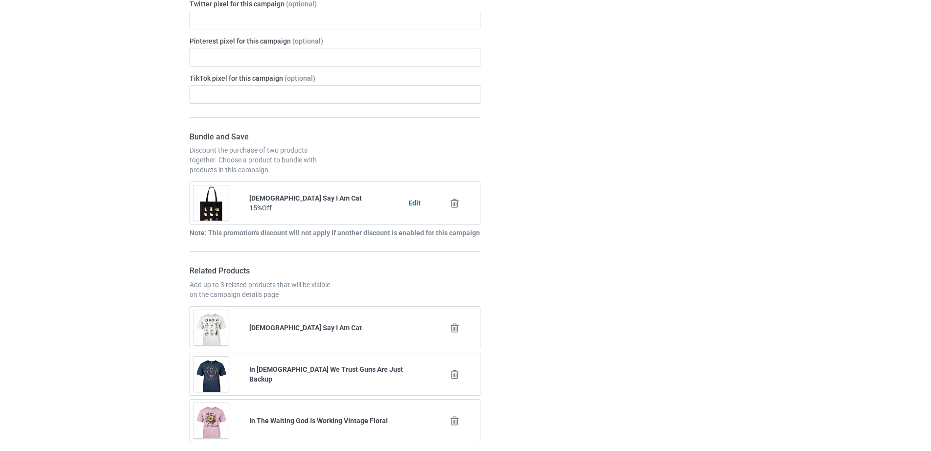
scroll to position [1034, 0]
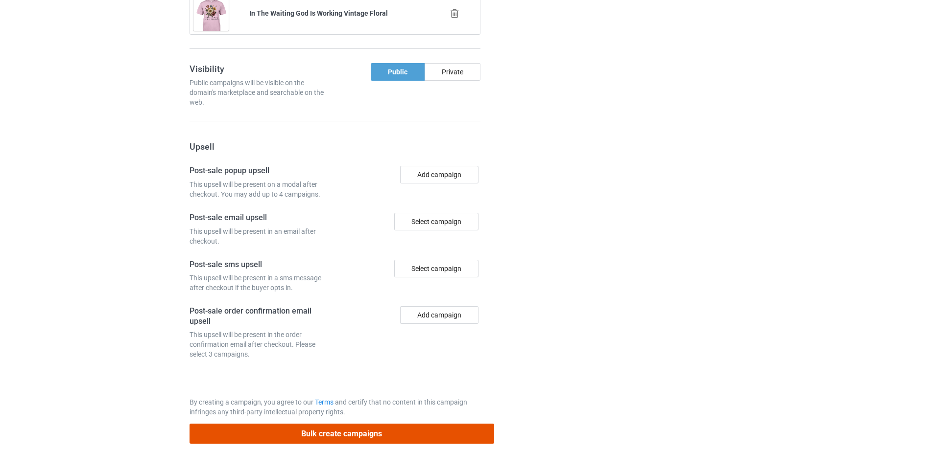
click at [329, 429] on button "Bulk create campaigns" at bounding box center [341, 434] width 304 height 20
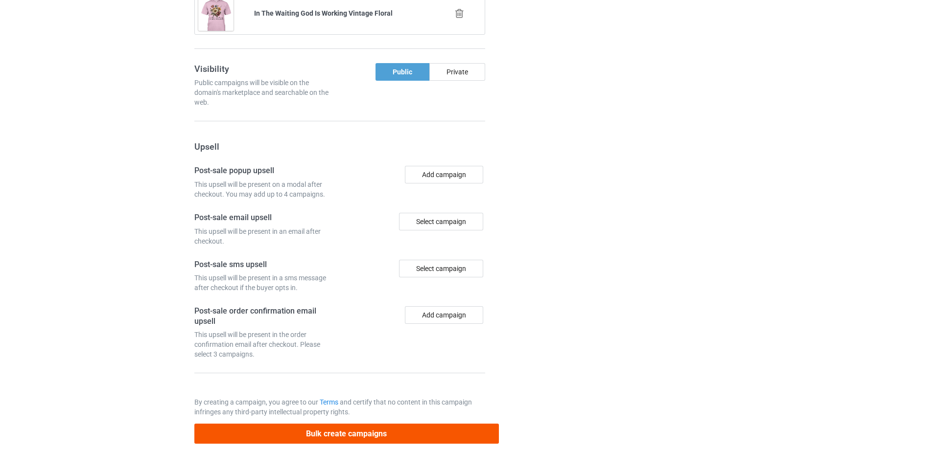
scroll to position [0, 0]
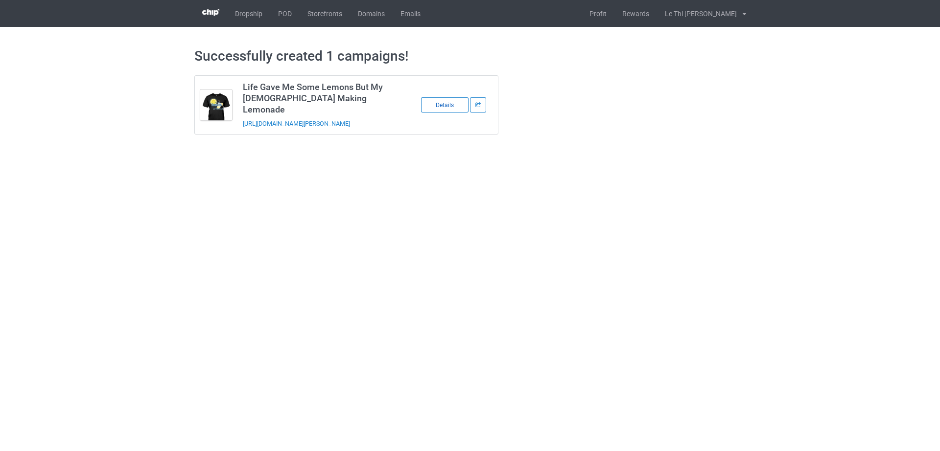
click at [451, 97] on div "Details" at bounding box center [444, 104] width 47 height 15
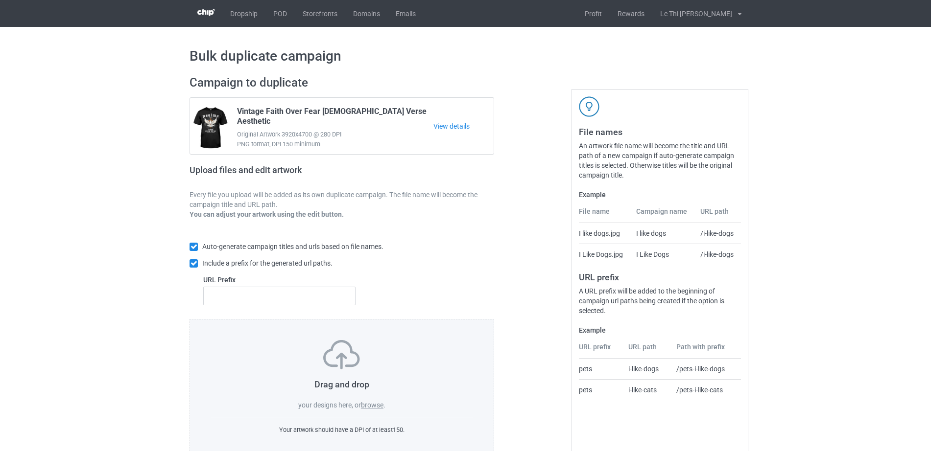
click at [374, 406] on label "browse" at bounding box center [372, 405] width 23 height 8
click at [0, 0] on input "browse" at bounding box center [0, 0] width 0 height 0
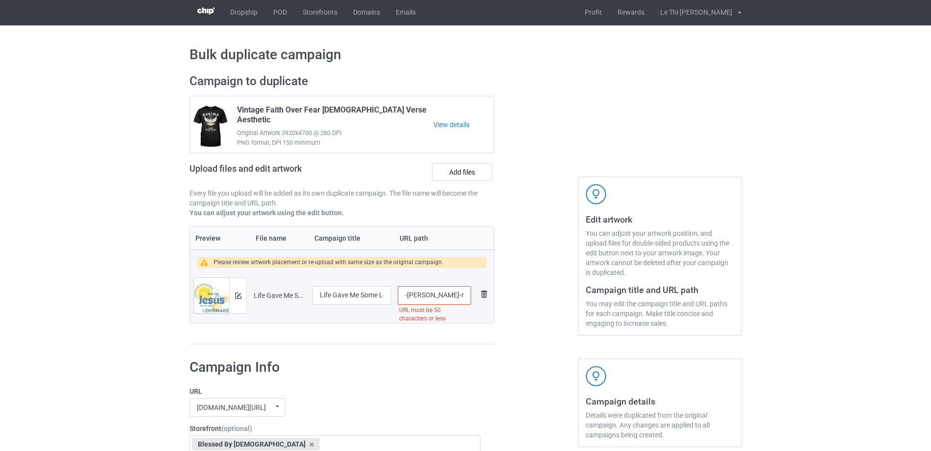
scroll to position [0, 121]
drag, startPoint x: 435, startPoint y: 296, endPoint x: 485, endPoint y: 296, distance: 49.9
click at [485, 296] on tr "Preview and edit artwork Life Gave Me Some Lemons But My [DEMOGRAPHIC_DATA] Mak…" at bounding box center [341, 295] width 303 height 55
click at [447, 296] on input "/life-gave-me-some-lemons-but-my-[PERSON_NAME]-making-lemonade" at bounding box center [433, 295] width 73 height 19
drag, startPoint x: 410, startPoint y: 294, endPoint x: 482, endPoint y: 295, distance: 72.4
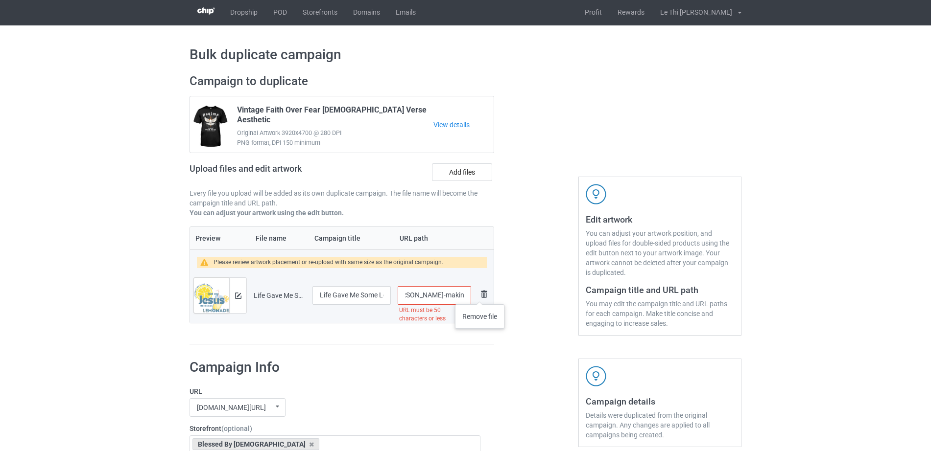
click at [482, 295] on tr "Preview and edit artwork Life Gave Me Some Lemons But My [DEMOGRAPHIC_DATA] Mak…" at bounding box center [341, 295] width 303 height 55
click at [503, 299] on div at bounding box center [536, 209] width 70 height 285
click at [421, 301] on input "/life-gave-me-some-lemons-but-my-[PERSON_NAME]" at bounding box center [433, 295] width 73 height 19
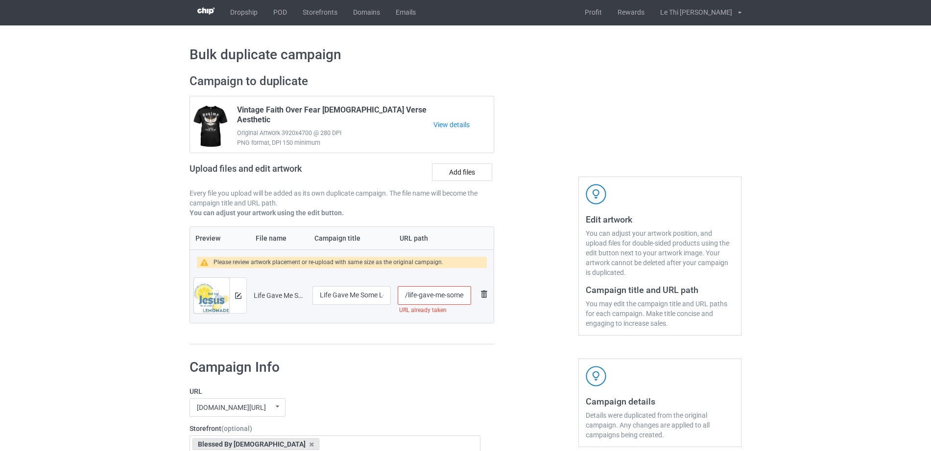
scroll to position [0, 65]
drag, startPoint x: 438, startPoint y: 295, endPoint x: 479, endPoint y: 295, distance: 41.6
click at [479, 295] on tr "Preview and edit artwork Life Gave Me Some Lemons But My [DEMOGRAPHIC_DATA] Mak…" at bounding box center [341, 295] width 303 height 55
click at [439, 294] on input "/life-gave-me-some-lemons-but-my-[PERSON_NAME]" at bounding box center [433, 295] width 73 height 19
drag, startPoint x: 424, startPoint y: 295, endPoint x: 486, endPoint y: 296, distance: 61.7
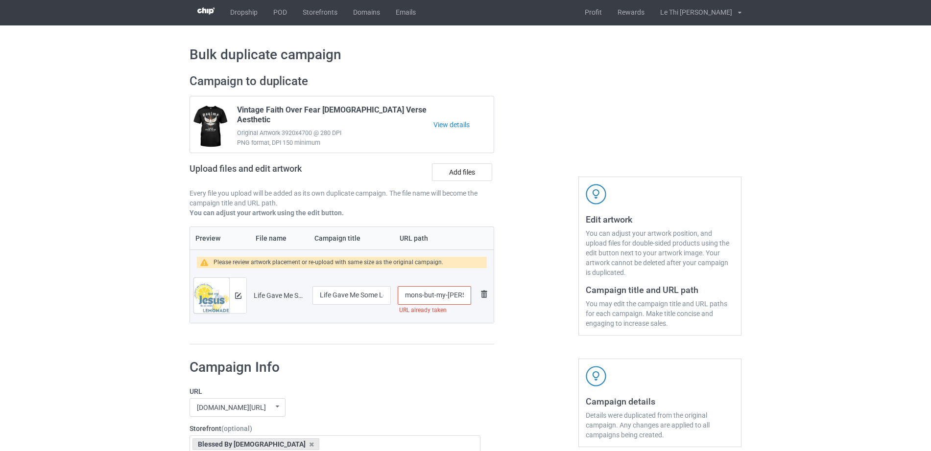
click at [485, 296] on tr "Preview and edit artwork Life Gave Me Some Lemons But My [DEMOGRAPHIC_DATA] Mak…" at bounding box center [341, 295] width 303 height 55
type input "/life-gave-me-some-lemons"
click at [527, 286] on div at bounding box center [536, 209] width 70 height 285
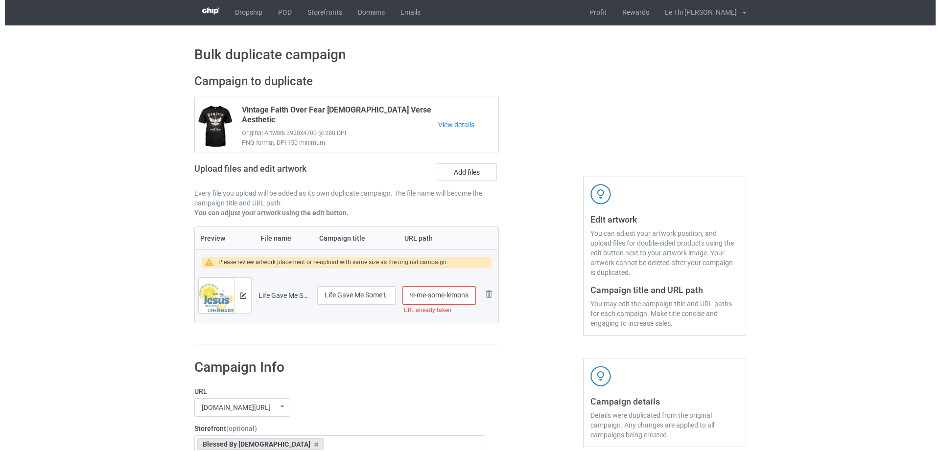
scroll to position [0, 0]
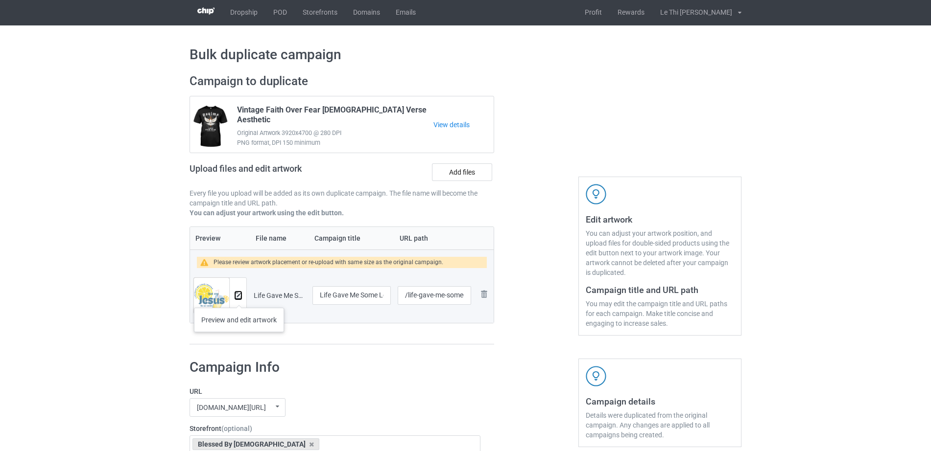
click at [239, 298] on img at bounding box center [238, 296] width 6 height 6
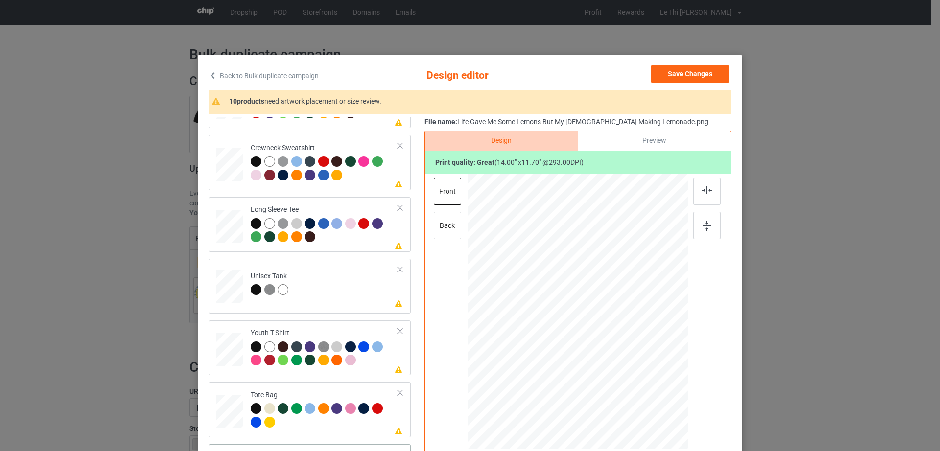
scroll to position [114, 0]
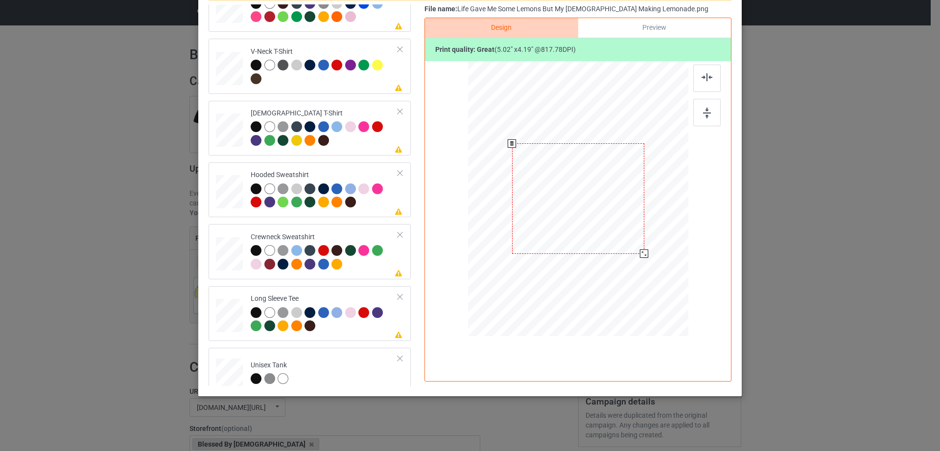
click at [627, 225] on div at bounding box center [578, 200] width 220 height 278
drag, startPoint x: 637, startPoint y: 250, endPoint x: 618, endPoint y: 217, distance: 38.2
click at [618, 217] on div at bounding box center [578, 199] width 220 height 92
drag, startPoint x: 582, startPoint y: 208, endPoint x: 643, endPoint y: 207, distance: 60.7
click at [643, 207] on div at bounding box center [638, 197] width 77 height 65
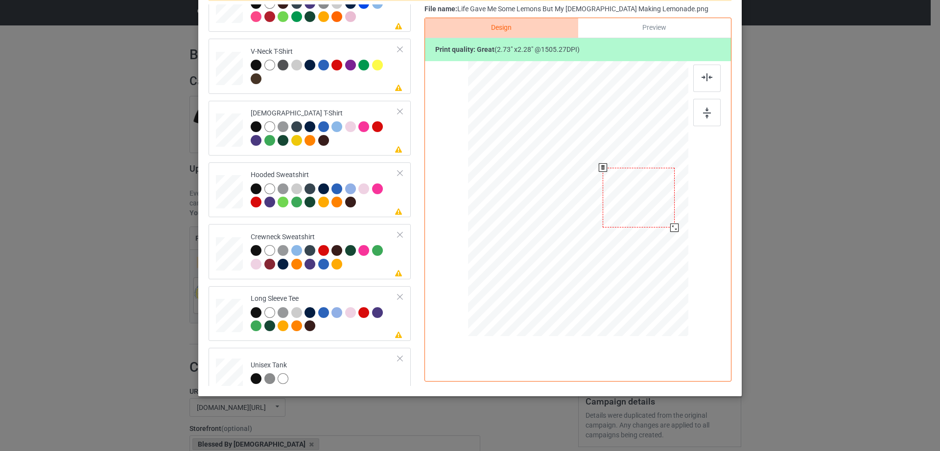
click at [671, 228] on div at bounding box center [674, 228] width 8 height 8
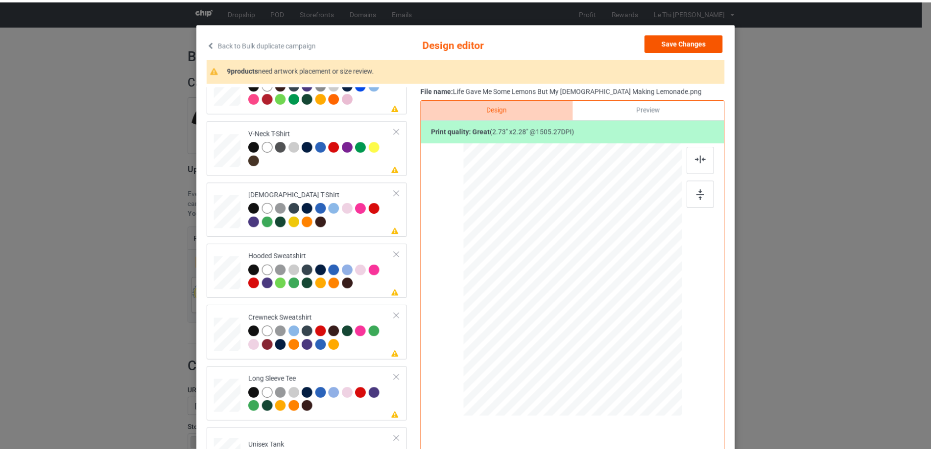
scroll to position [0, 0]
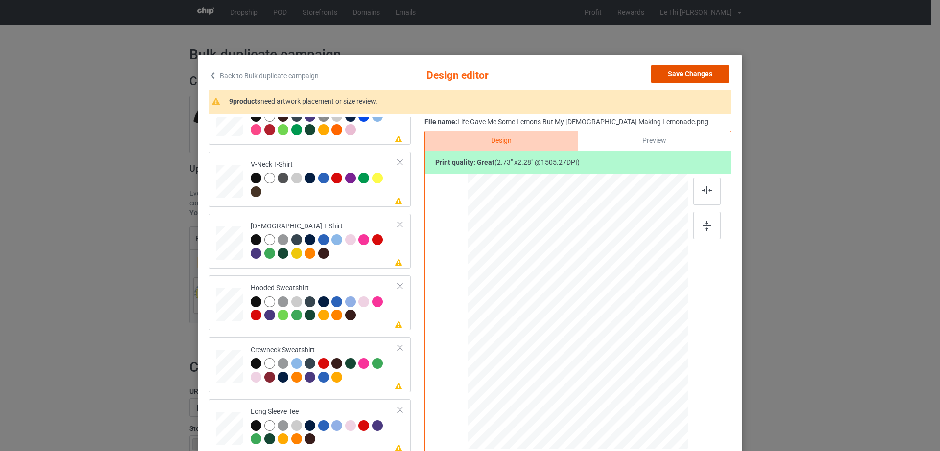
click at [704, 68] on button "Save Changes" at bounding box center [690, 74] width 79 height 18
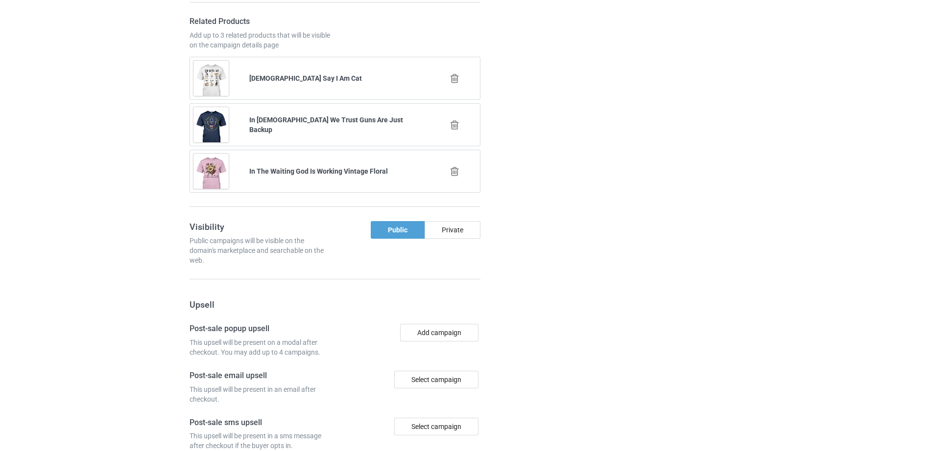
scroll to position [971, 0]
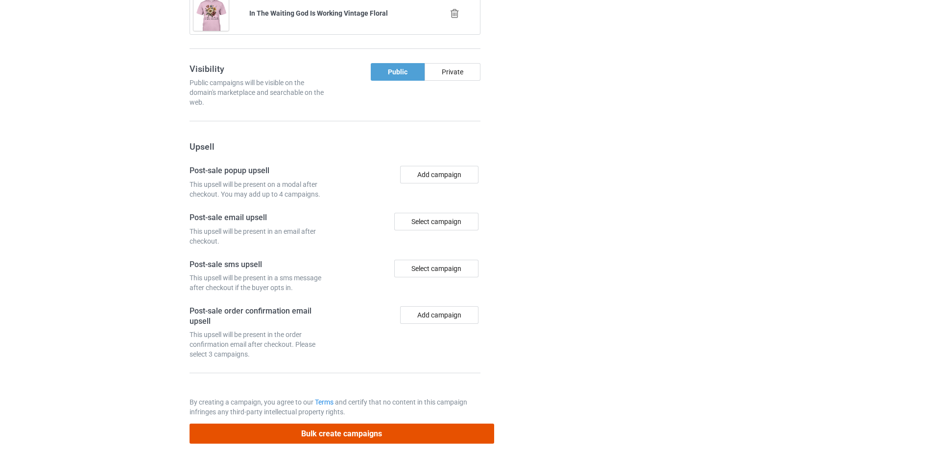
click at [344, 424] on button "Bulk create campaigns" at bounding box center [341, 434] width 304 height 20
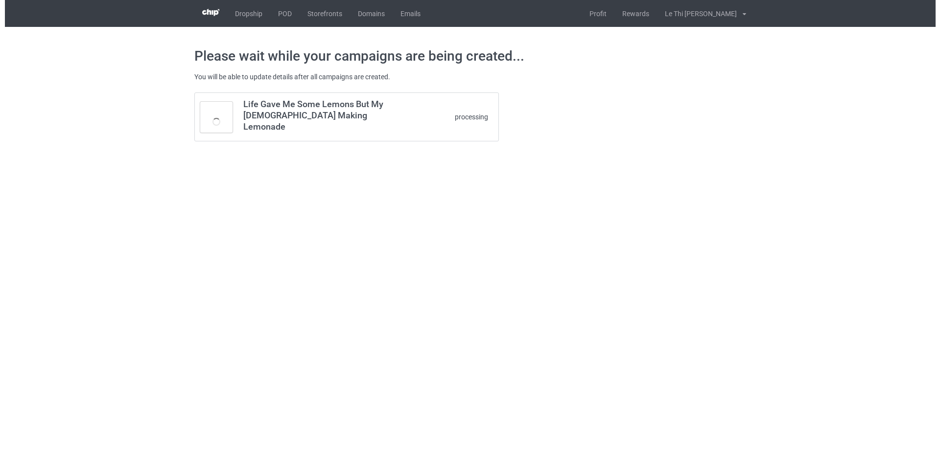
scroll to position [0, 0]
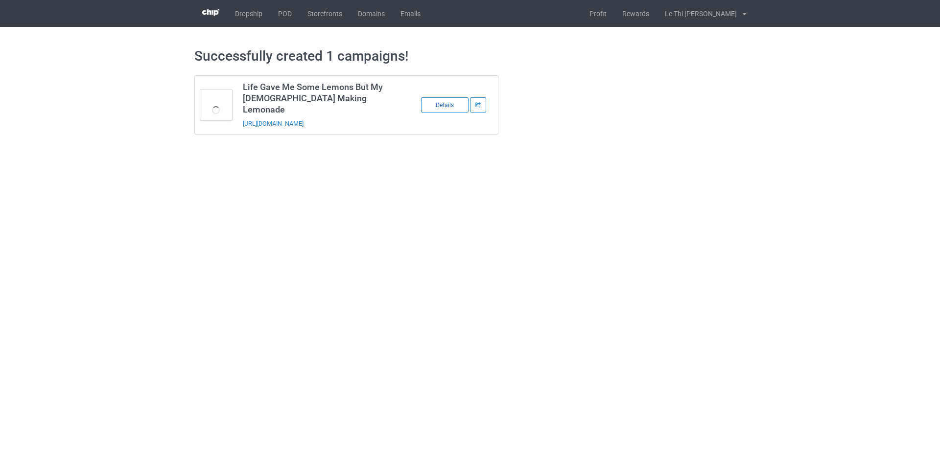
click at [442, 97] on div "Details" at bounding box center [444, 104] width 47 height 15
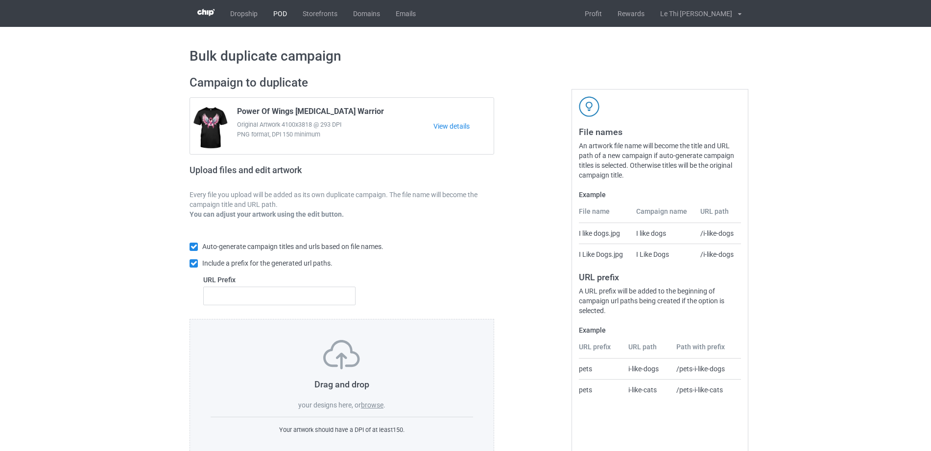
click at [274, 10] on link "POD" at bounding box center [279, 13] width 29 height 27
